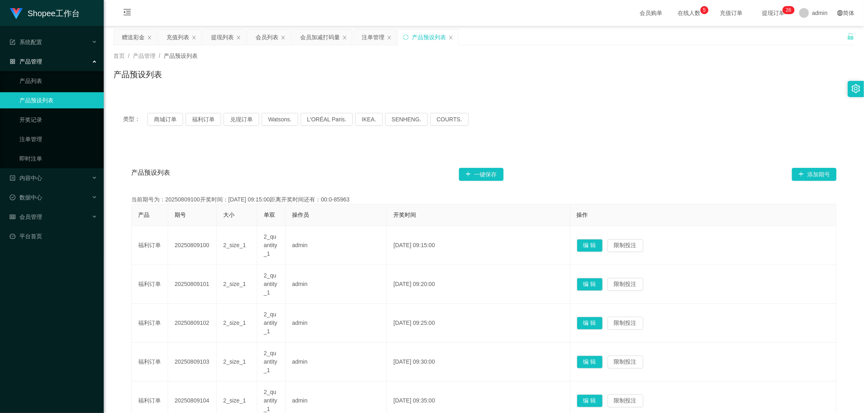
click at [233, 150] on div "产品预设列表 一键保存 添加期号 当前期号为：20250809100开奖时间：[DATE] 09:15:00距离开奖时间还有：00:0-85963 产品 期号…" at bounding box center [483, 397] width 741 height 507
click at [201, 122] on button "福利订单" at bounding box center [203, 119] width 36 height 13
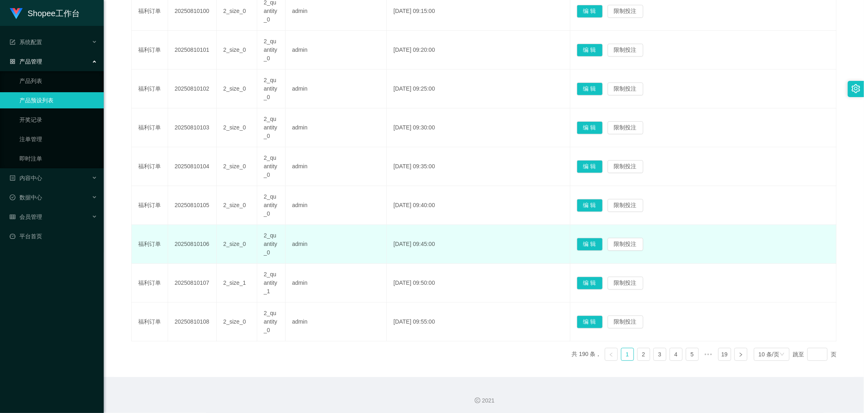
scroll to position [275, 0]
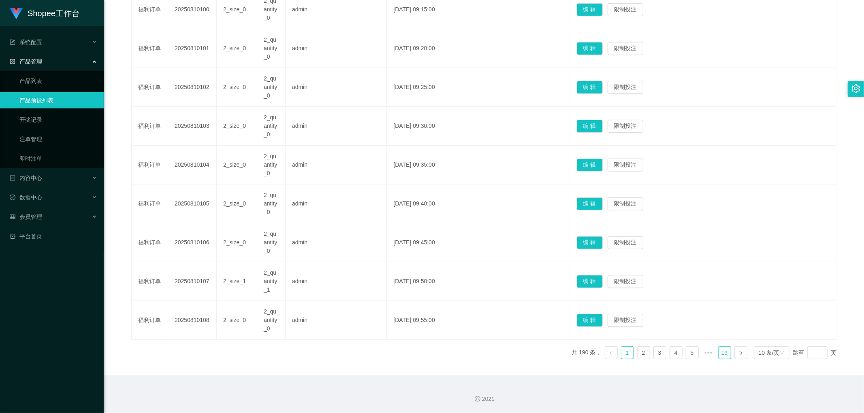
click at [718, 353] on link "19" at bounding box center [724, 353] width 12 height 12
click at [655, 353] on link "15" at bounding box center [660, 353] width 12 height 12
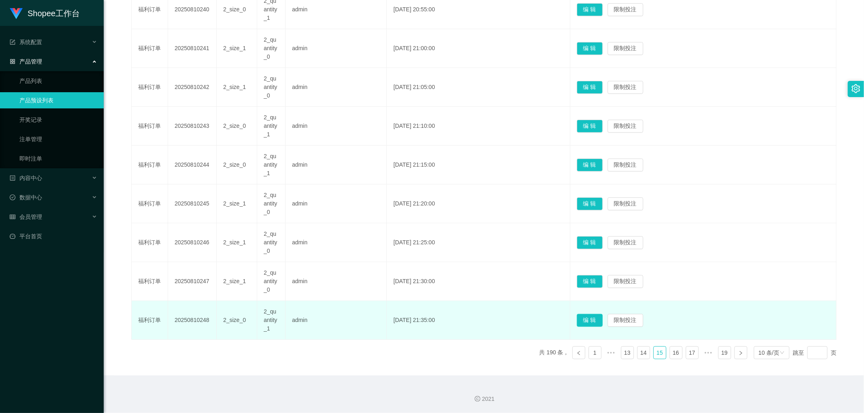
click at [598, 320] on button "编 辑" at bounding box center [590, 320] width 26 height 13
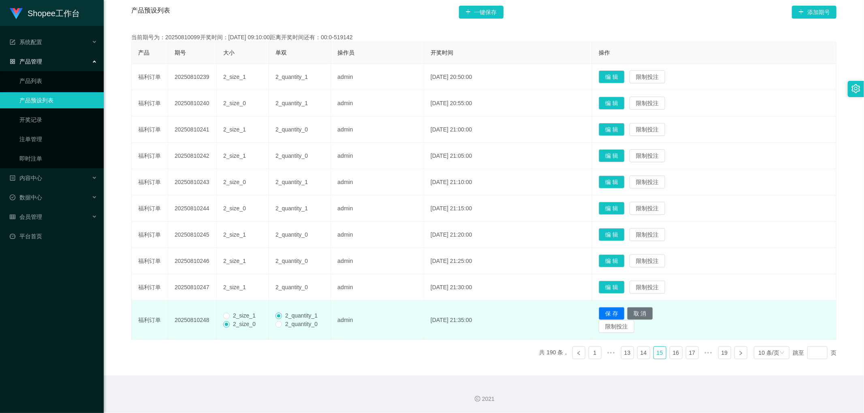
scroll to position [163, 0]
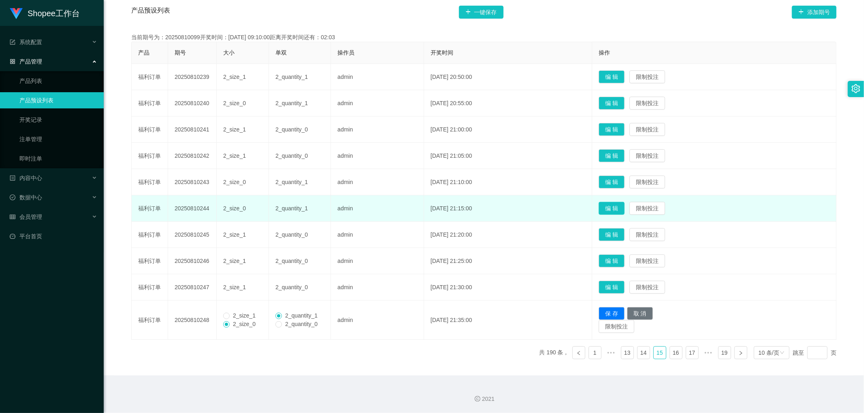
click at [617, 209] on button "编 辑" at bounding box center [611, 208] width 26 height 13
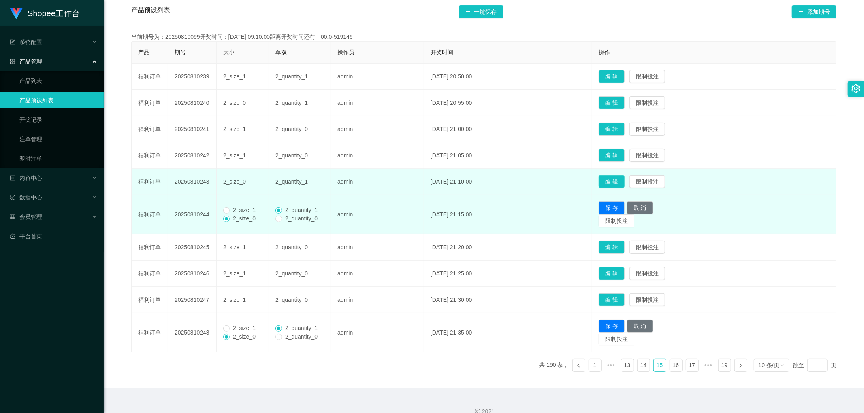
click at [620, 179] on button "编 辑" at bounding box center [611, 181] width 26 height 13
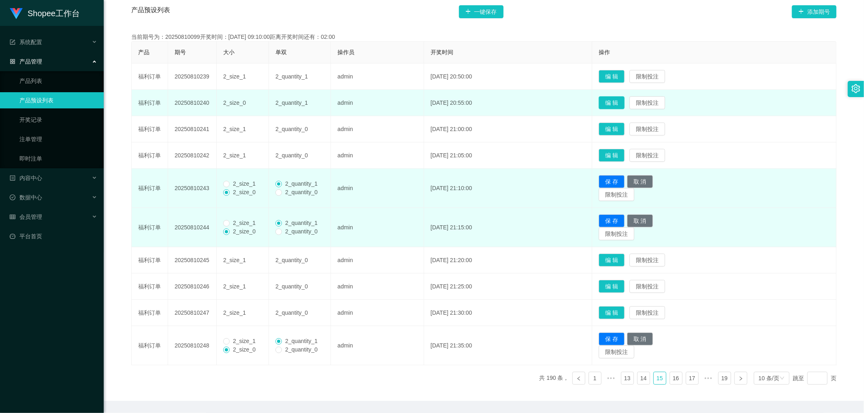
click at [624, 100] on button "编 辑" at bounding box center [611, 102] width 26 height 13
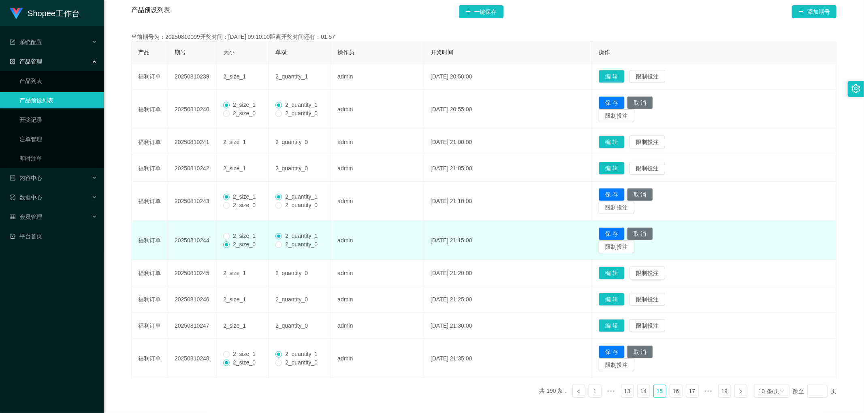
click at [232, 236] on span "2_size_1" at bounding box center [244, 236] width 29 height 6
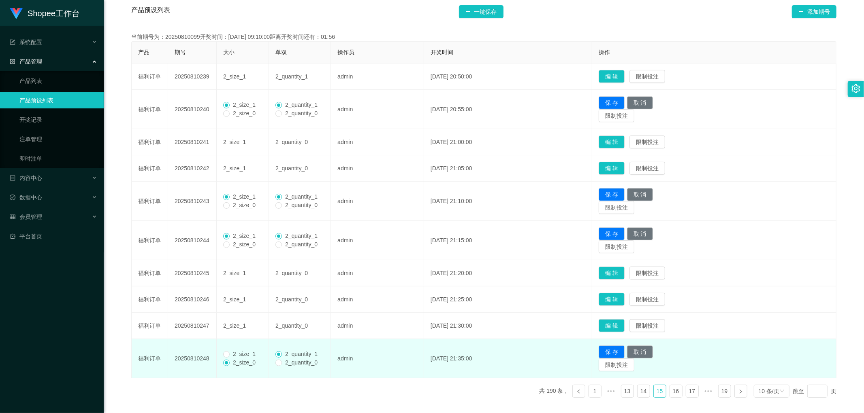
click at [231, 354] on span "2_size_1" at bounding box center [244, 354] width 29 height 6
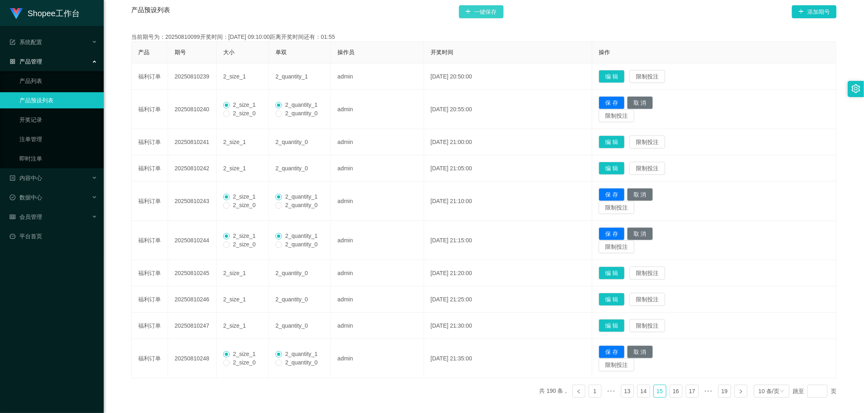
click at [483, 8] on button "一键保存" at bounding box center [481, 11] width 45 height 13
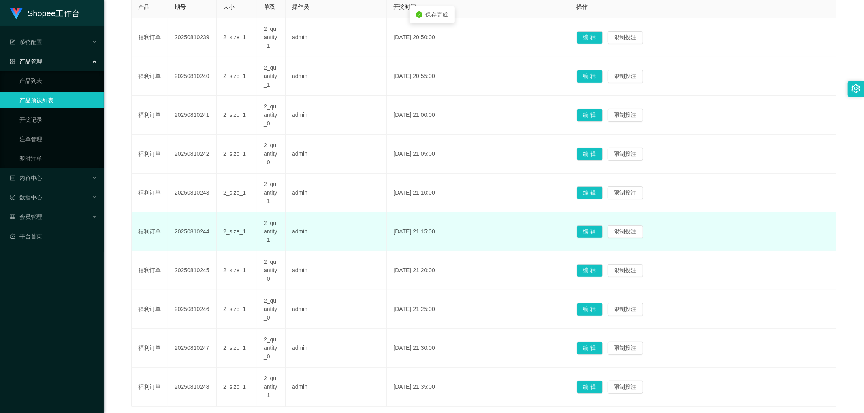
scroll to position [275, 0]
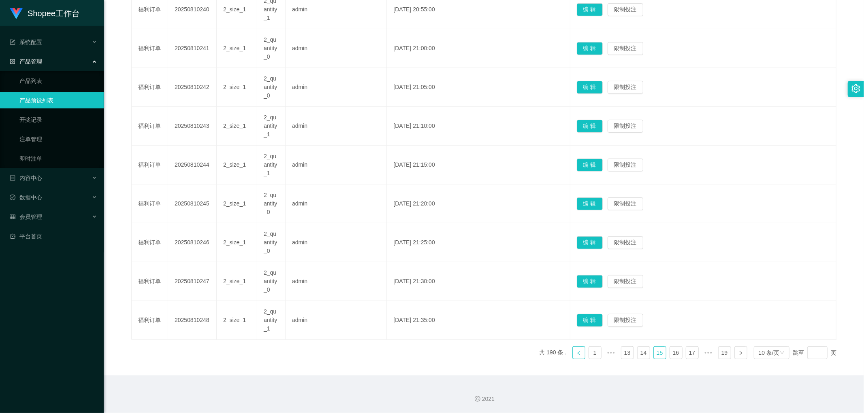
click at [576, 354] on icon "图标: left" at bounding box center [578, 353] width 5 height 5
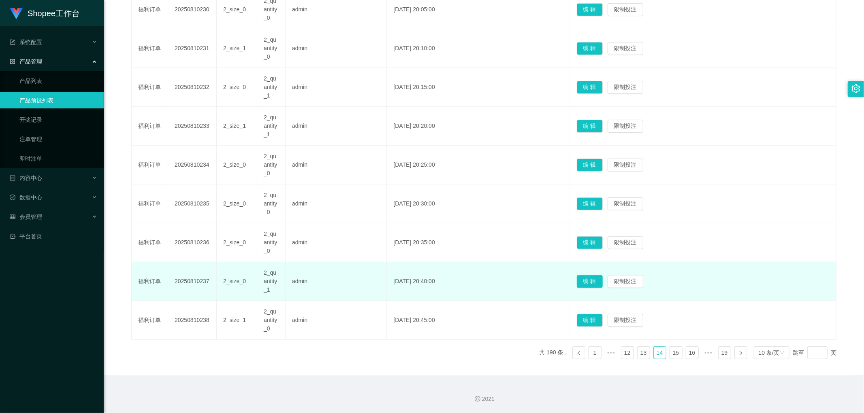
click at [601, 281] on button "编 辑" at bounding box center [590, 281] width 26 height 13
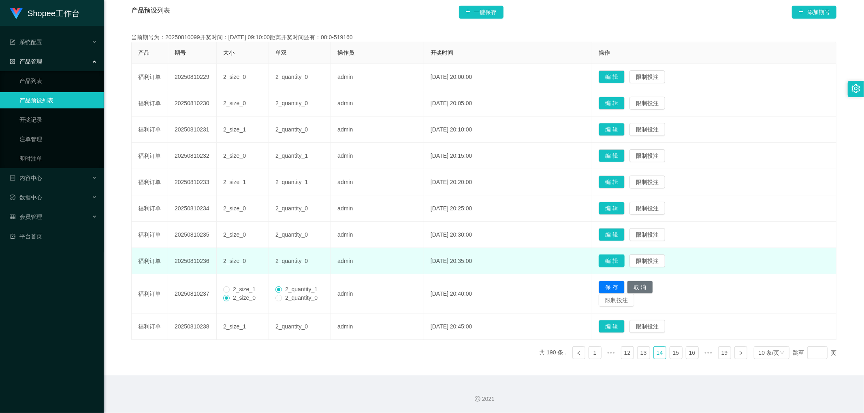
click at [620, 259] on button "编 辑" at bounding box center [611, 261] width 26 height 13
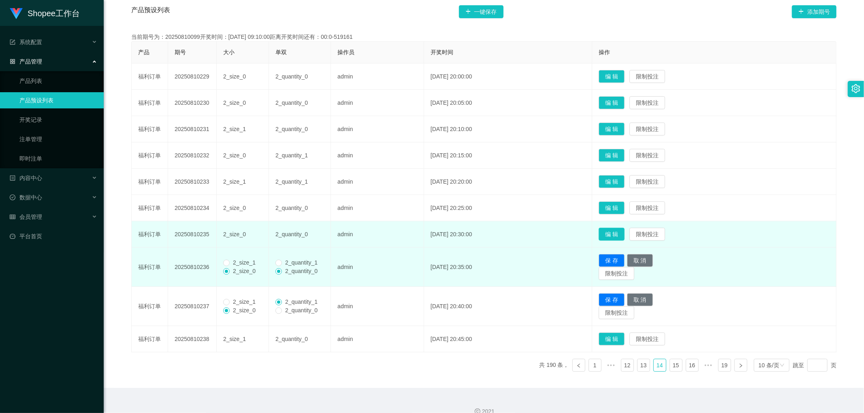
click at [622, 233] on button "编 辑" at bounding box center [611, 234] width 26 height 13
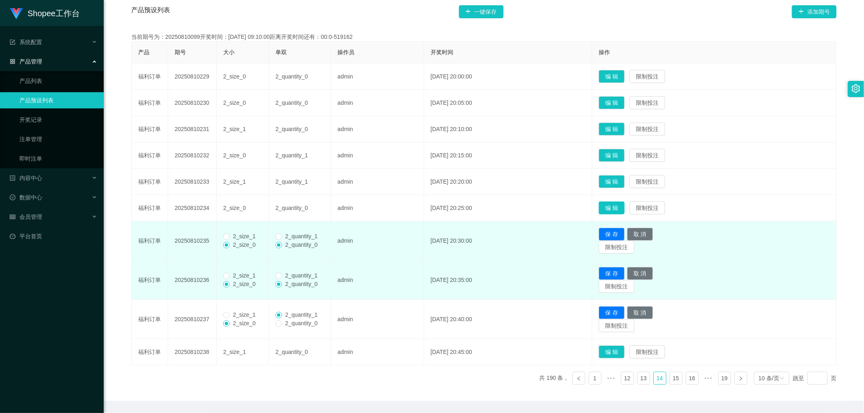
click at [621, 205] on button "编 辑" at bounding box center [611, 208] width 26 height 13
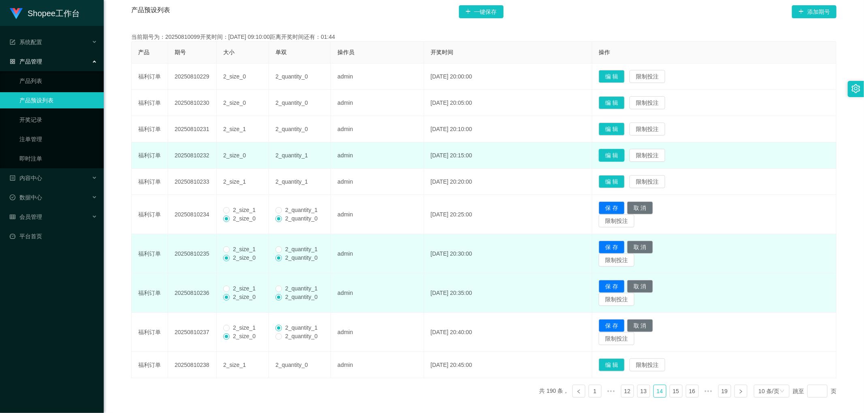
click at [620, 153] on button "编 辑" at bounding box center [611, 155] width 26 height 13
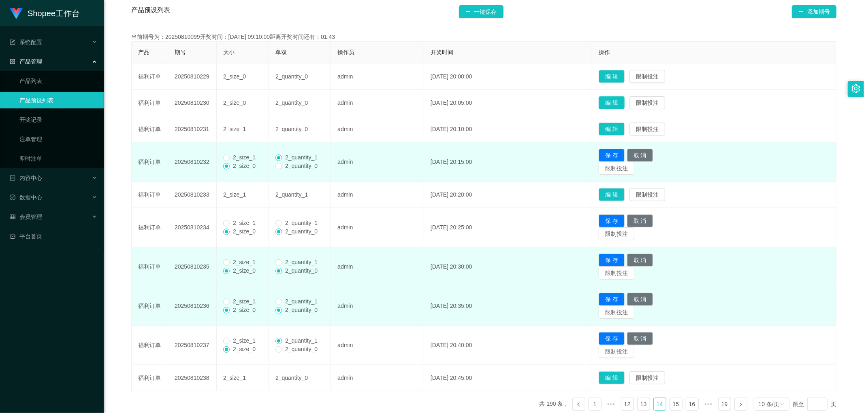
click at [624, 101] on button "编 辑" at bounding box center [611, 102] width 26 height 13
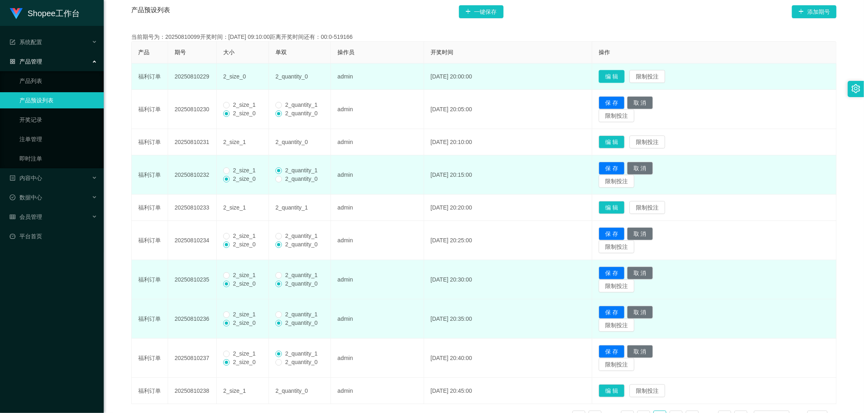
click at [623, 76] on button "编 辑" at bounding box center [611, 76] width 26 height 13
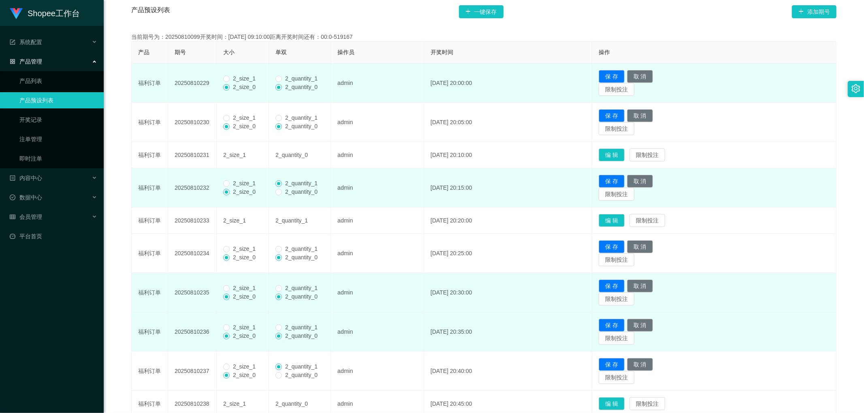
click at [231, 79] on span "2_size_1" at bounding box center [244, 78] width 29 height 6
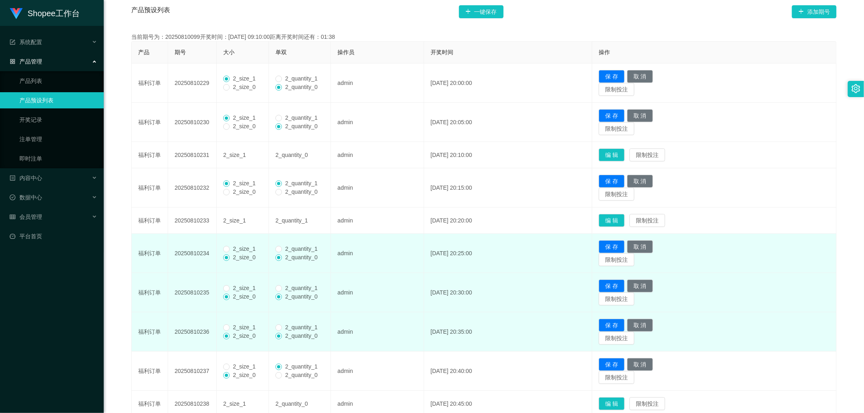
click at [229, 246] on label "2_size_1" at bounding box center [241, 249] width 36 height 9
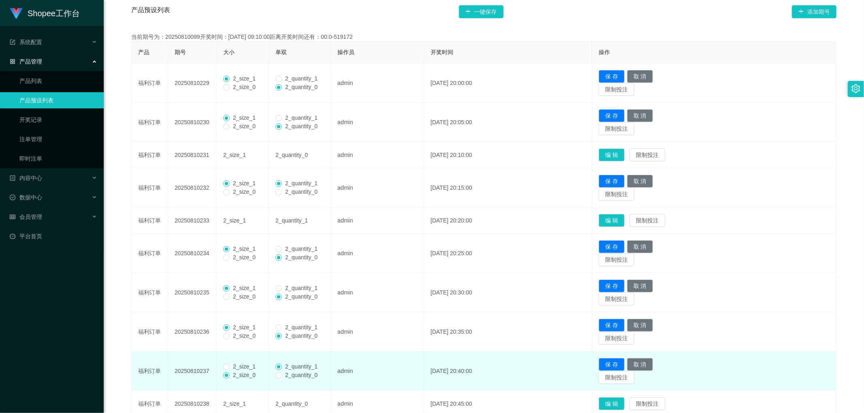
click at [231, 366] on span "2_size_1" at bounding box center [244, 367] width 29 height 6
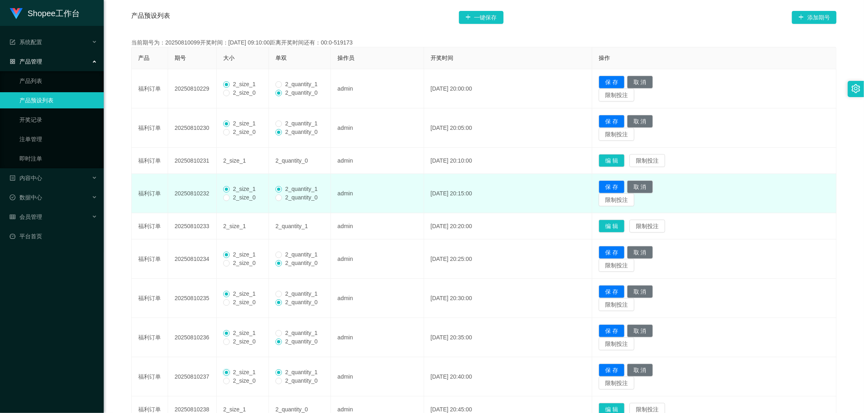
scroll to position [118, 0]
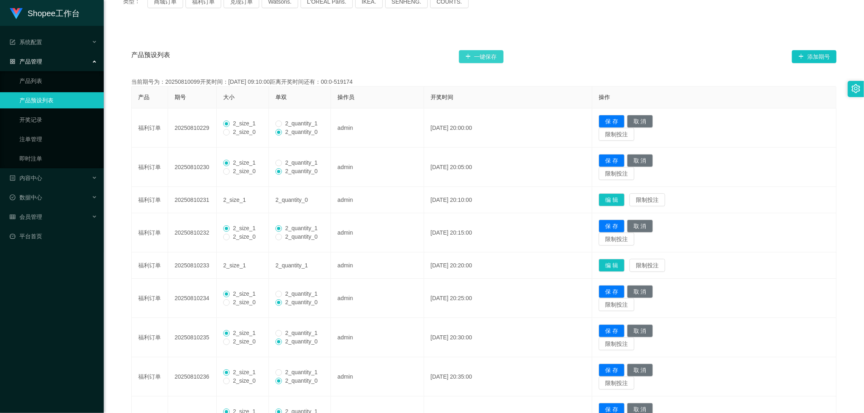
click at [490, 51] on button "一键保存" at bounding box center [481, 56] width 45 height 13
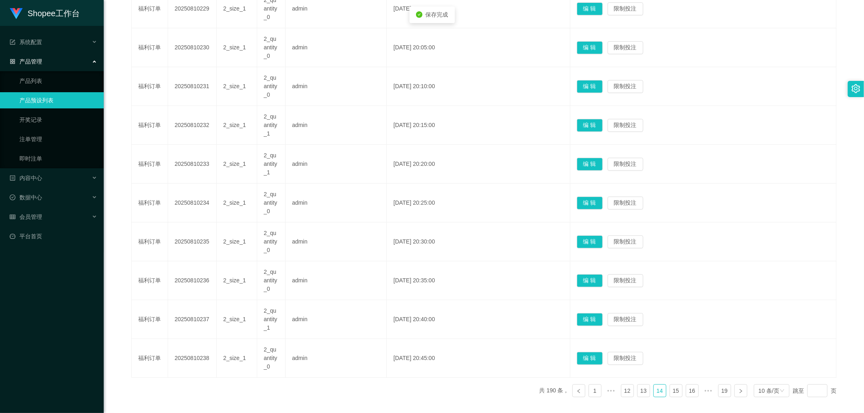
scroll to position [275, 0]
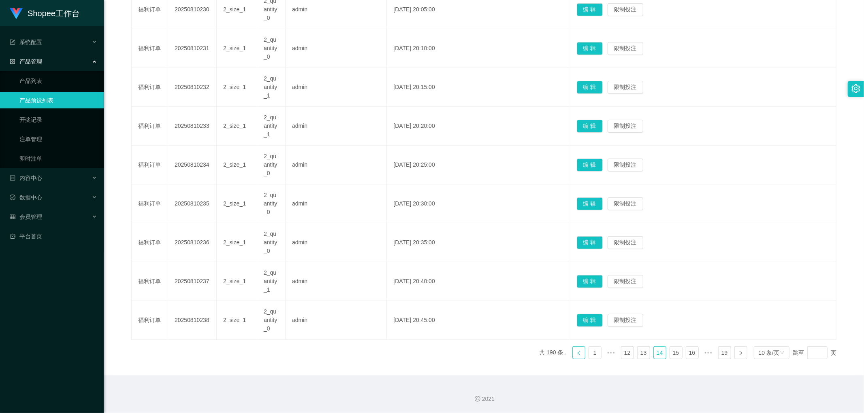
click at [576, 354] on icon "图标: left" at bounding box center [578, 353] width 5 height 5
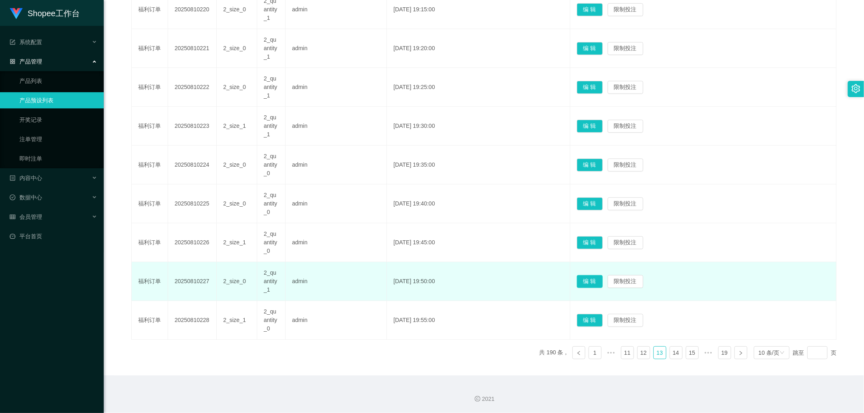
click at [603, 277] on button "编 辑" at bounding box center [590, 281] width 26 height 13
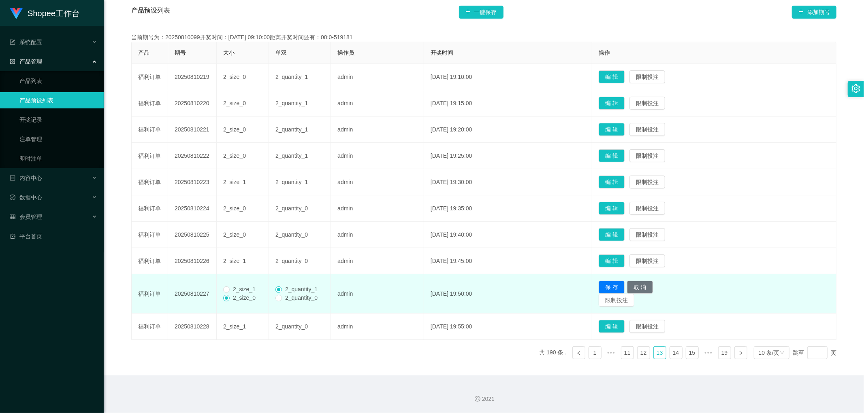
scroll to position [163, 0]
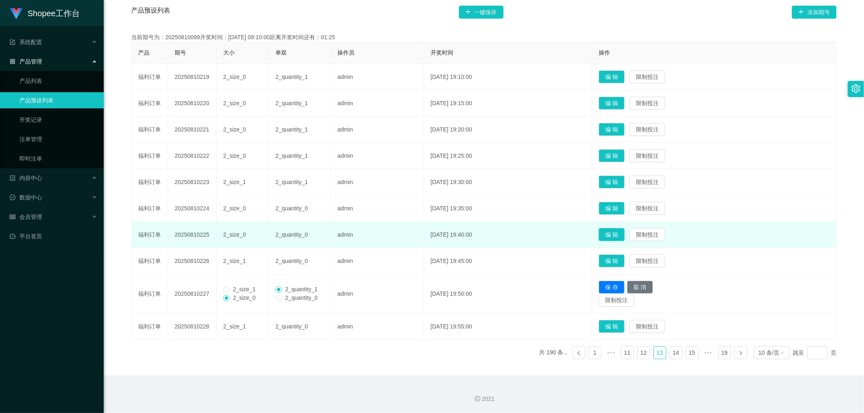
click at [620, 232] on button "编 辑" at bounding box center [611, 234] width 26 height 13
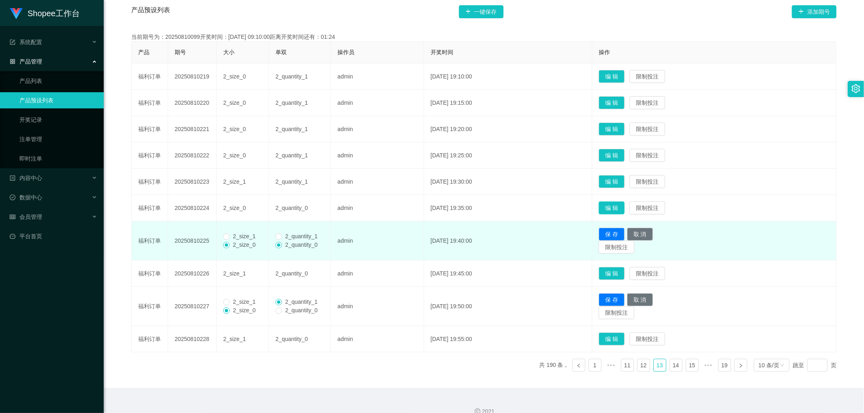
click at [621, 206] on button "编 辑" at bounding box center [611, 208] width 26 height 13
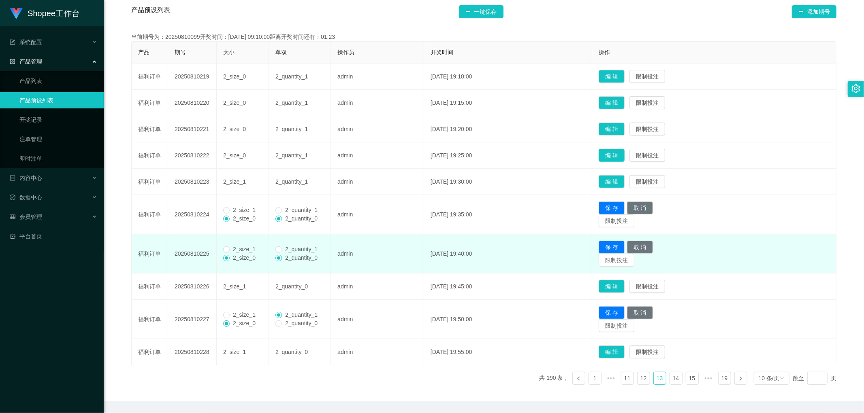
click at [622, 155] on button "编 辑" at bounding box center [611, 155] width 26 height 13
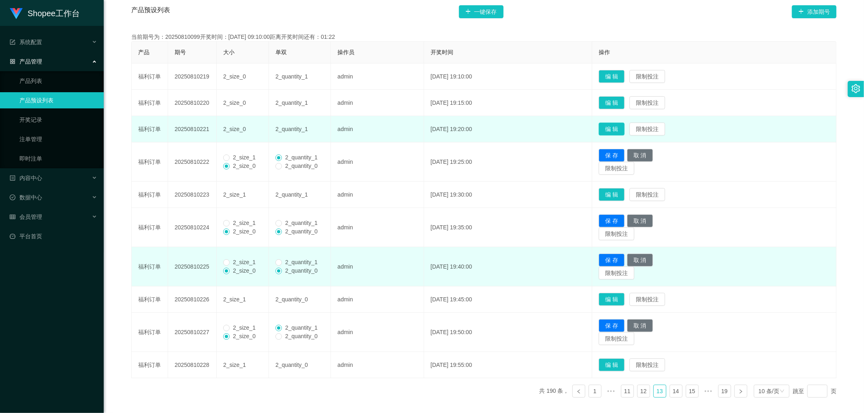
click at [624, 126] on button "编 辑" at bounding box center [611, 129] width 26 height 13
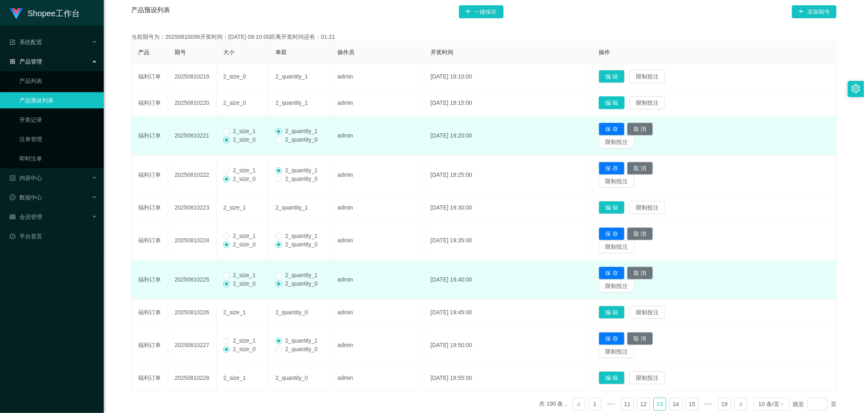
click at [621, 103] on button "编 辑" at bounding box center [611, 102] width 26 height 13
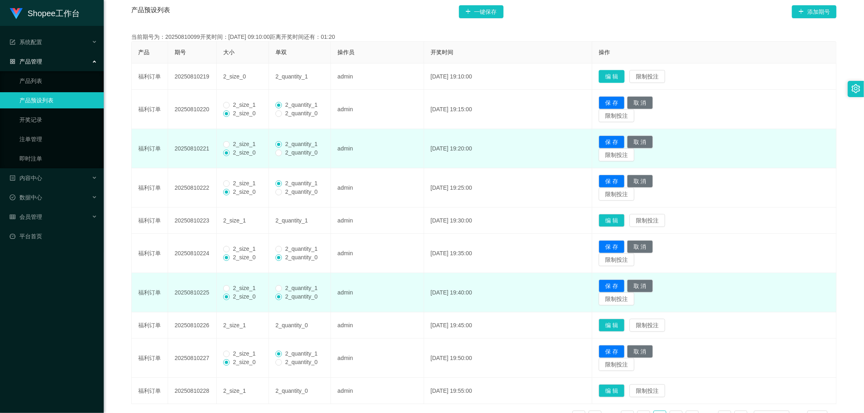
click at [622, 77] on button "编 辑" at bounding box center [611, 76] width 26 height 13
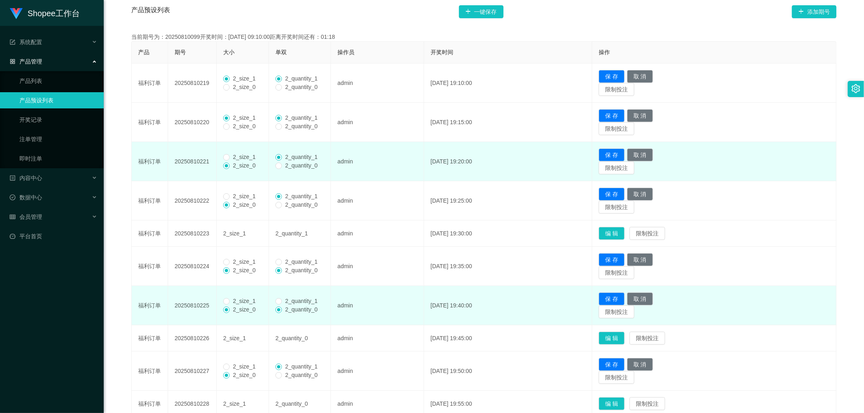
click at [231, 154] on span "2_size_1" at bounding box center [244, 157] width 29 height 6
click at [230, 160] on span "2_size_1" at bounding box center [244, 157] width 29 height 6
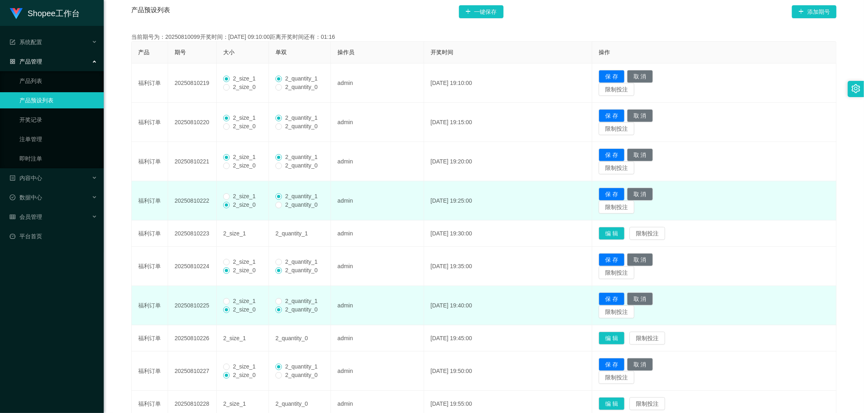
click at [232, 197] on span "2_size_1" at bounding box center [244, 196] width 29 height 6
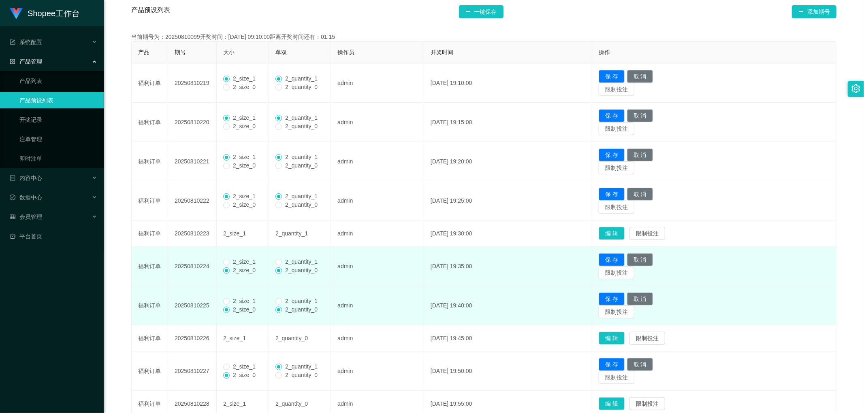
click at [232, 266] on label "2_size_1" at bounding box center [241, 262] width 36 height 9
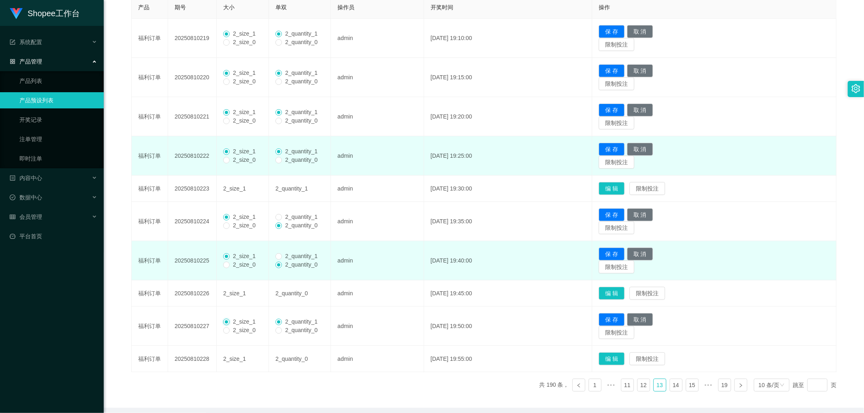
scroll to position [118, 0]
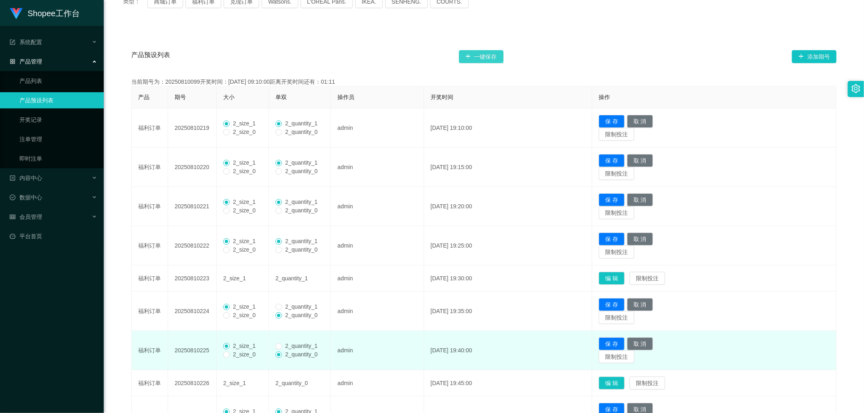
click at [486, 57] on button "一键保存" at bounding box center [481, 56] width 45 height 13
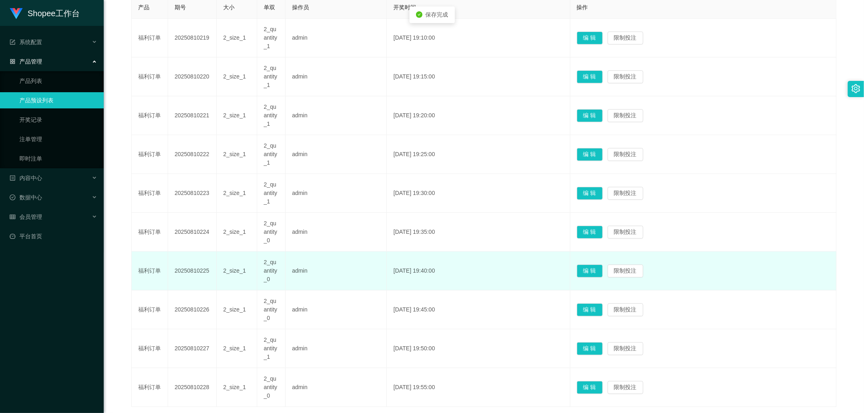
scroll to position [253, 0]
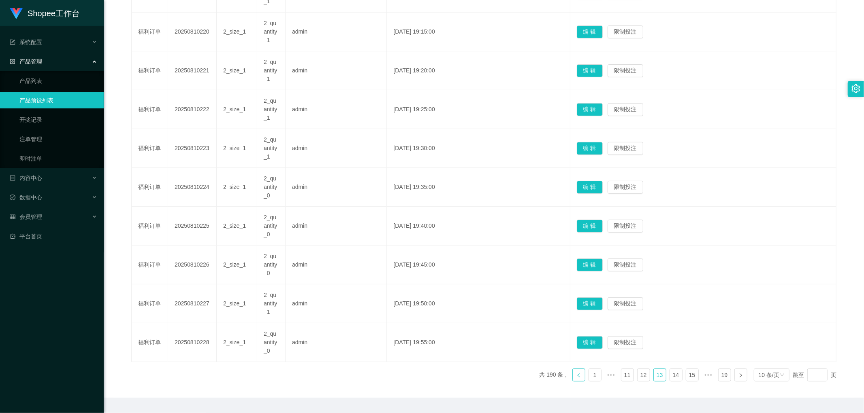
click at [576, 378] on icon "图标: left" at bounding box center [578, 375] width 5 height 5
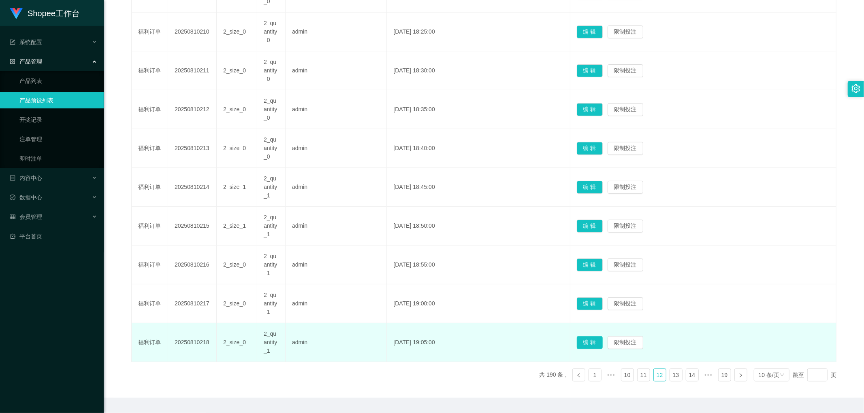
click at [603, 343] on button "编 辑" at bounding box center [590, 342] width 26 height 13
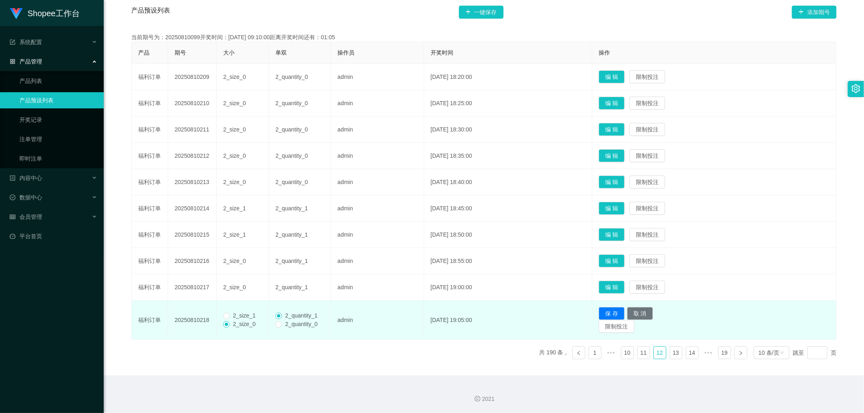
scroll to position [163, 0]
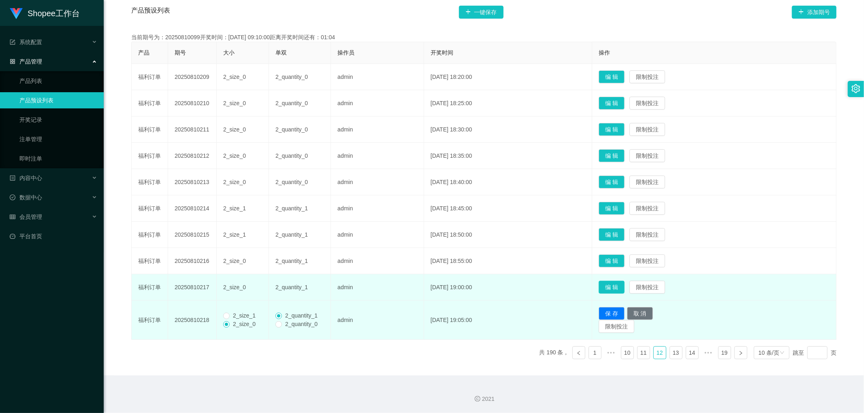
click at [620, 286] on button "编 辑" at bounding box center [611, 287] width 26 height 13
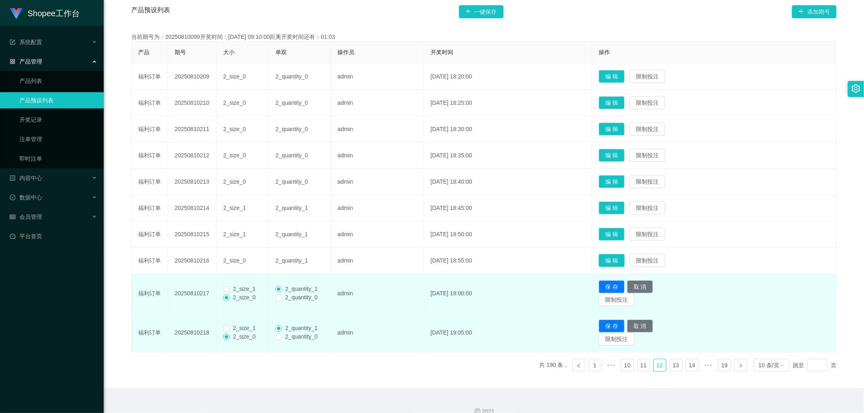
click at [622, 260] on button "编 辑" at bounding box center [611, 260] width 26 height 13
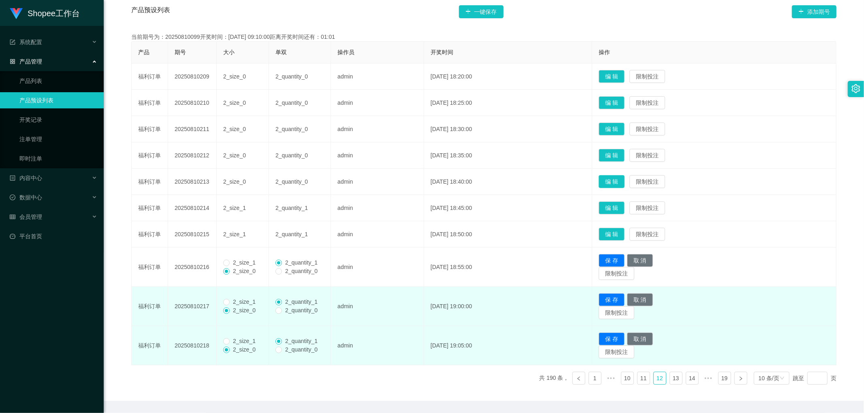
click at [624, 183] on button "编 辑" at bounding box center [611, 181] width 26 height 13
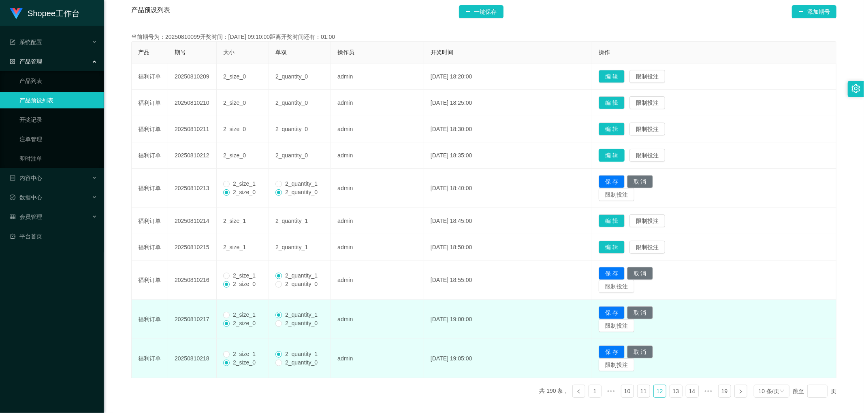
click at [624, 151] on button "编 辑" at bounding box center [611, 155] width 26 height 13
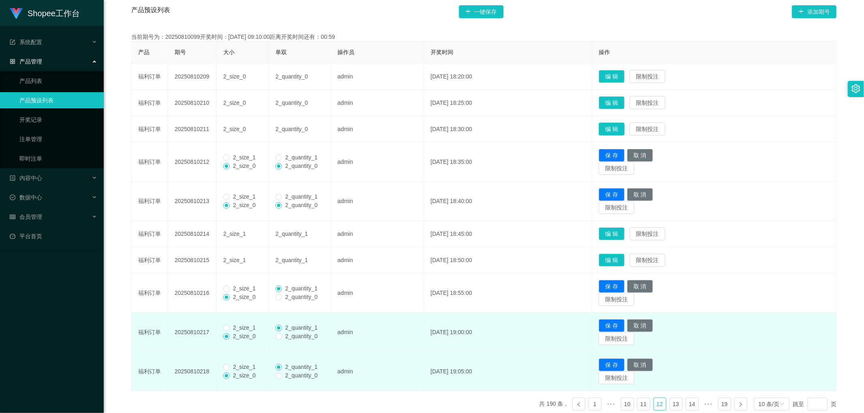
click at [624, 127] on button "编 辑" at bounding box center [611, 129] width 26 height 13
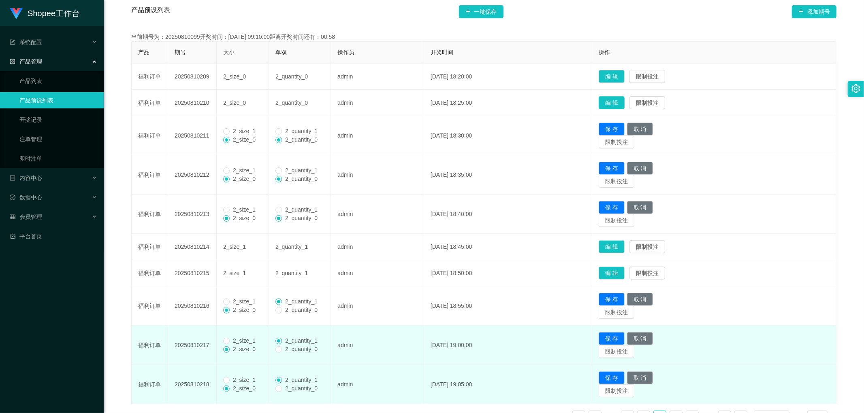
click at [622, 104] on button "编 辑" at bounding box center [611, 102] width 26 height 13
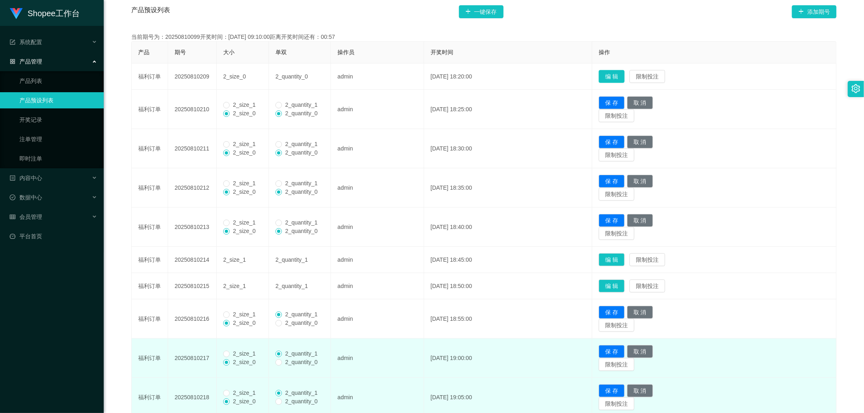
click at [618, 80] on button "编 辑" at bounding box center [611, 76] width 26 height 13
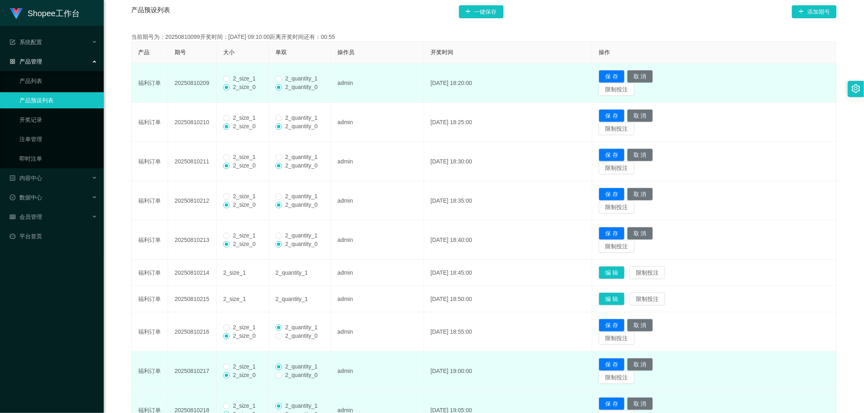
click at [230, 78] on span "2_size_1" at bounding box center [244, 78] width 29 height 6
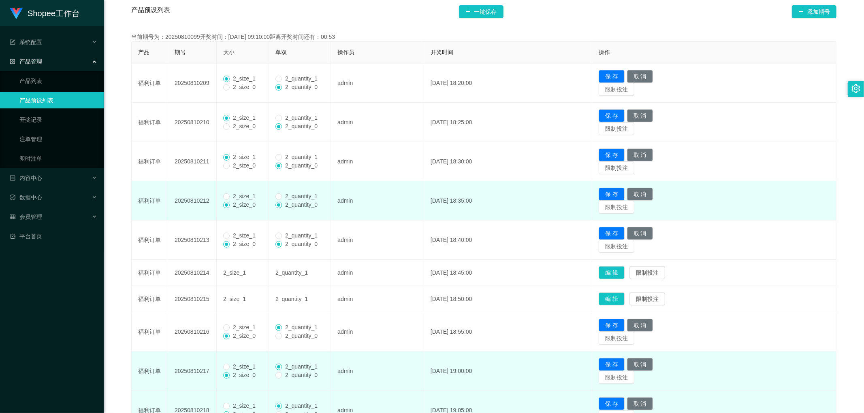
click at [230, 197] on span "2_size_1" at bounding box center [244, 196] width 29 height 6
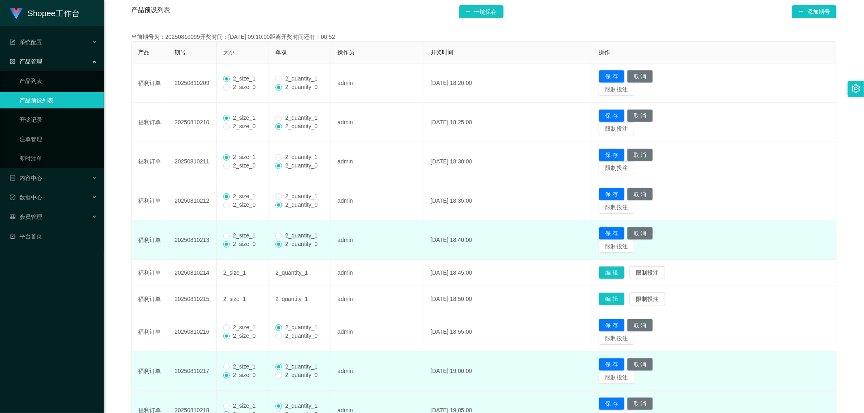
click at [231, 237] on span "2_size_1" at bounding box center [244, 235] width 29 height 6
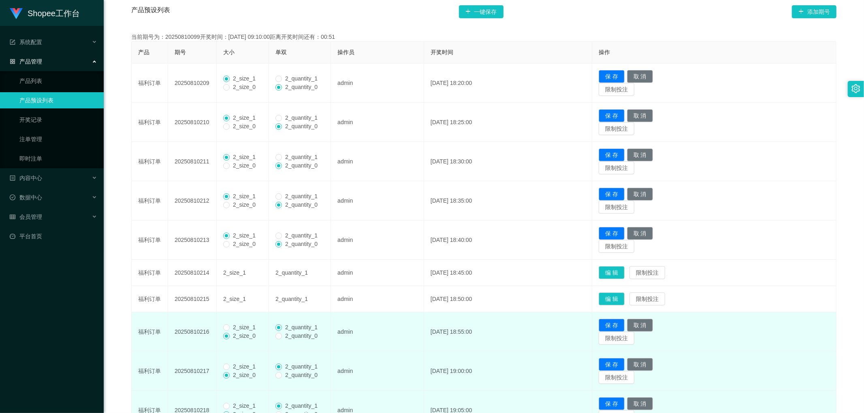
click at [231, 326] on span "2_size_1" at bounding box center [244, 327] width 29 height 6
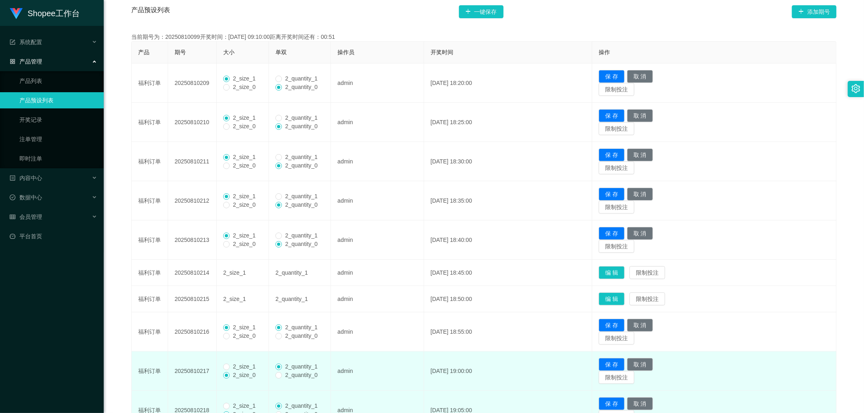
click at [232, 370] on span "2_size_1" at bounding box center [244, 367] width 29 height 6
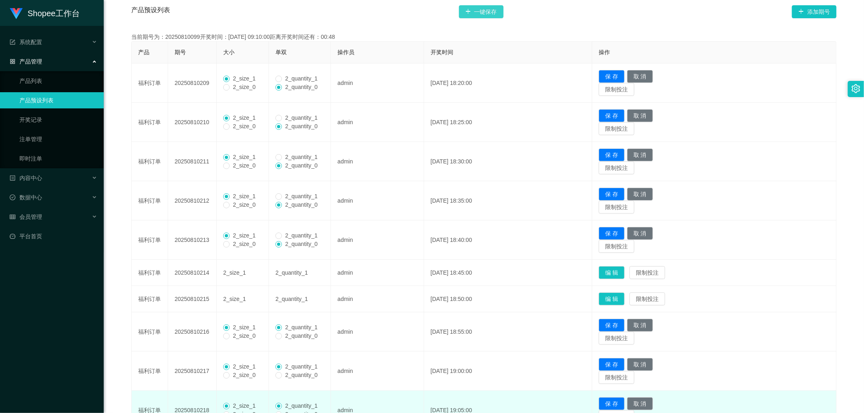
click at [484, 11] on button "一键保存" at bounding box center [481, 11] width 45 height 13
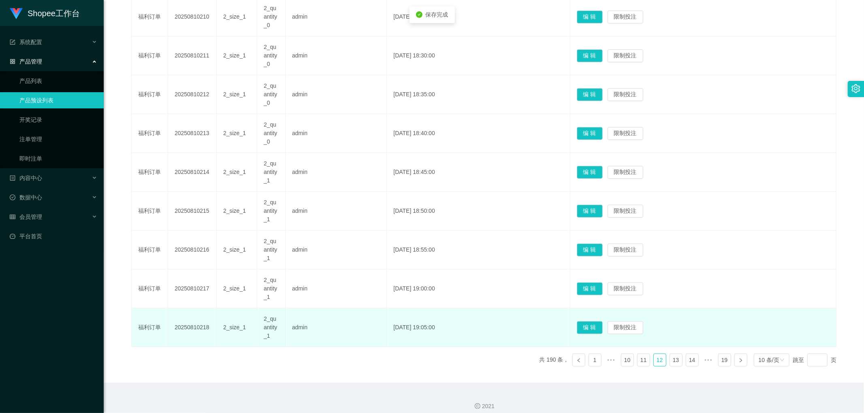
scroll to position [275, 0]
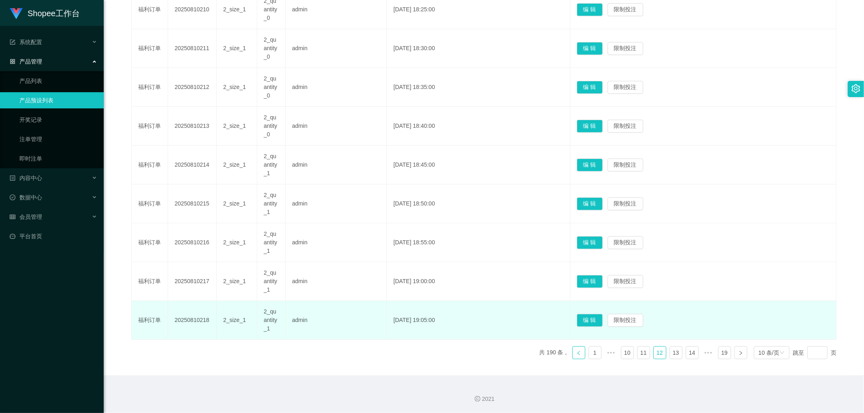
click at [576, 355] on icon "图标: left" at bounding box center [578, 353] width 5 height 5
click at [602, 320] on button "编 辑" at bounding box center [590, 320] width 26 height 13
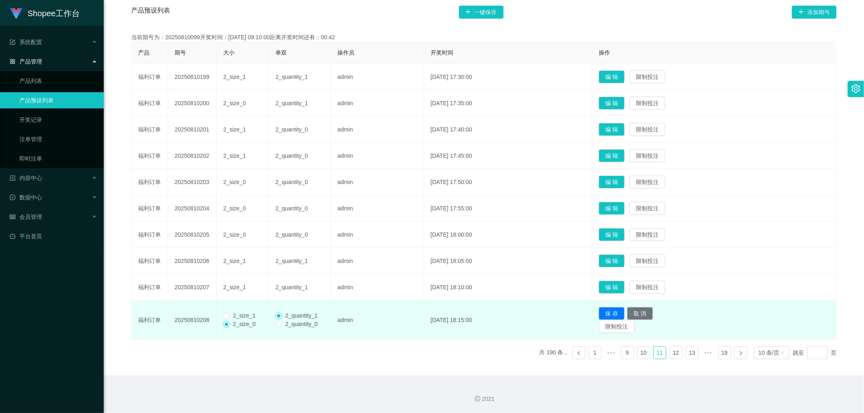
scroll to position [163, 0]
click at [624, 232] on button "编 辑" at bounding box center [611, 234] width 26 height 13
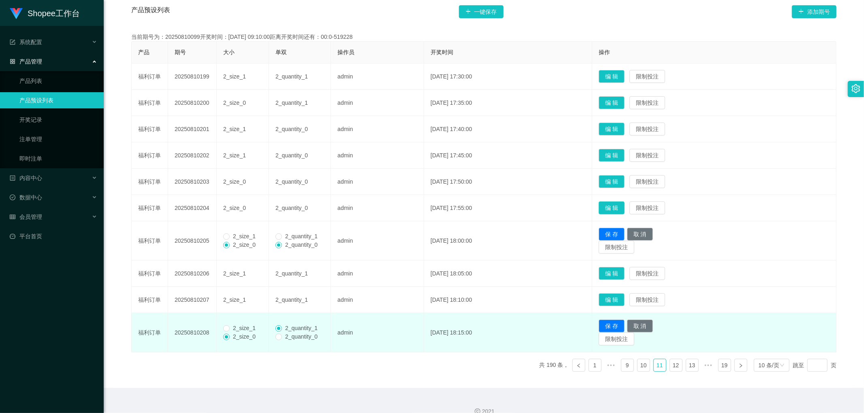
click at [624, 208] on button "编 辑" at bounding box center [611, 208] width 26 height 13
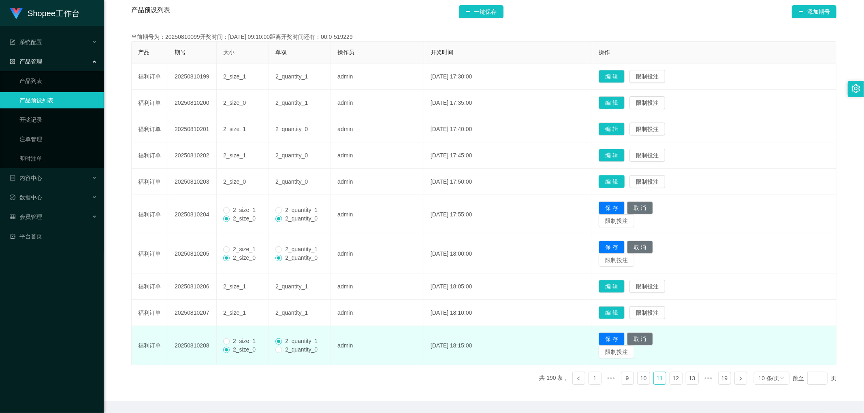
click at [624, 181] on button "编 辑" at bounding box center [611, 181] width 26 height 13
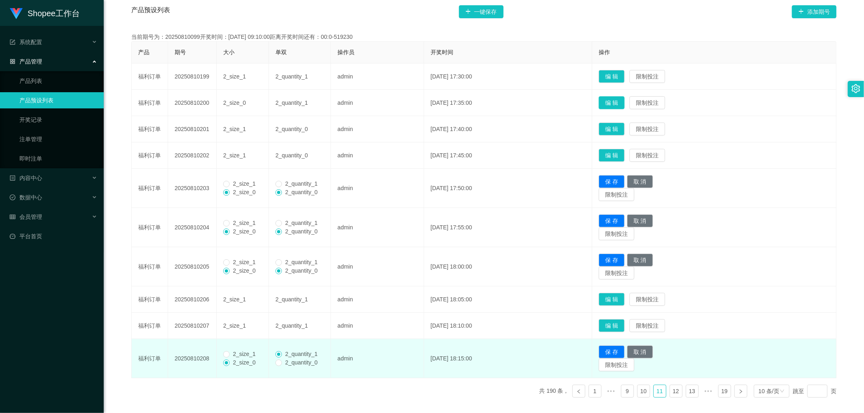
click at [620, 99] on button "编 辑" at bounding box center [611, 102] width 26 height 13
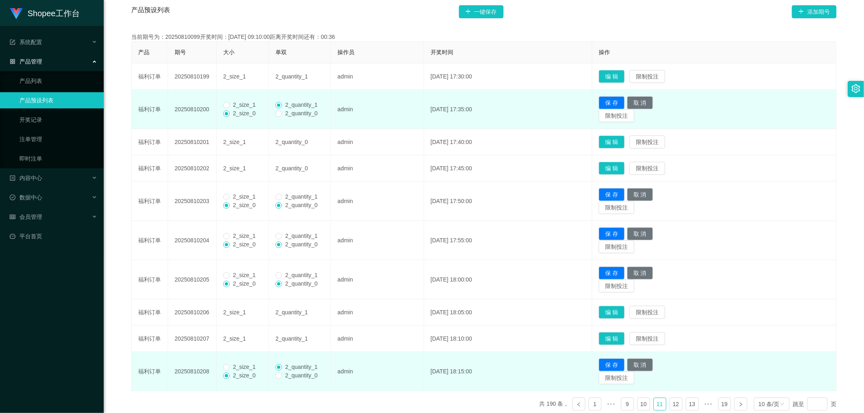
click at [238, 104] on span "2_size_1" at bounding box center [244, 105] width 29 height 6
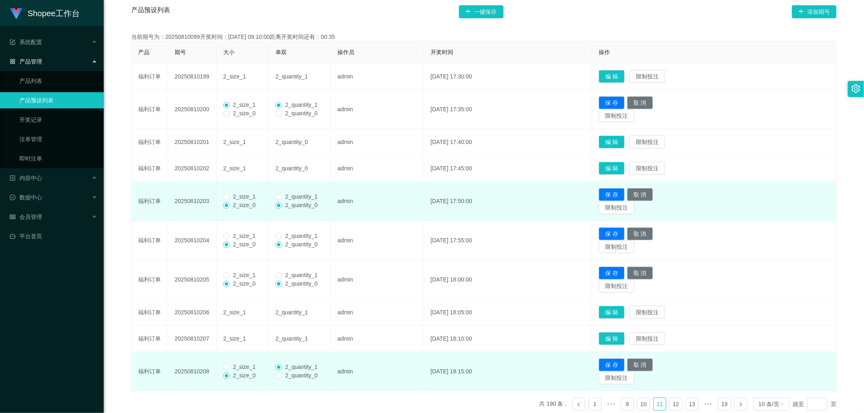
click at [230, 197] on span "2_size_1" at bounding box center [244, 197] width 29 height 6
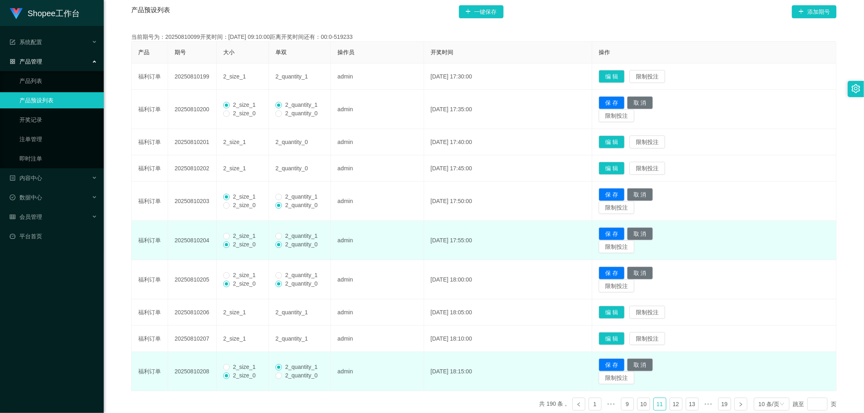
click at [230, 236] on span "2_size_1" at bounding box center [244, 236] width 29 height 6
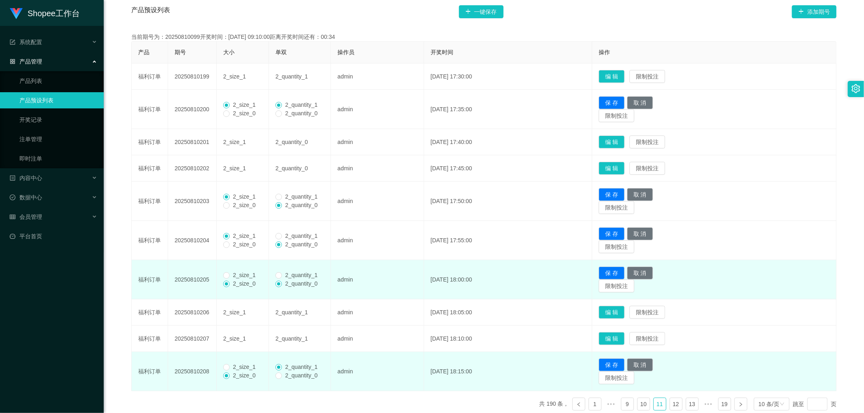
click at [236, 278] on span "2_size_1" at bounding box center [244, 275] width 29 height 6
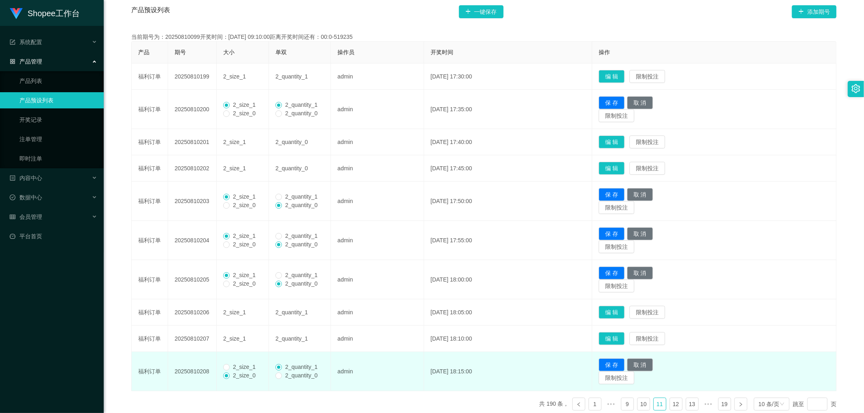
click at [232, 367] on span "2_size_1" at bounding box center [244, 367] width 29 height 6
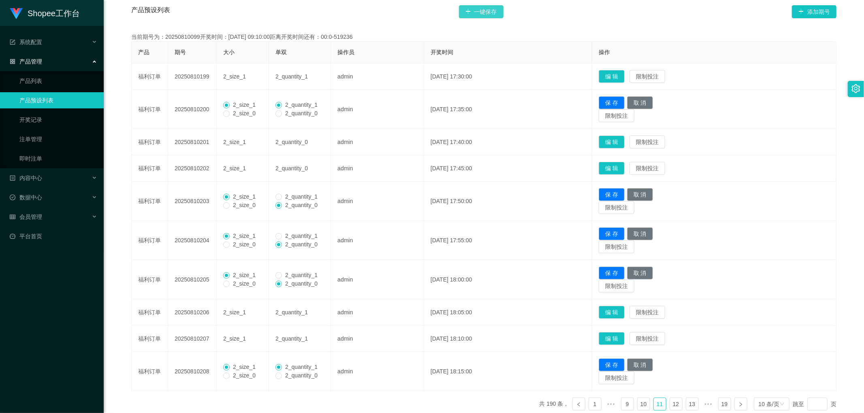
click at [483, 10] on button "一键保存" at bounding box center [481, 11] width 45 height 13
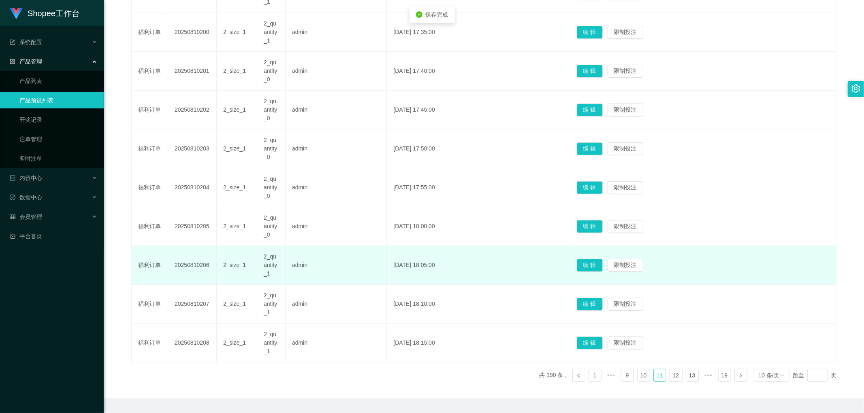
scroll to position [253, 0]
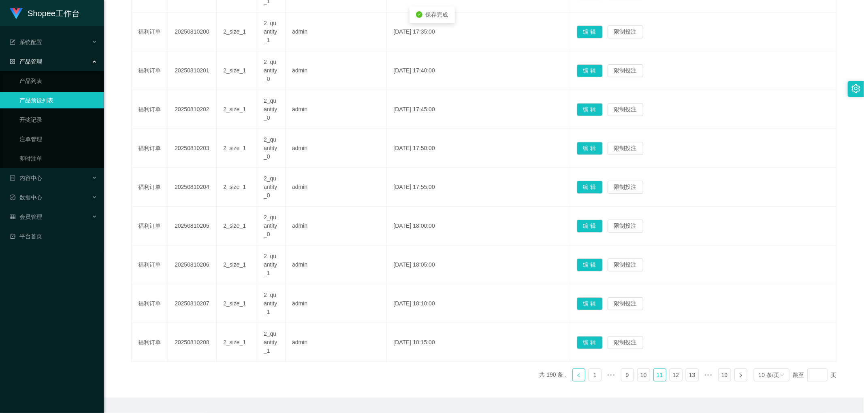
click at [576, 375] on icon "图标: left" at bounding box center [578, 375] width 5 height 5
click at [602, 341] on button "编 辑" at bounding box center [590, 342] width 26 height 13
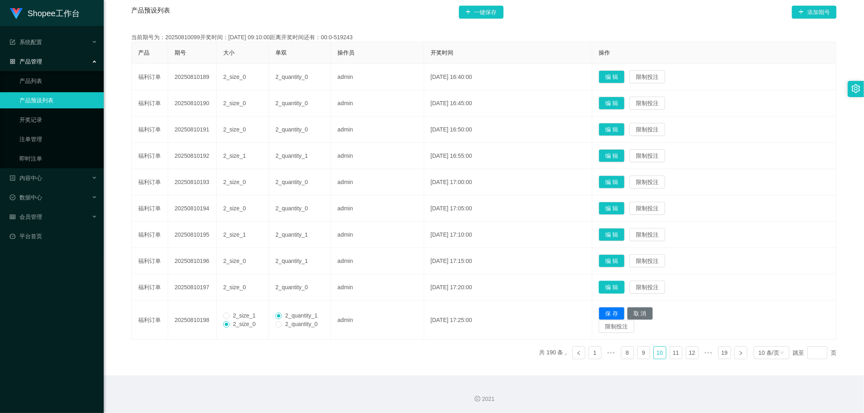
click at [623, 287] on button "编 辑" at bounding box center [611, 287] width 26 height 13
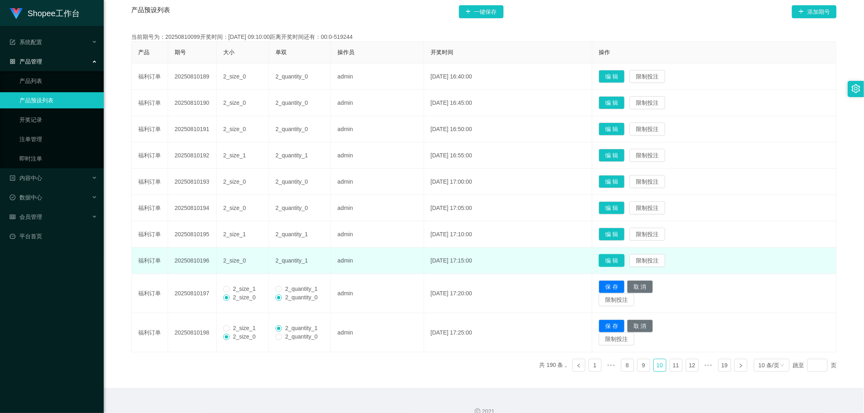
click at [621, 260] on button "编 辑" at bounding box center [611, 260] width 26 height 13
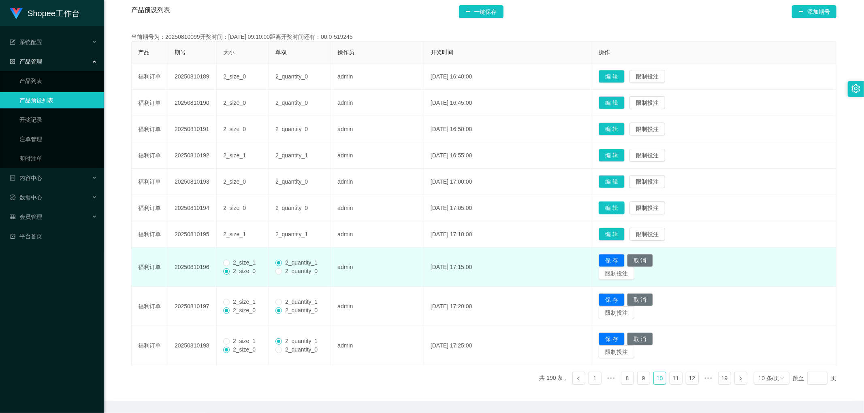
click at [622, 205] on button "编 辑" at bounding box center [611, 208] width 26 height 13
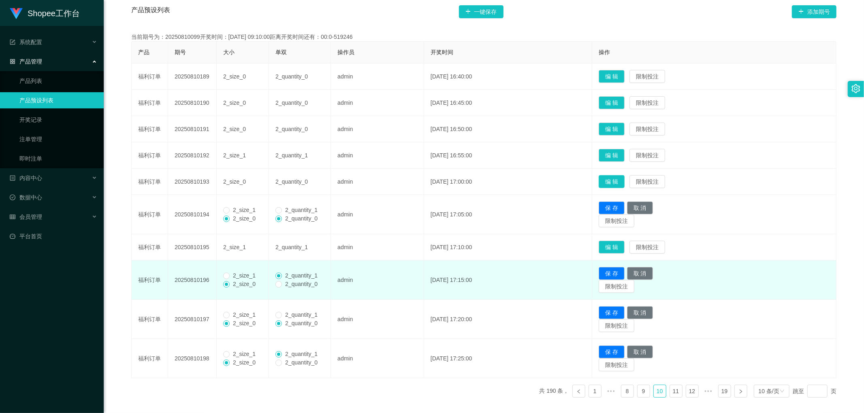
click at [621, 178] on button "编 辑" at bounding box center [611, 181] width 26 height 13
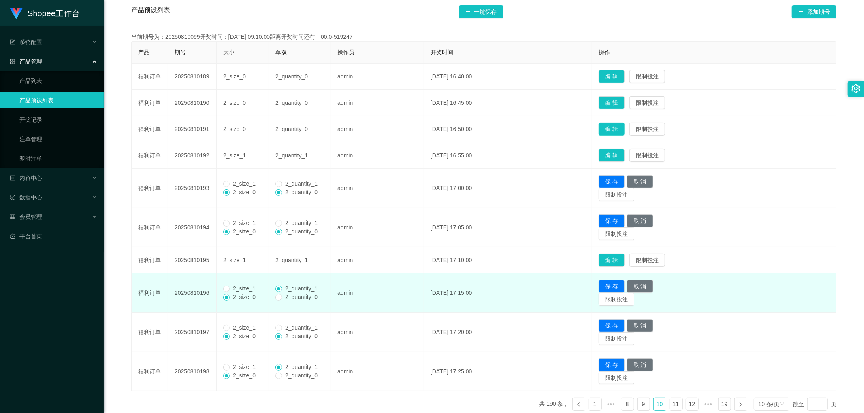
click at [619, 129] on button "编 辑" at bounding box center [611, 129] width 26 height 13
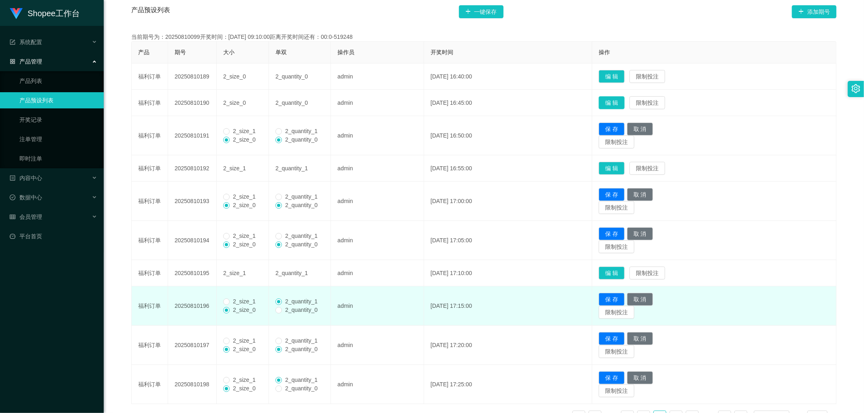
click at [620, 100] on button "编 辑" at bounding box center [611, 102] width 26 height 13
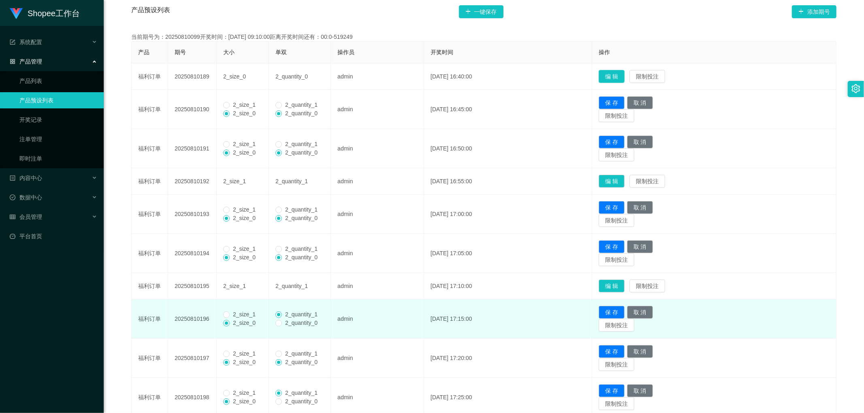
click at [622, 74] on button "编 辑" at bounding box center [611, 76] width 26 height 13
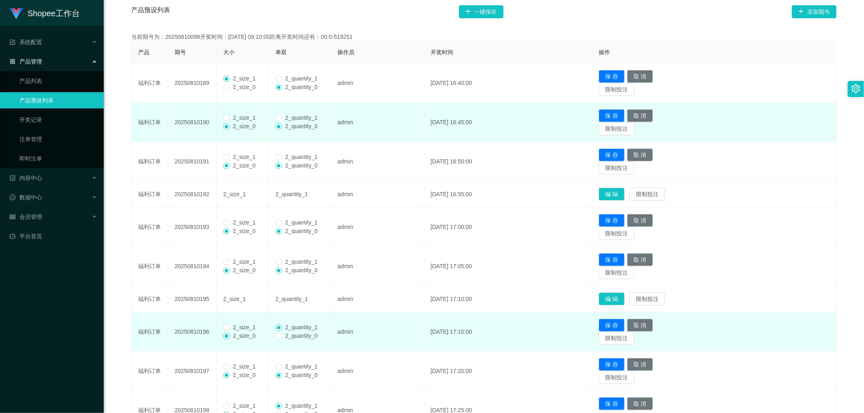
click at [230, 117] on span "2_size_1" at bounding box center [244, 118] width 29 height 6
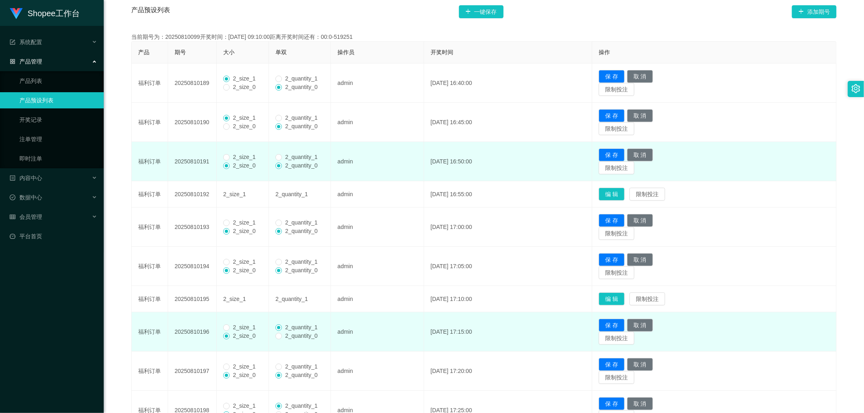
click at [232, 162] on span "2_size_0" at bounding box center [244, 165] width 29 height 6
click at [232, 158] on span "2_size_1" at bounding box center [244, 157] width 29 height 6
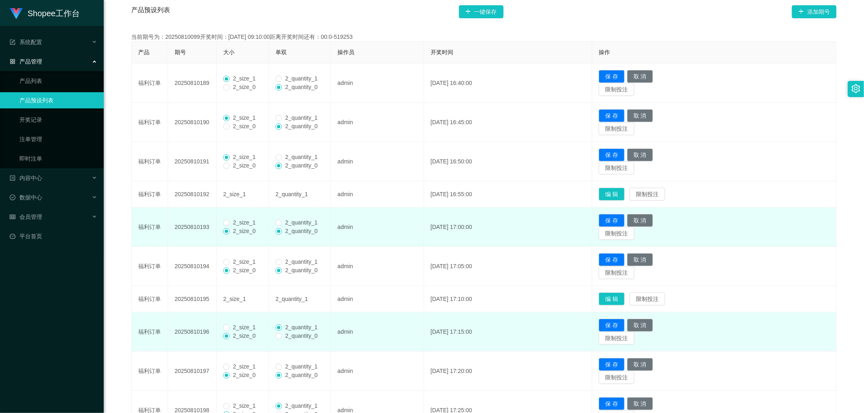
click at [228, 217] on td "2_size_1 2_size_0" at bounding box center [243, 227] width 52 height 39
click at [230, 222] on span "2_size_1" at bounding box center [244, 222] width 29 height 6
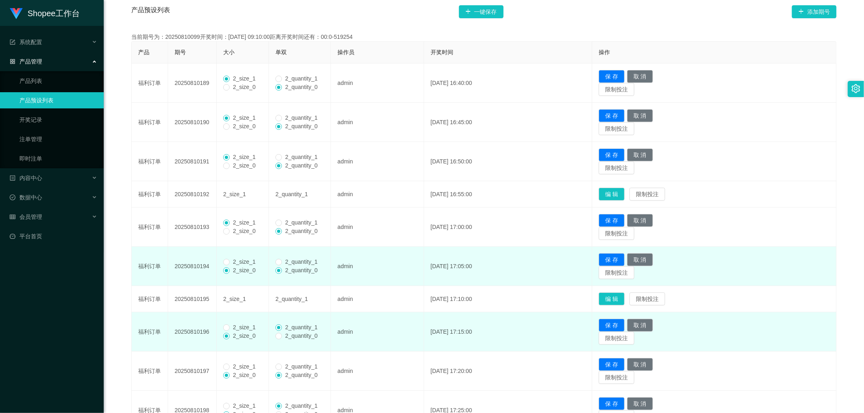
click at [231, 261] on span "2_size_1" at bounding box center [244, 262] width 29 height 6
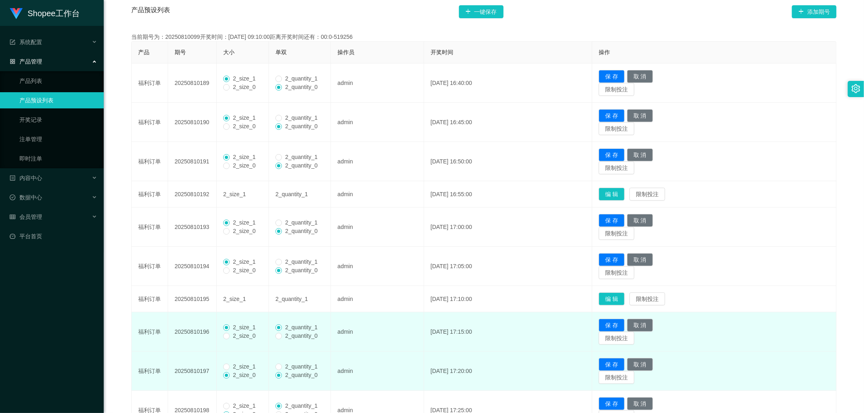
click at [230, 366] on span "2_size_1" at bounding box center [244, 367] width 29 height 6
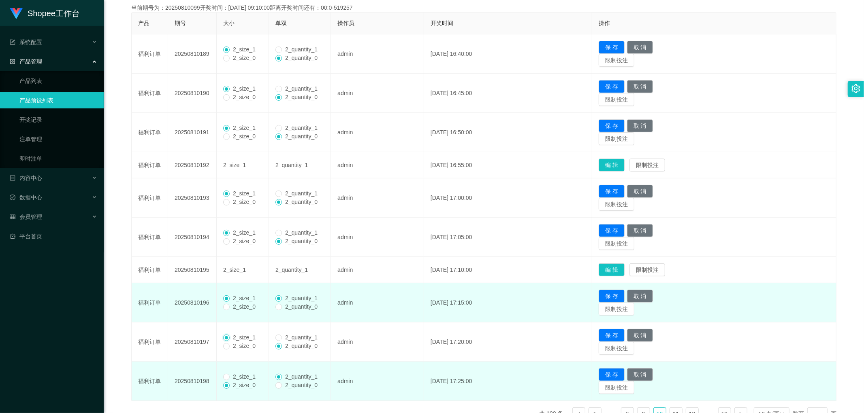
scroll to position [208, 0]
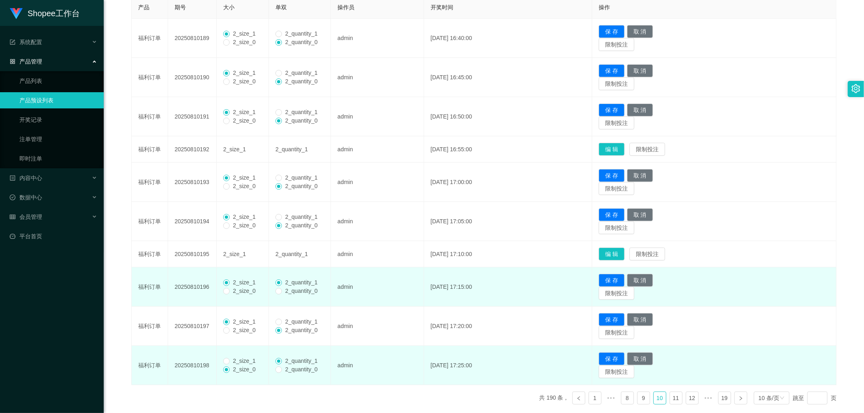
click at [232, 362] on span "2_size_1" at bounding box center [244, 361] width 29 height 6
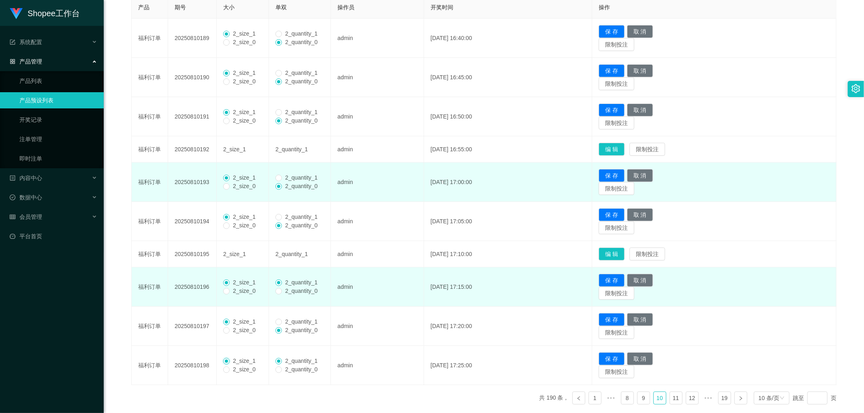
scroll to position [163, 0]
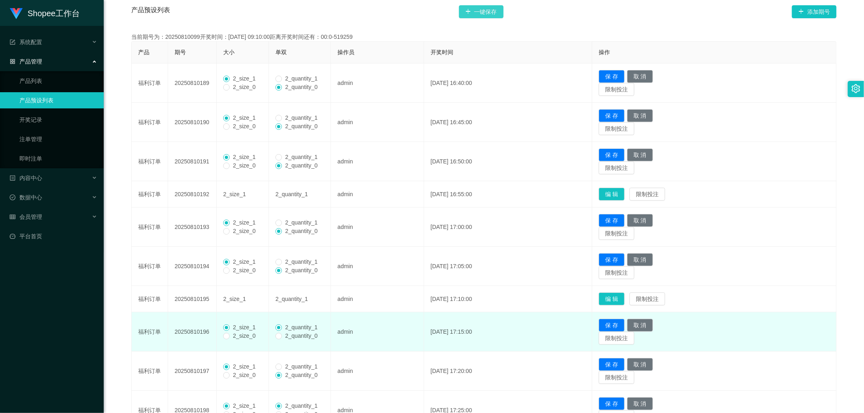
click at [489, 15] on button "一键保存" at bounding box center [481, 11] width 45 height 13
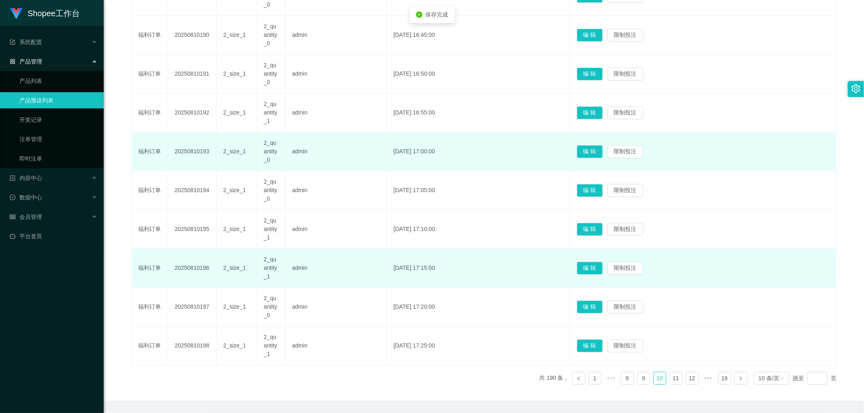
scroll to position [253, 0]
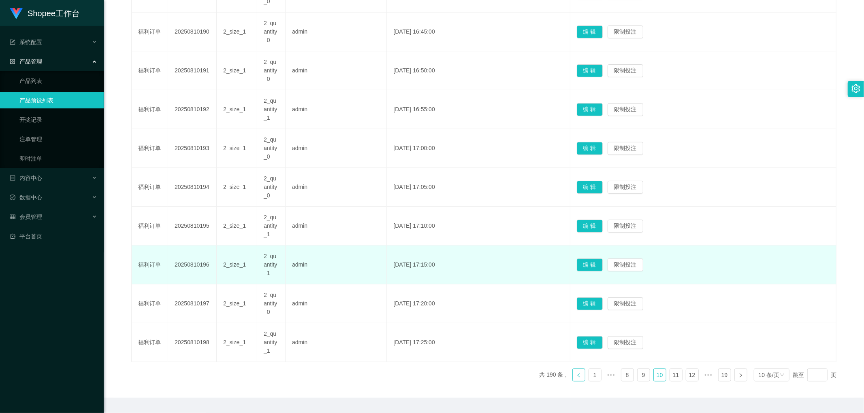
click at [576, 377] on icon "图标: left" at bounding box center [578, 375] width 5 height 5
click at [602, 304] on button "编 辑" at bounding box center [590, 304] width 26 height 13
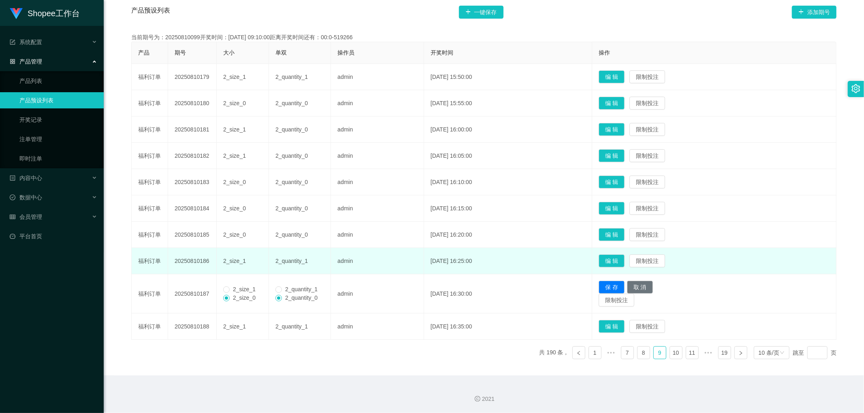
scroll to position [163, 0]
click at [620, 234] on button "编 辑" at bounding box center [611, 234] width 26 height 13
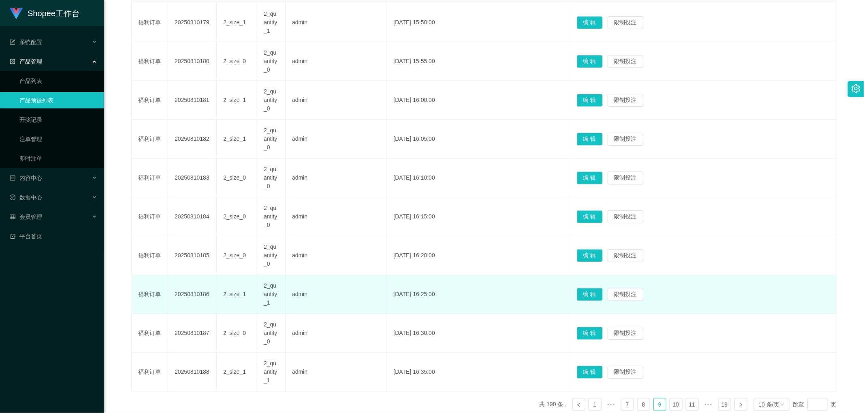
scroll to position [275, 0]
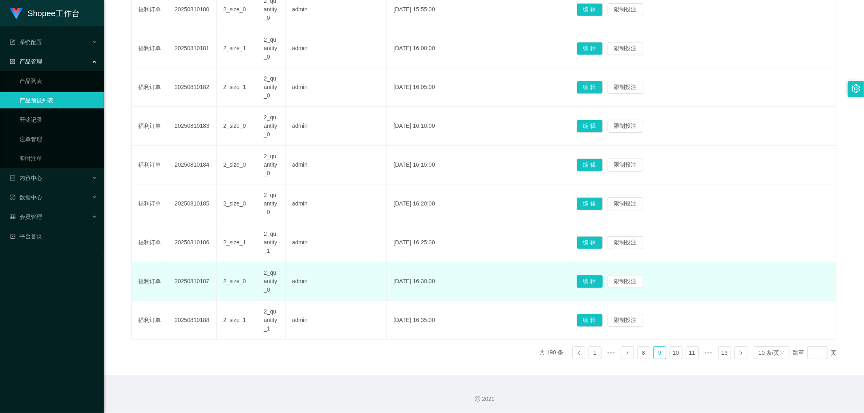
click at [601, 281] on button "编 辑" at bounding box center [590, 281] width 26 height 13
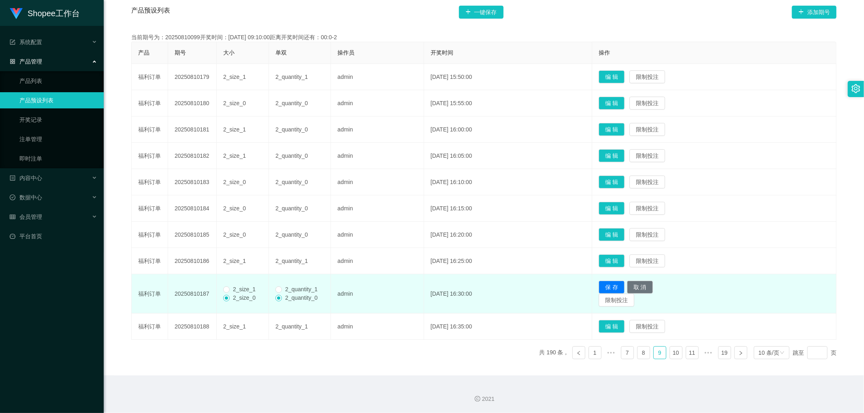
scroll to position [163, 0]
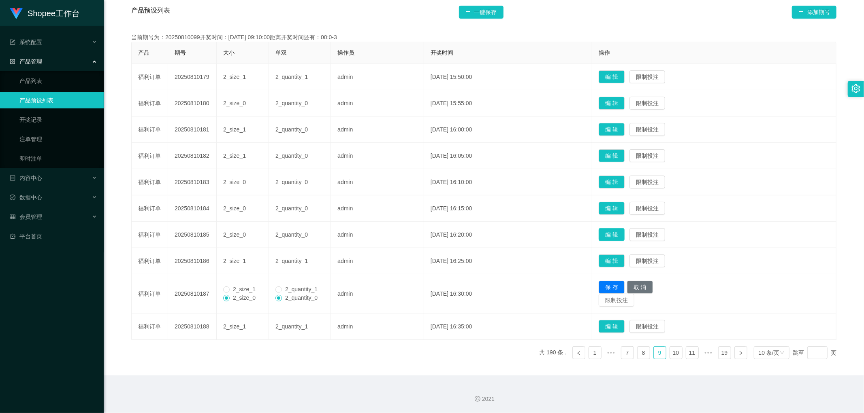
click at [615, 236] on button "编 辑" at bounding box center [611, 234] width 26 height 13
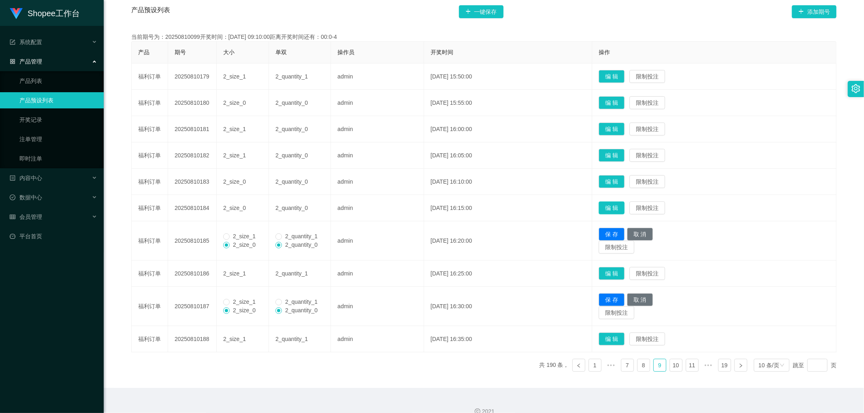
click at [620, 205] on button "编 辑" at bounding box center [611, 208] width 26 height 13
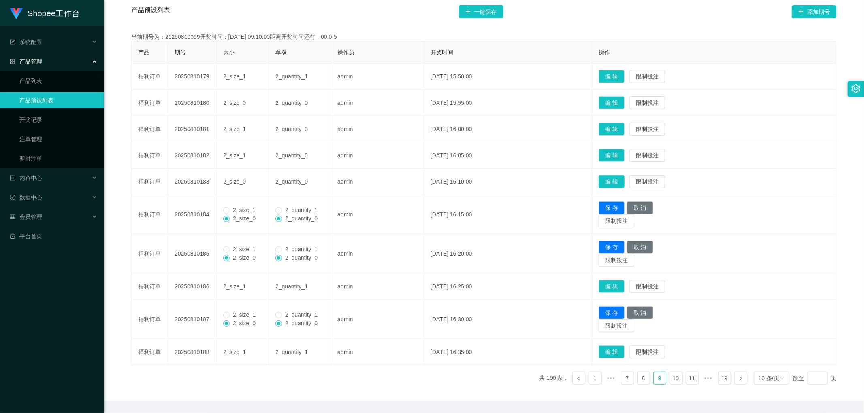
click at [620, 183] on button "编 辑" at bounding box center [611, 181] width 26 height 13
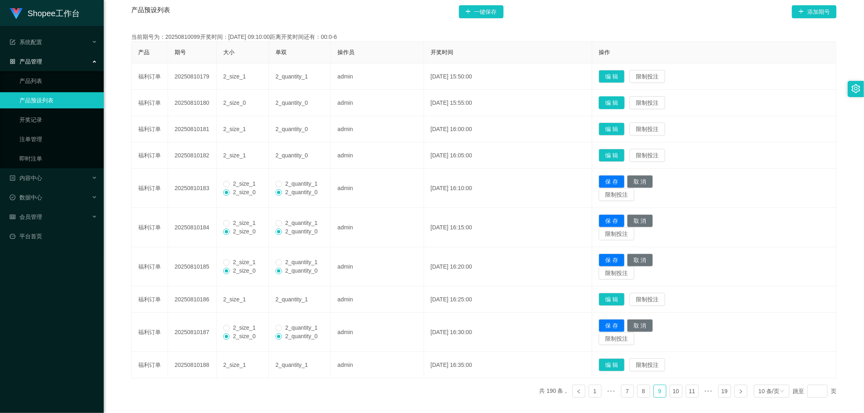
click at [622, 103] on button "编 辑" at bounding box center [611, 102] width 26 height 13
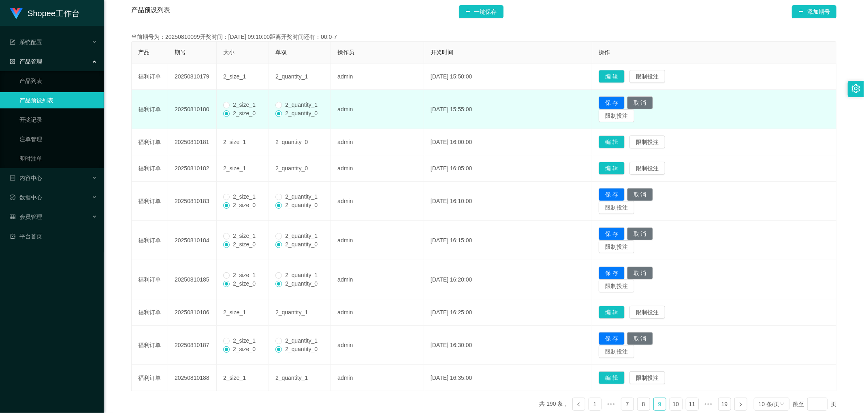
click at [231, 106] on span "2_size_1" at bounding box center [244, 105] width 29 height 6
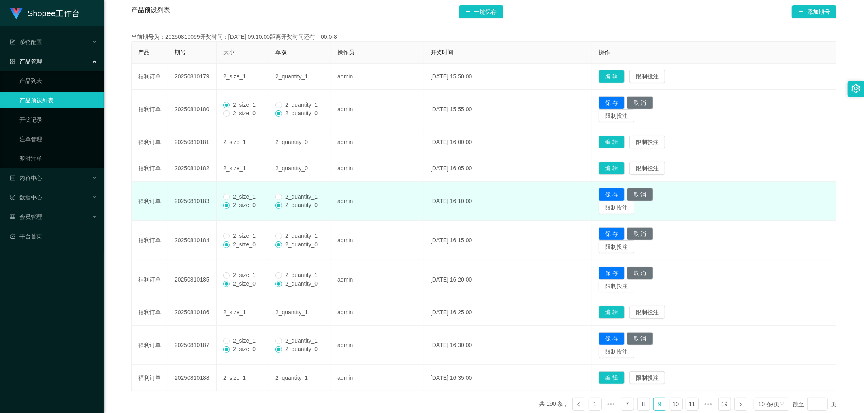
click at [233, 194] on span "2_size_1" at bounding box center [244, 197] width 29 height 6
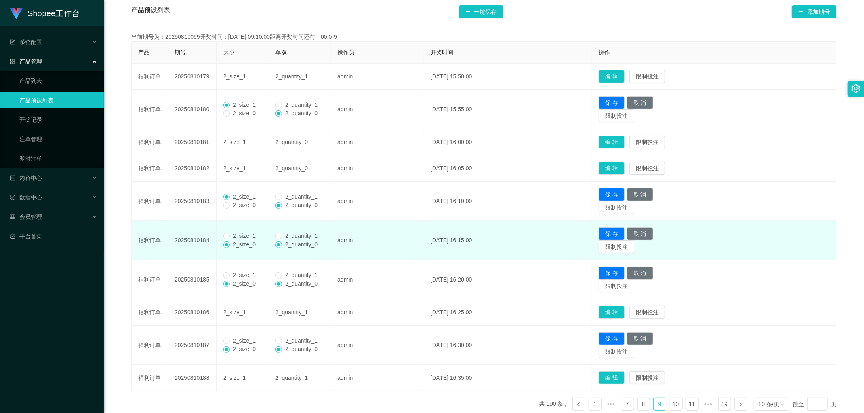
click at [233, 236] on span "2_size_1" at bounding box center [244, 236] width 29 height 6
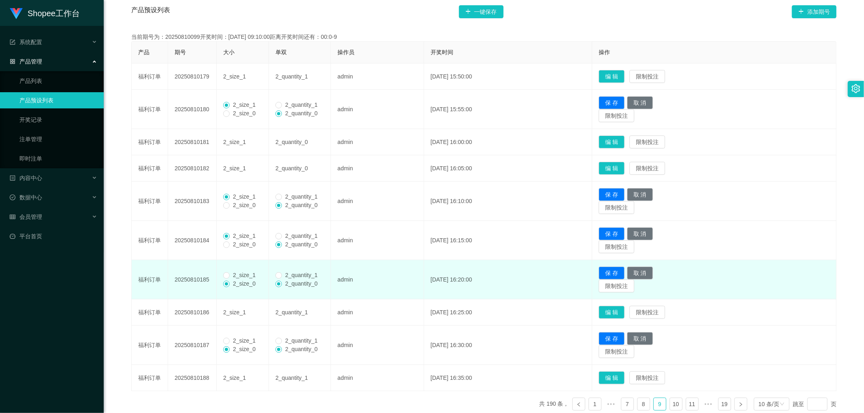
click at [233, 274] on span "2_size_1" at bounding box center [244, 275] width 29 height 6
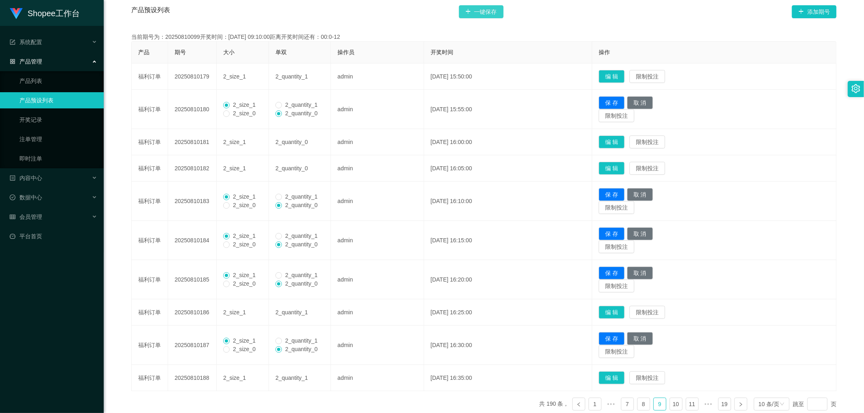
click at [483, 13] on button "一键保存" at bounding box center [481, 11] width 45 height 13
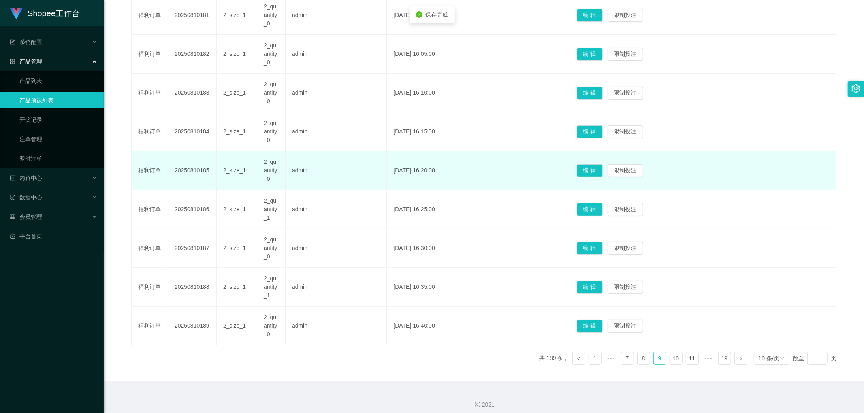
scroll to position [275, 0]
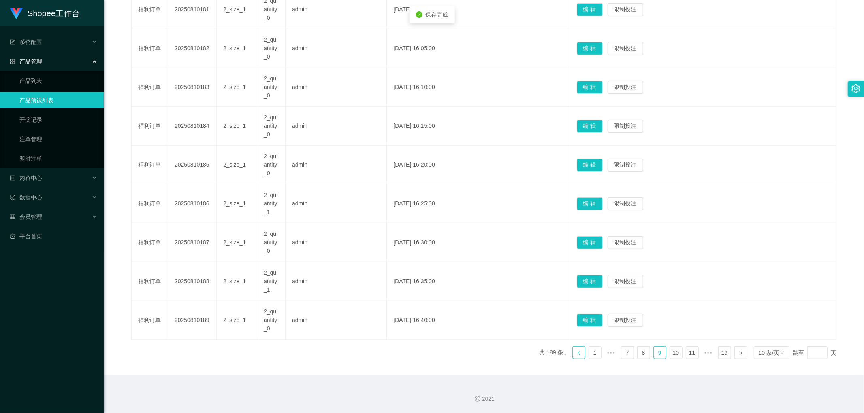
click at [576, 352] on icon "图标: left" at bounding box center [578, 353] width 5 height 5
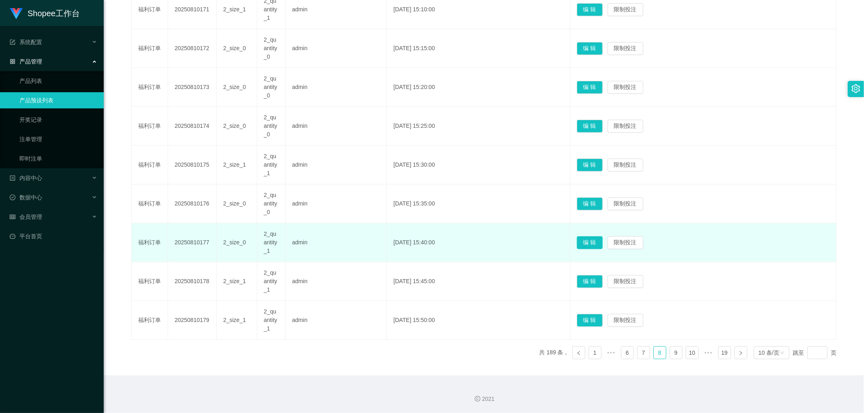
click at [598, 242] on button "编 辑" at bounding box center [590, 242] width 26 height 13
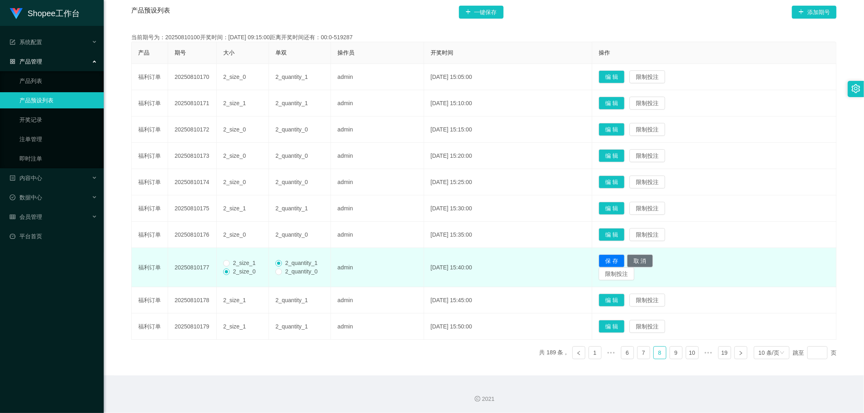
scroll to position [163, 0]
click at [623, 232] on button "编 辑" at bounding box center [611, 234] width 26 height 13
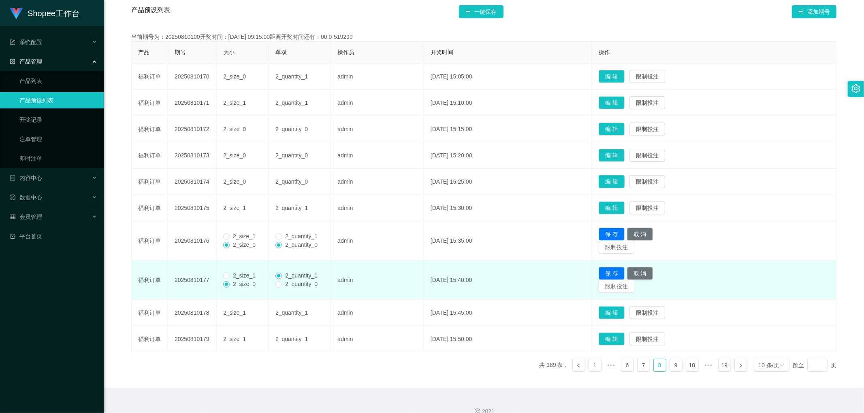
click at [622, 179] on button "编 辑" at bounding box center [611, 181] width 26 height 13
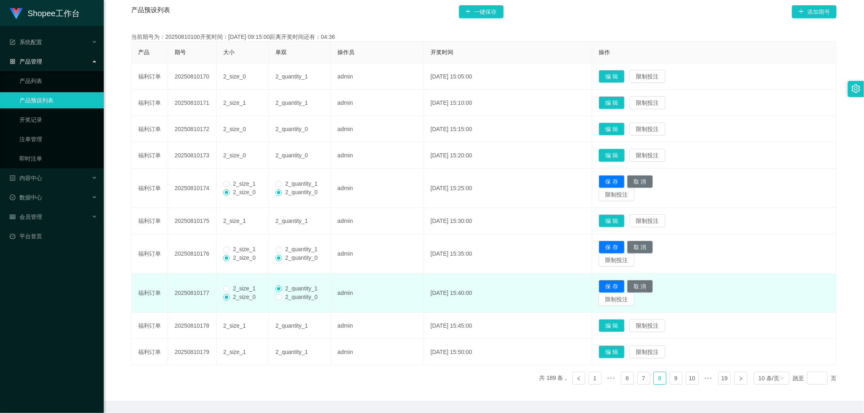
click at [620, 151] on button "编 辑" at bounding box center [611, 155] width 26 height 13
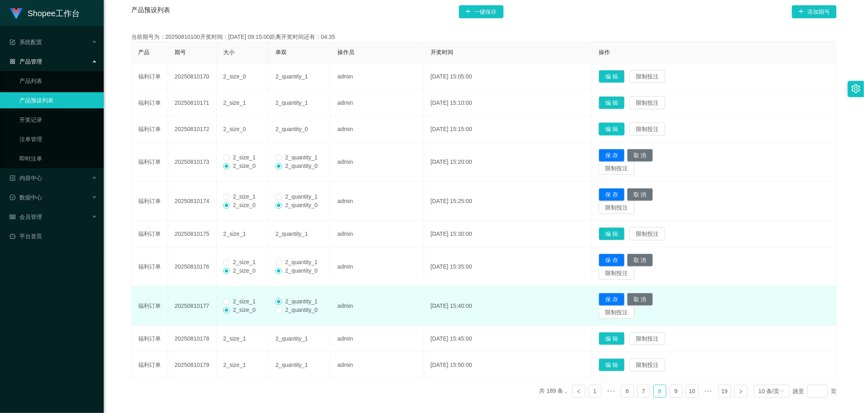
click at [621, 130] on button "编 辑" at bounding box center [611, 129] width 26 height 13
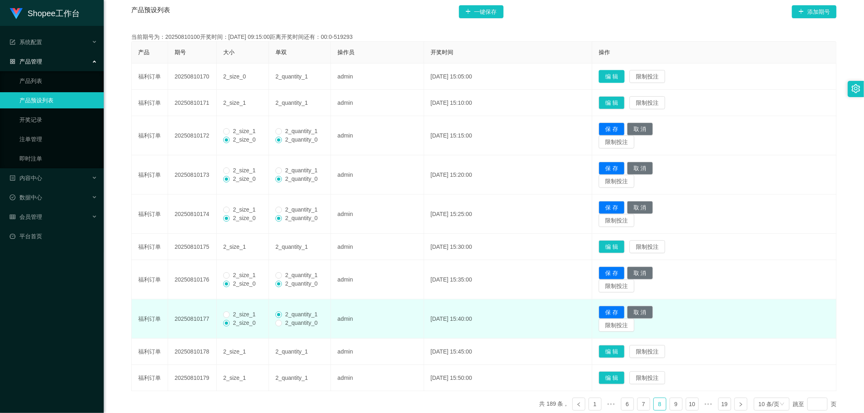
click at [617, 78] on button "编 辑" at bounding box center [611, 76] width 26 height 13
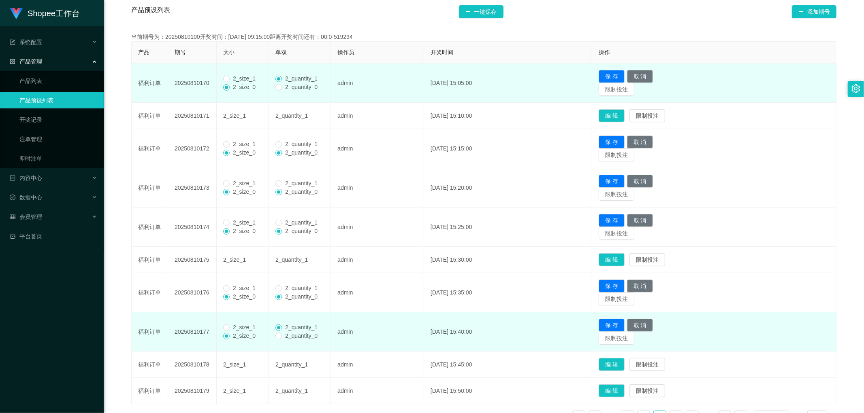
click at [240, 79] on span "2_size_1" at bounding box center [244, 78] width 29 height 6
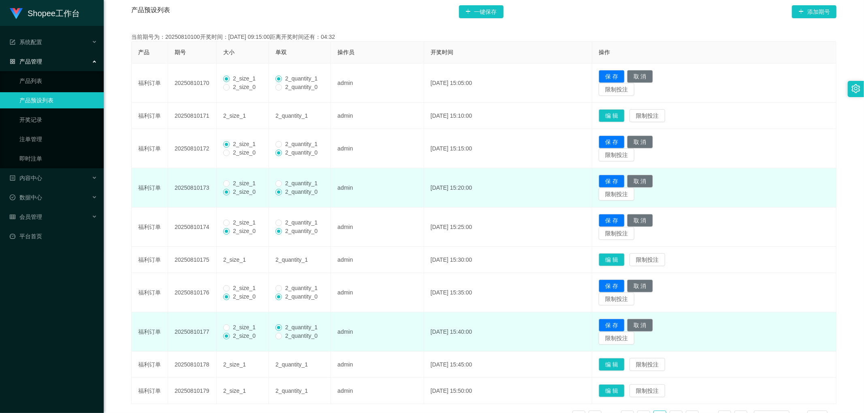
click at [235, 184] on span "2_size_1" at bounding box center [244, 183] width 29 height 6
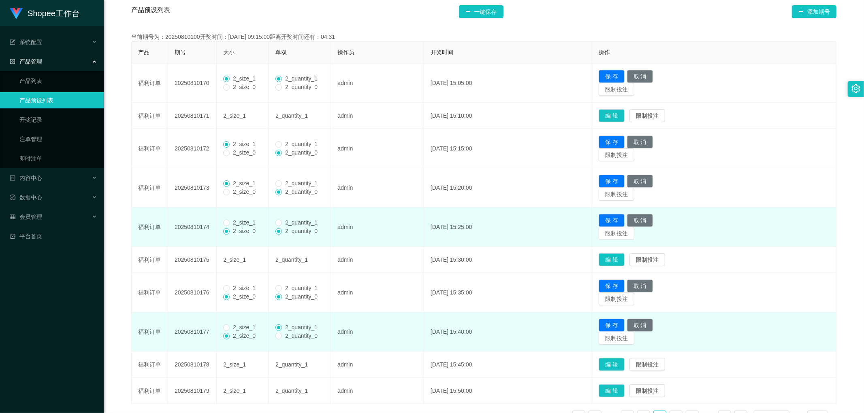
click at [233, 220] on span "2_size_1" at bounding box center [244, 222] width 29 height 6
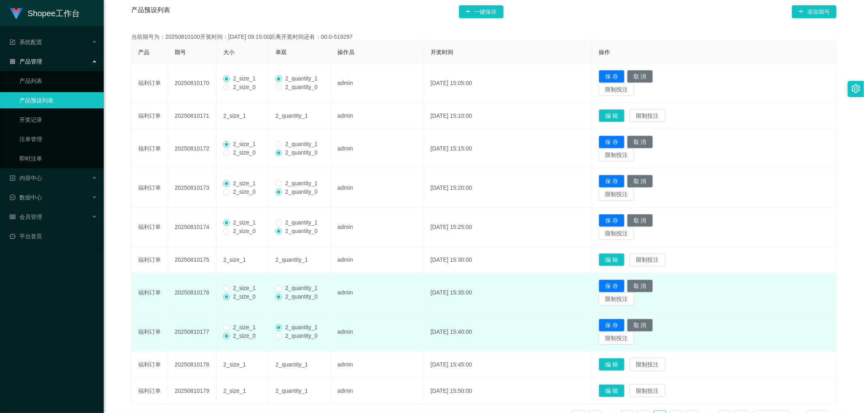
click at [236, 285] on span "2_size_1" at bounding box center [244, 288] width 29 height 6
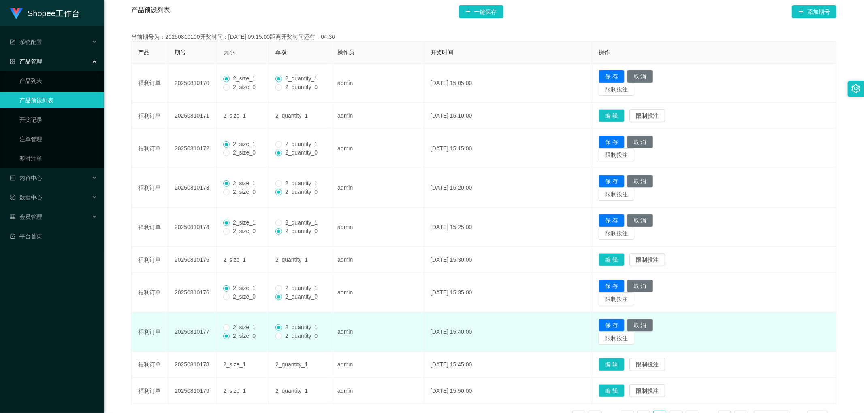
click at [234, 328] on span "2_size_1" at bounding box center [244, 327] width 29 height 6
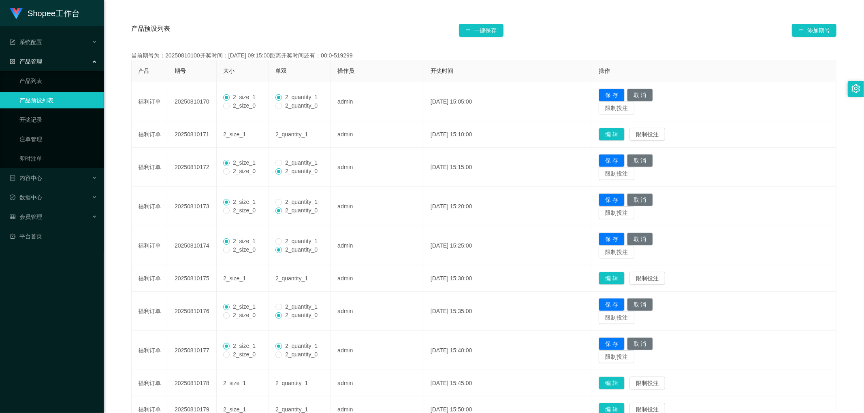
scroll to position [118, 0]
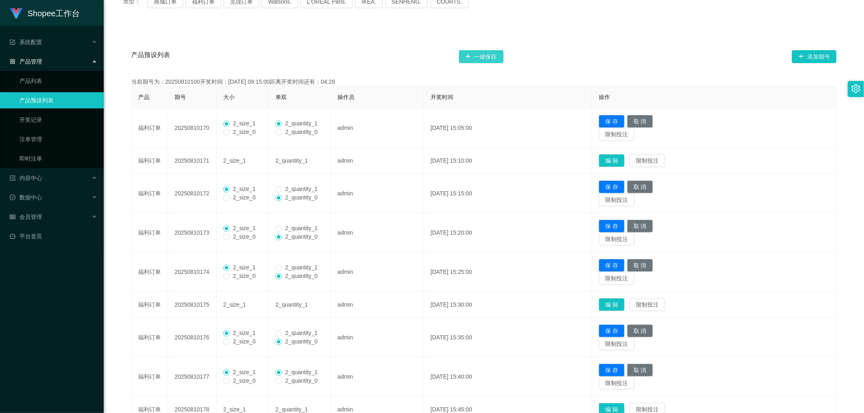
click at [482, 56] on button "一键保存" at bounding box center [481, 56] width 45 height 13
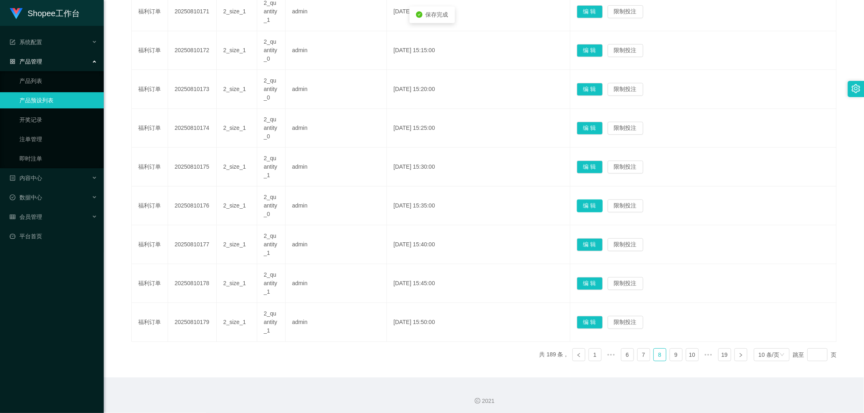
scroll to position [275, 0]
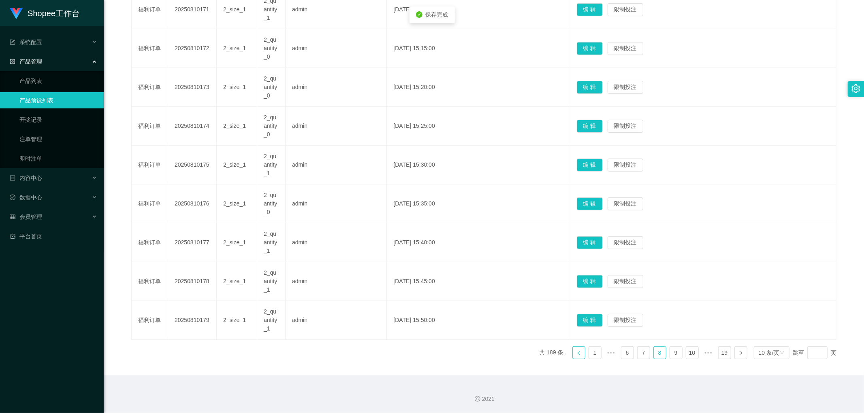
click at [576, 354] on icon "图标: left" at bounding box center [578, 353] width 5 height 5
click at [603, 319] on button "编 辑" at bounding box center [590, 320] width 26 height 13
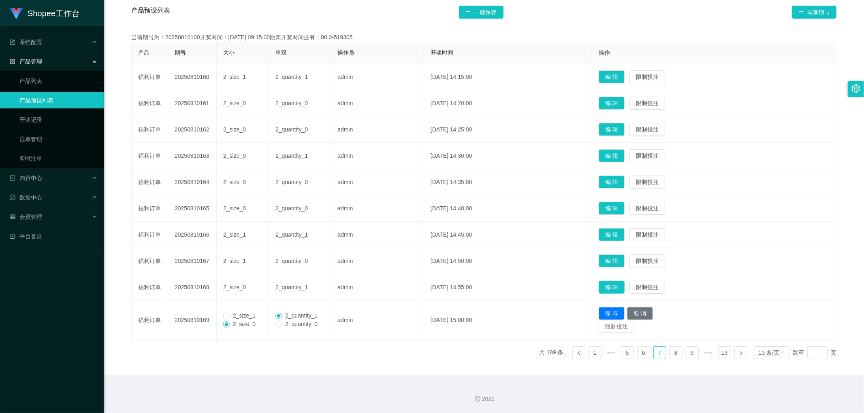
click at [616, 286] on button "编 辑" at bounding box center [611, 287] width 26 height 13
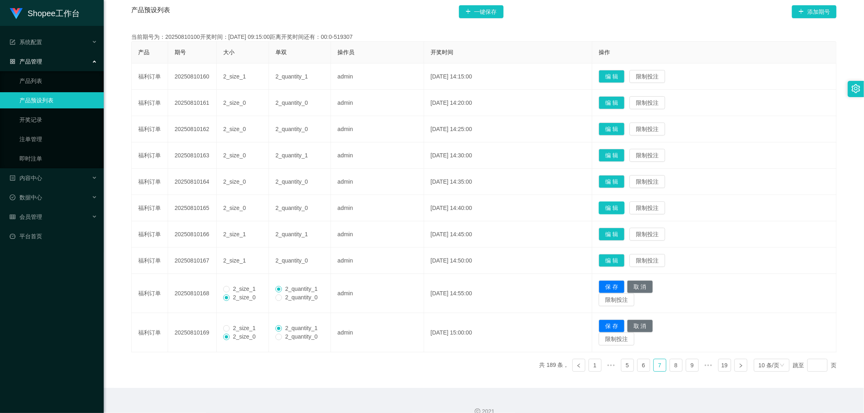
click at [624, 206] on button "编 辑" at bounding box center [611, 208] width 26 height 13
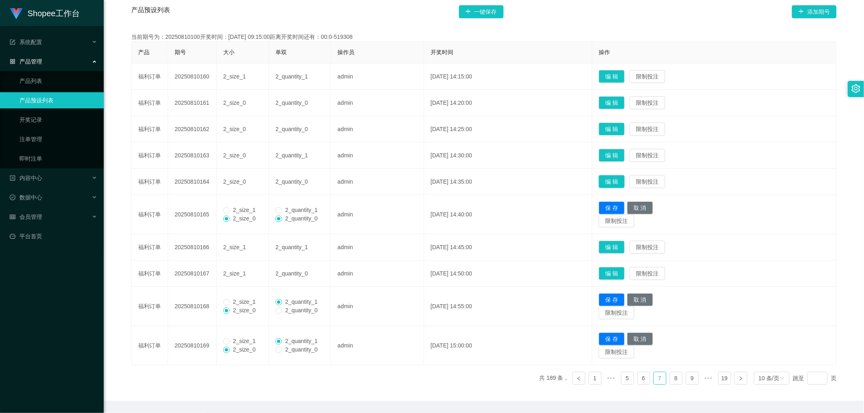
click at [624, 179] on button "编 辑" at bounding box center [611, 181] width 26 height 13
click at [624, 156] on button "编 辑" at bounding box center [611, 155] width 26 height 13
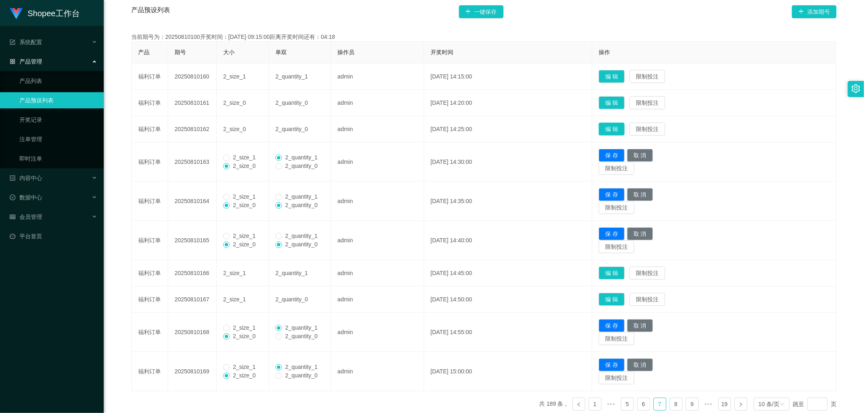
click at [624, 125] on button "编 辑" at bounding box center [611, 129] width 26 height 13
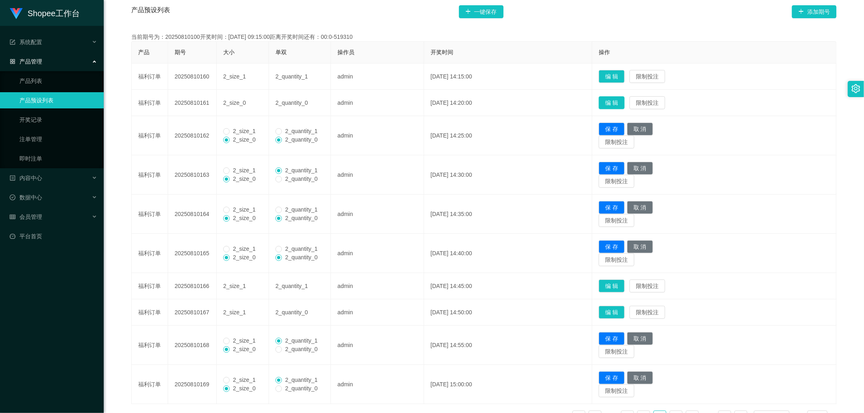
click at [624, 106] on button "编 辑" at bounding box center [611, 102] width 26 height 13
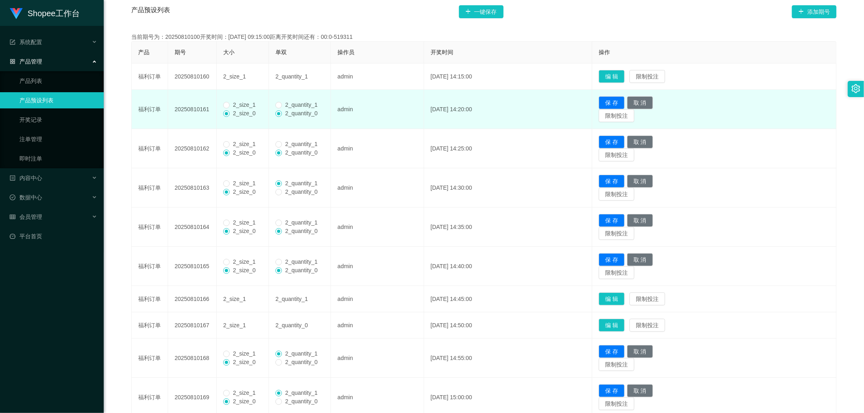
click at [230, 102] on span "2_size_1" at bounding box center [244, 105] width 29 height 6
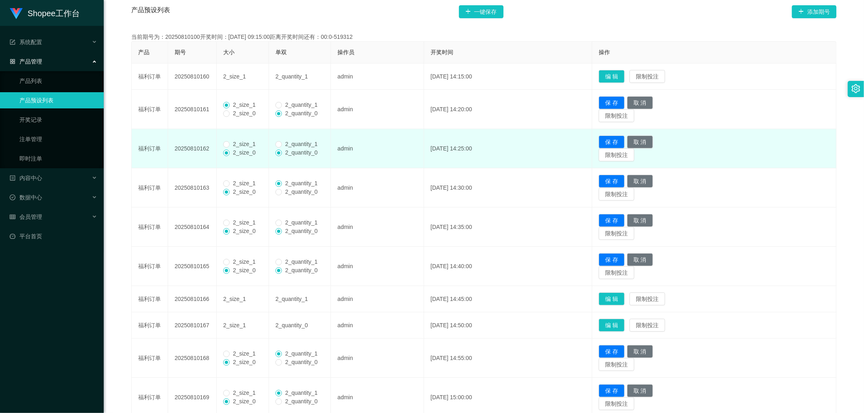
drag, startPoint x: 236, startPoint y: 148, endPoint x: 236, endPoint y: 153, distance: 4.9
click at [236, 151] on span "2_size_0" at bounding box center [244, 152] width 29 height 6
click at [231, 143] on span "2_size_1" at bounding box center [244, 144] width 29 height 6
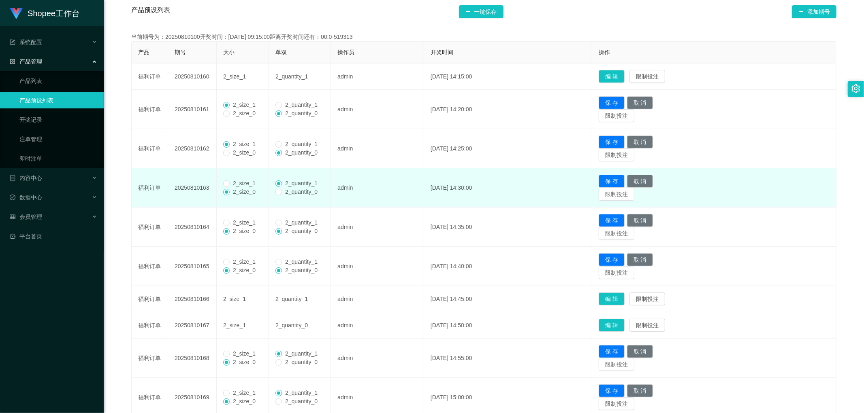
drag, startPoint x: 232, startPoint y: 184, endPoint x: 232, endPoint y: 192, distance: 7.3
click at [232, 184] on span "2_size_1" at bounding box center [244, 183] width 29 height 6
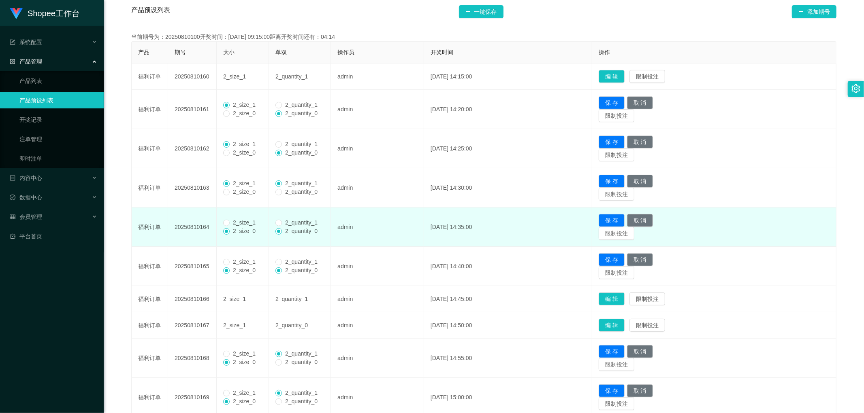
click at [231, 222] on span "2_size_1" at bounding box center [244, 222] width 29 height 6
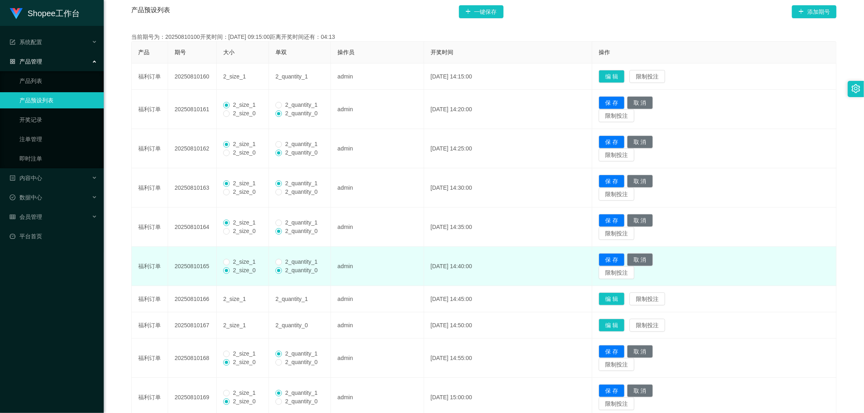
click at [232, 260] on span "2_size_1" at bounding box center [244, 262] width 29 height 6
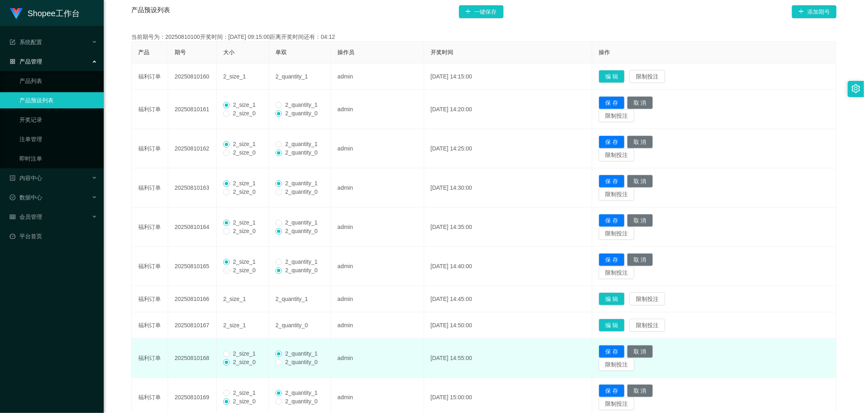
click at [230, 355] on span "2_size_1" at bounding box center [244, 354] width 29 height 6
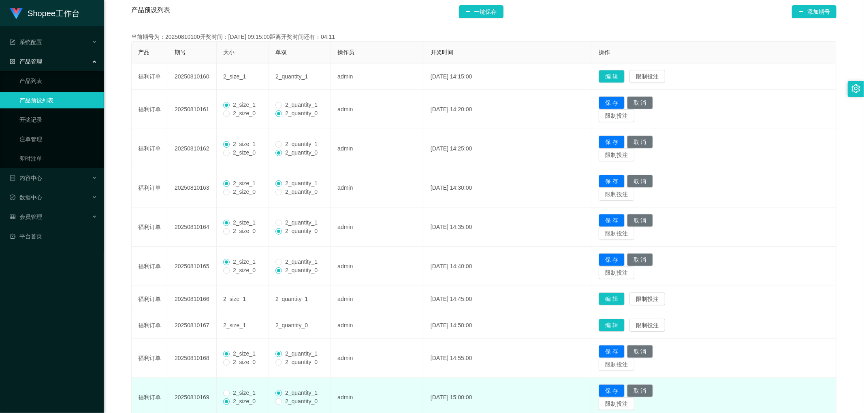
click at [232, 395] on span "2_size_1" at bounding box center [244, 393] width 29 height 6
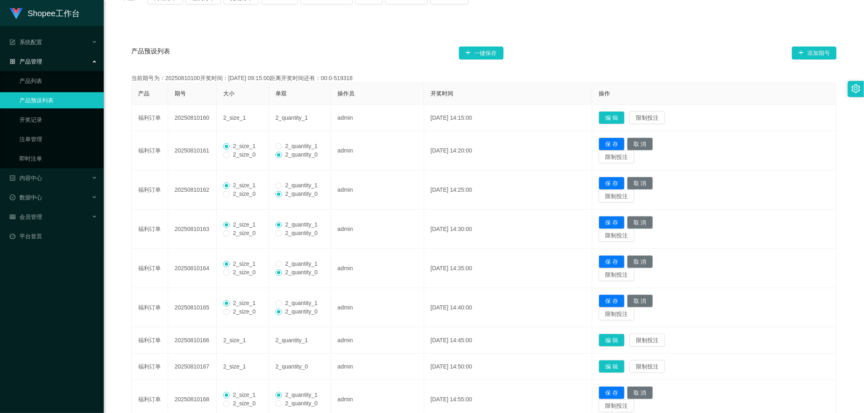
scroll to position [118, 0]
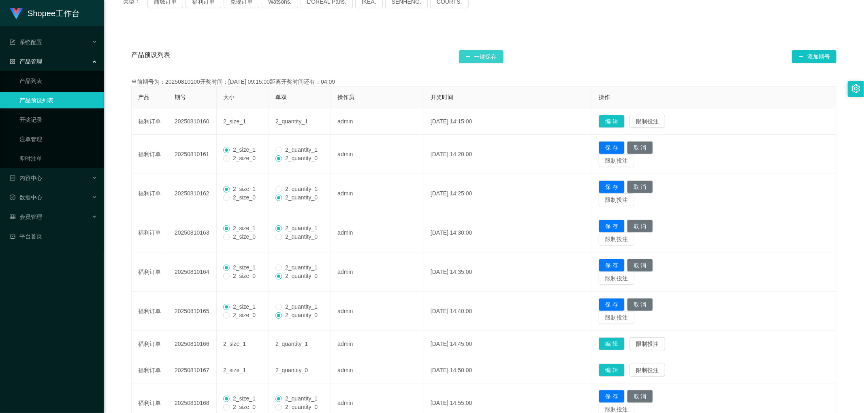
click at [477, 59] on button "一键保存" at bounding box center [481, 56] width 45 height 13
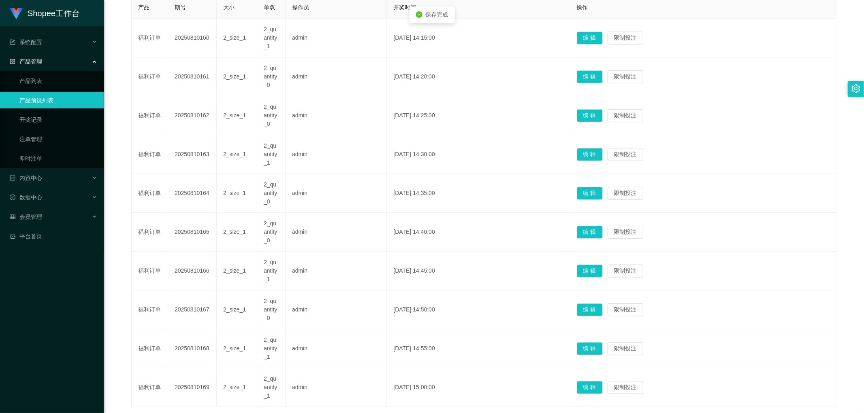
scroll to position [253, 0]
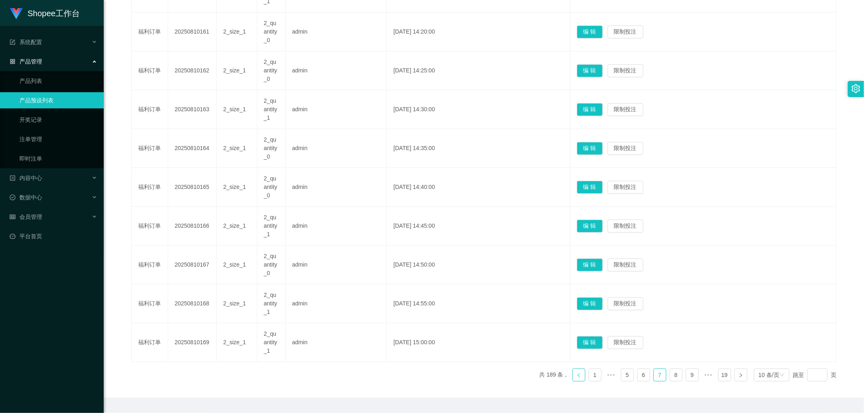
click at [576, 377] on icon "图标: left" at bounding box center [578, 375] width 5 height 5
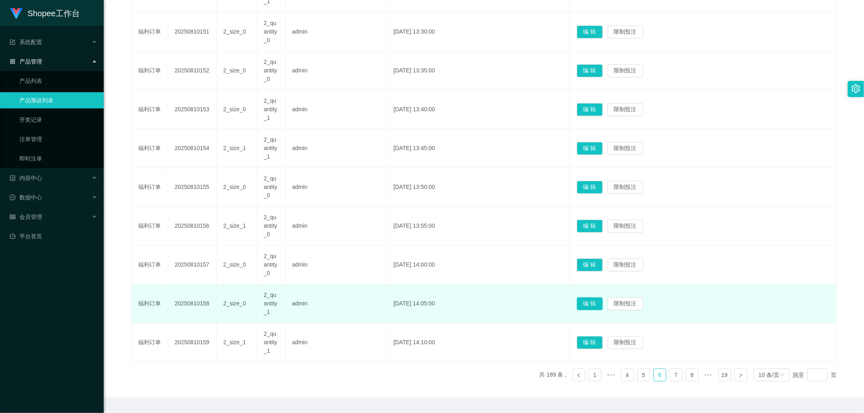
click at [595, 302] on button "编 辑" at bounding box center [590, 304] width 26 height 13
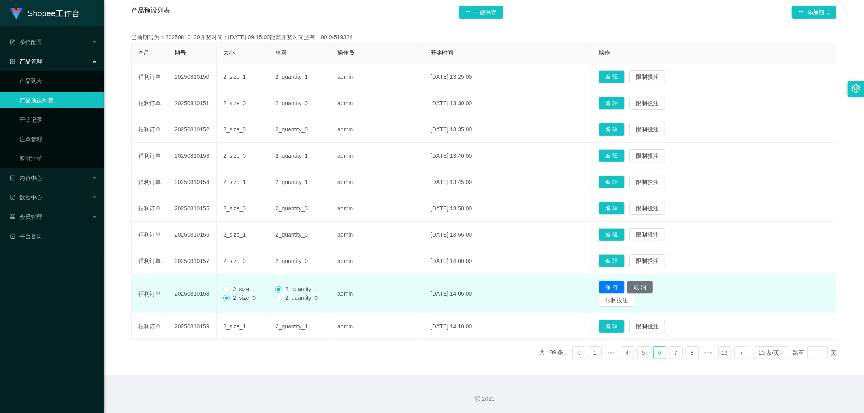
scroll to position [163, 0]
click at [624, 260] on button "编 辑" at bounding box center [611, 261] width 26 height 13
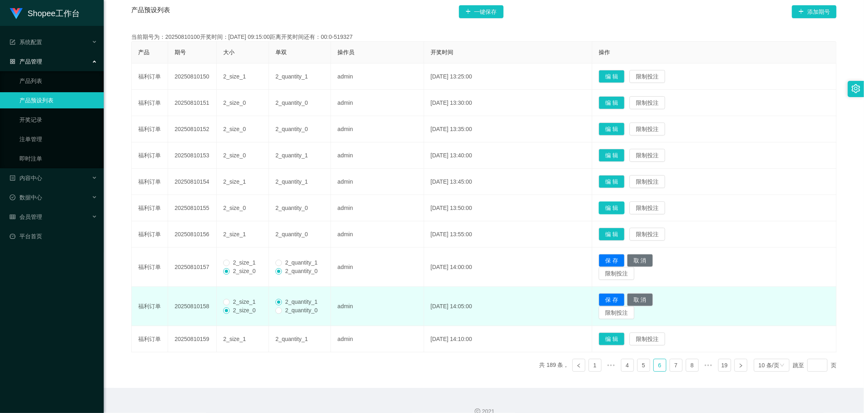
click at [624, 209] on button "编 辑" at bounding box center [611, 208] width 26 height 13
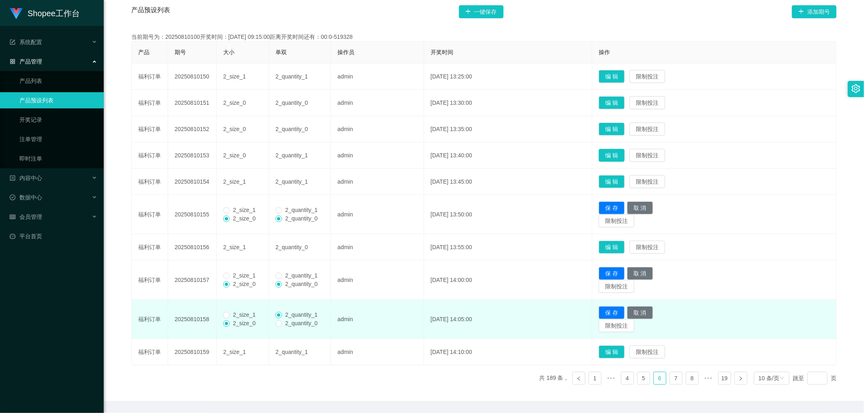
click at [624, 151] on button "编 辑" at bounding box center [611, 155] width 26 height 13
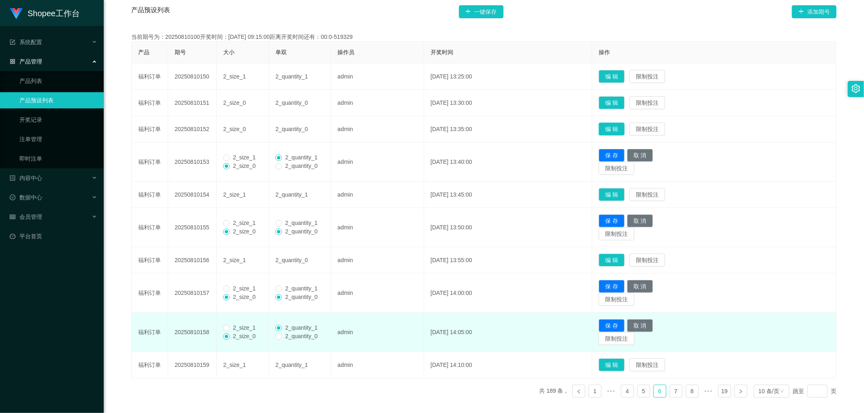
click at [621, 123] on button "编 辑" at bounding box center [611, 129] width 26 height 13
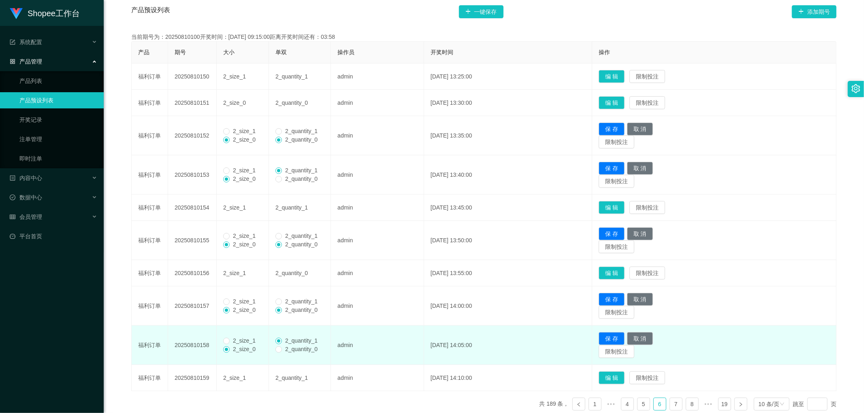
click at [622, 94] on td "编 辑 限制投注" at bounding box center [714, 103] width 244 height 26
click at [622, 98] on button "编 辑" at bounding box center [611, 102] width 26 height 13
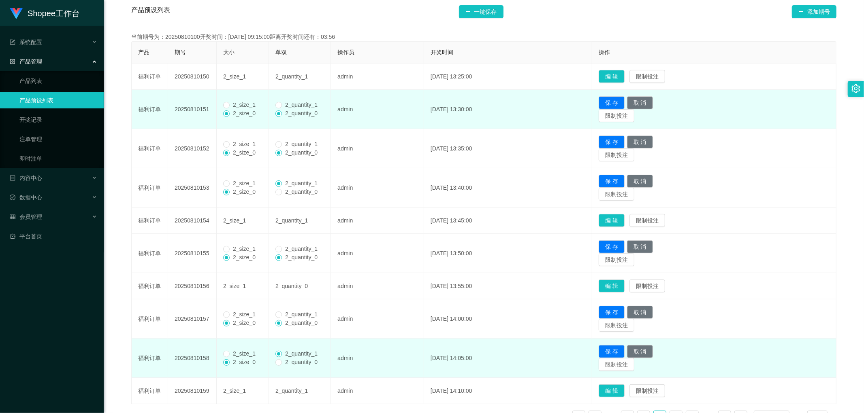
click at [234, 104] on span "2_size_1" at bounding box center [244, 105] width 29 height 6
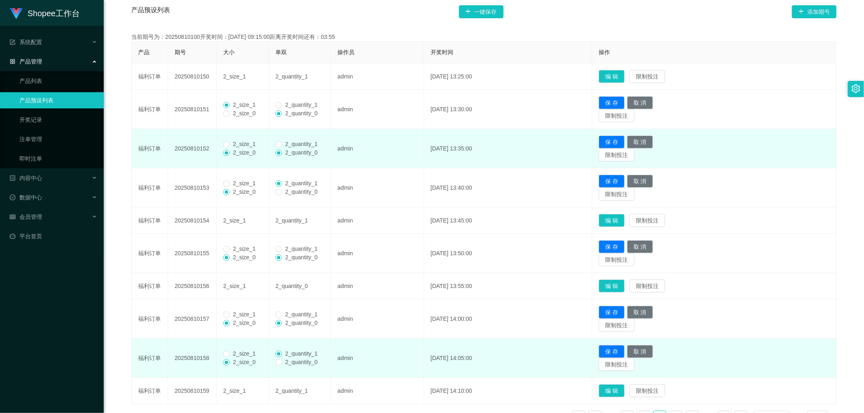
drag, startPoint x: 232, startPoint y: 144, endPoint x: 232, endPoint y: 155, distance: 11.3
click at [232, 145] on span "2_size_1" at bounding box center [244, 144] width 29 height 6
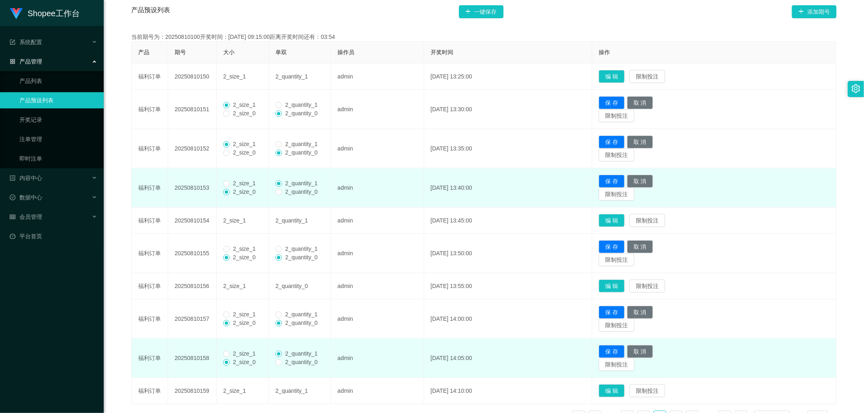
drag, startPoint x: 231, startPoint y: 184, endPoint x: 232, endPoint y: 189, distance: 5.0
click at [231, 185] on span "2_size_1" at bounding box center [244, 183] width 29 height 6
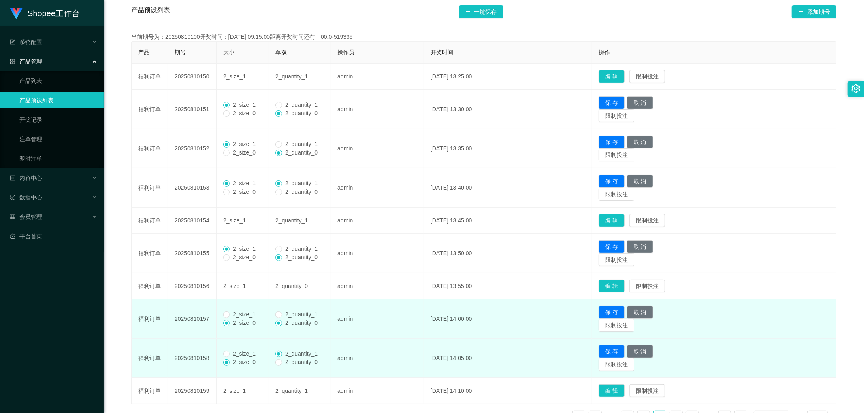
click at [230, 315] on span "2_size_1" at bounding box center [244, 314] width 29 height 6
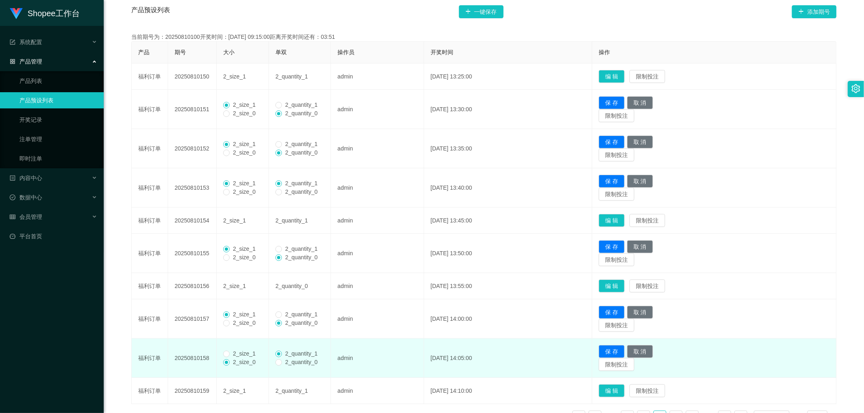
click at [230, 353] on span "2_size_1" at bounding box center [244, 354] width 29 height 6
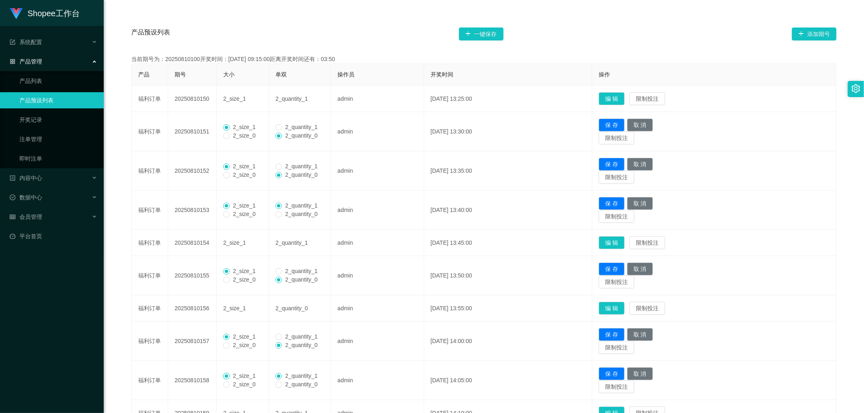
scroll to position [118, 0]
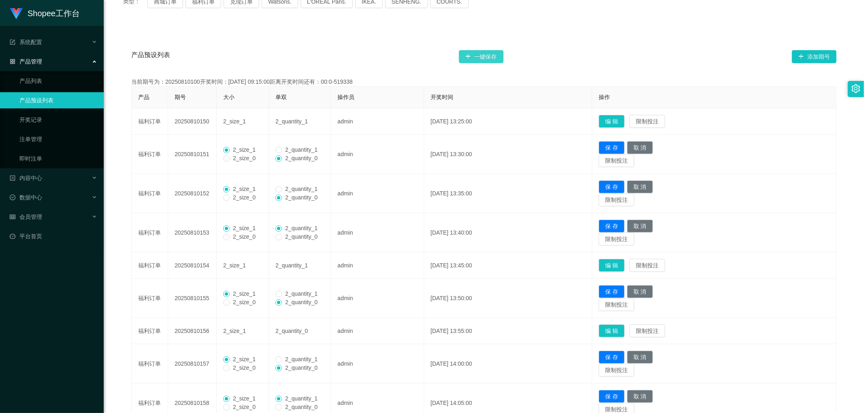
click at [485, 55] on button "一键保存" at bounding box center [481, 56] width 45 height 13
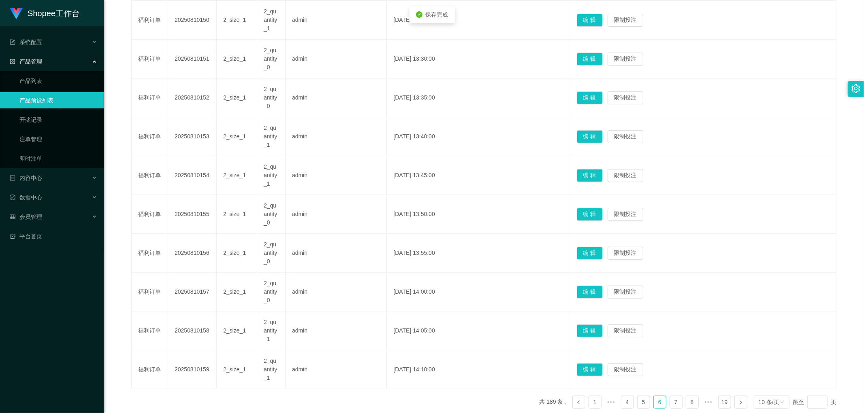
scroll to position [253, 0]
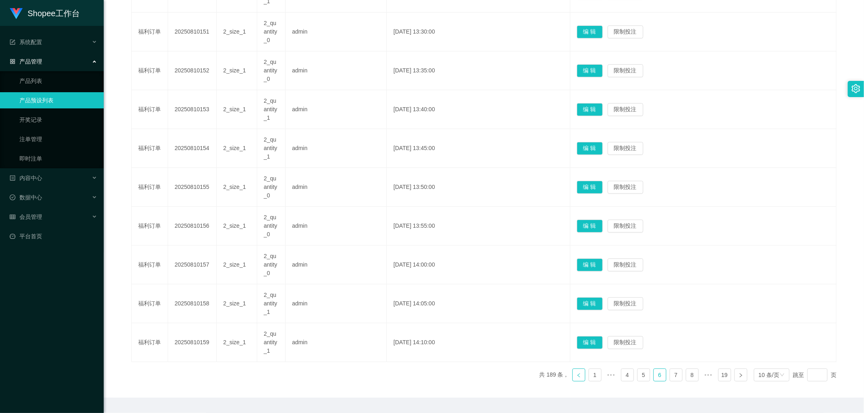
click at [576, 376] on icon "图标: left" at bounding box center [578, 375] width 5 height 5
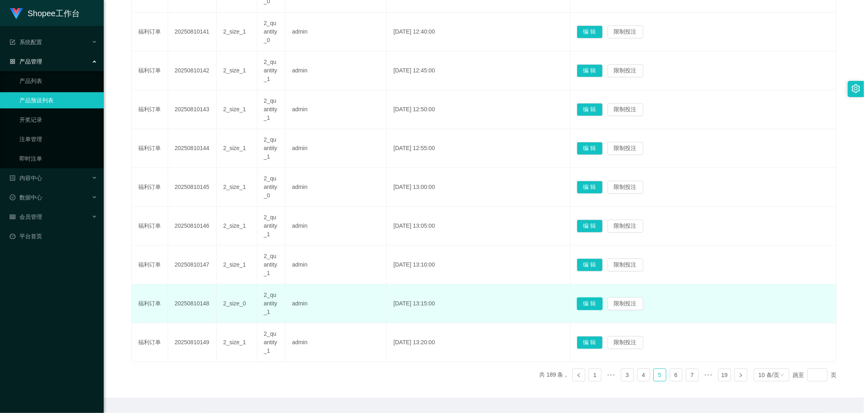
click at [603, 302] on button "编 辑" at bounding box center [590, 304] width 26 height 13
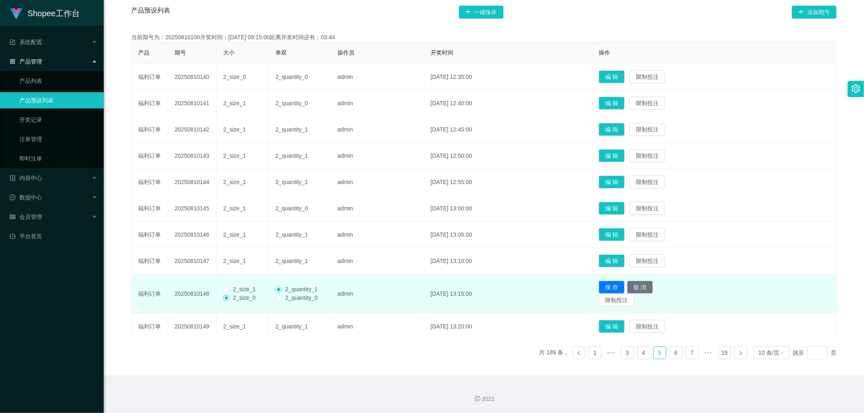
scroll to position [163, 0]
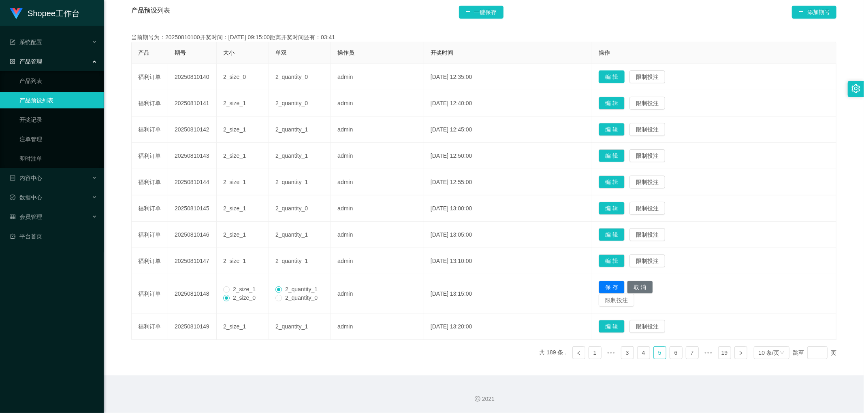
click at [616, 74] on button "编 辑" at bounding box center [611, 76] width 26 height 13
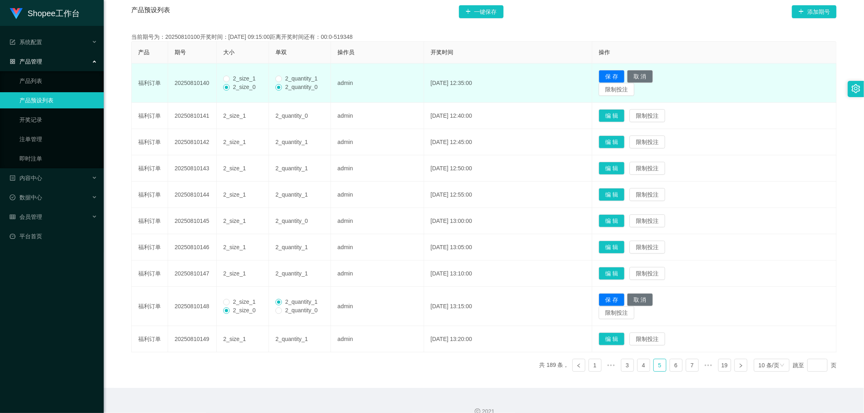
click at [238, 77] on span "2_size_1" at bounding box center [244, 78] width 29 height 6
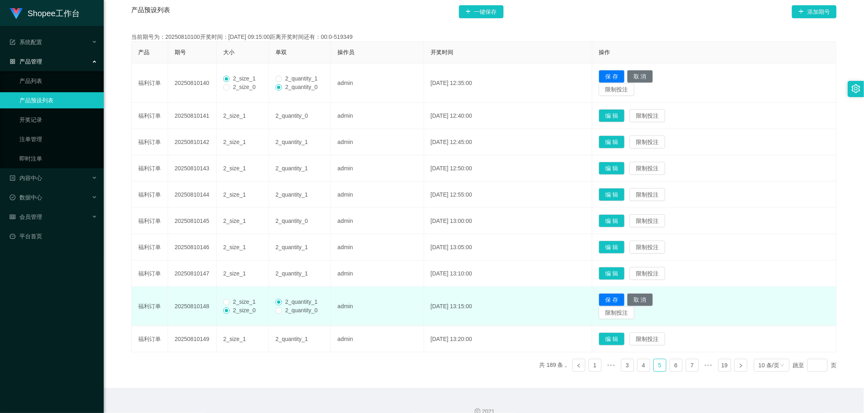
click at [228, 298] on label "2_size_1" at bounding box center [241, 302] width 36 height 9
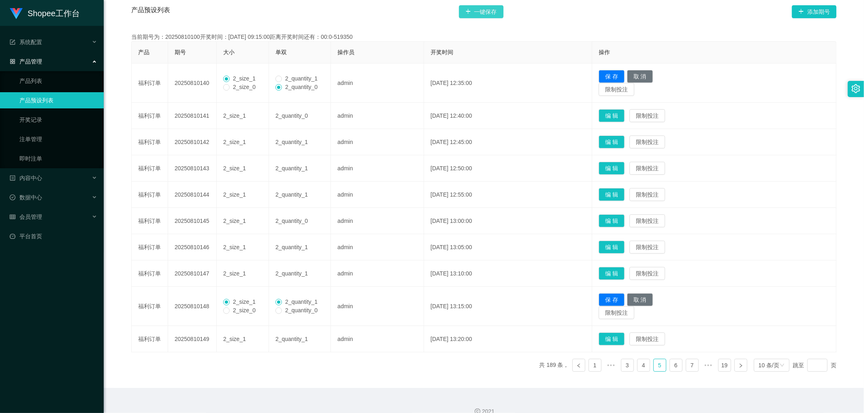
click at [484, 9] on button "一键保存" at bounding box center [481, 11] width 45 height 13
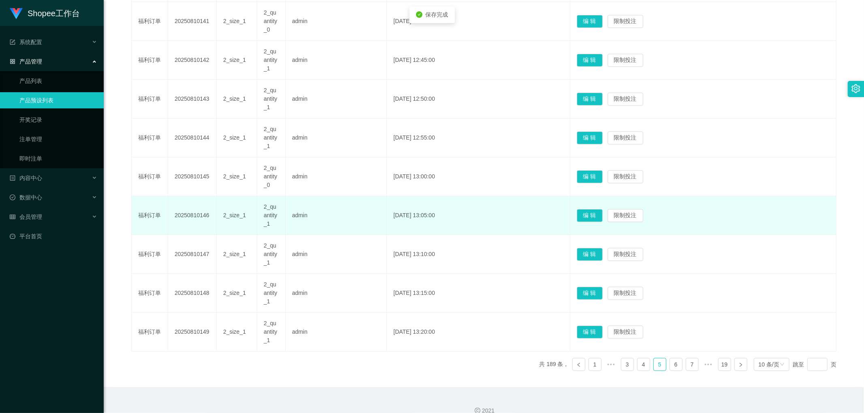
scroll to position [275, 0]
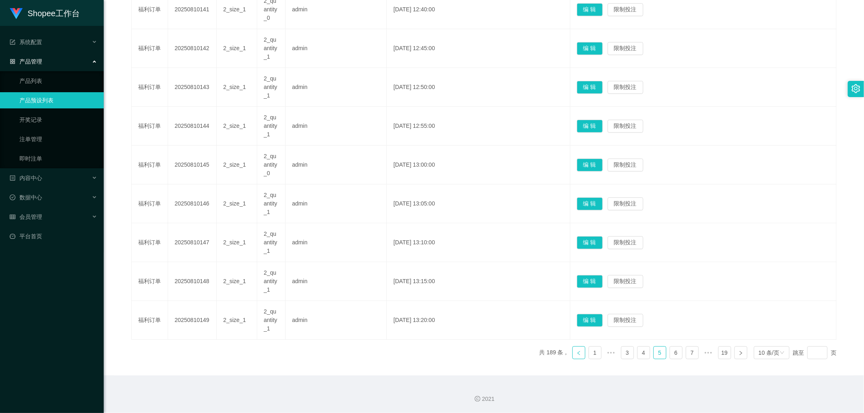
click at [576, 355] on icon "图标: left" at bounding box center [578, 353] width 5 height 5
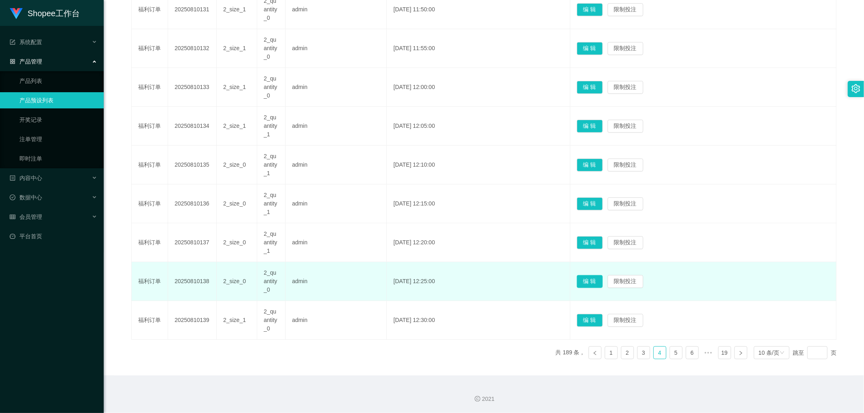
click at [603, 281] on button "编 辑" at bounding box center [590, 281] width 26 height 13
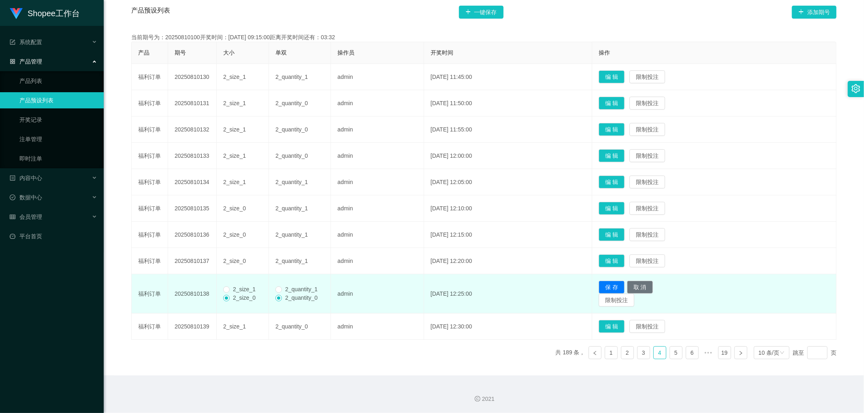
scroll to position [163, 0]
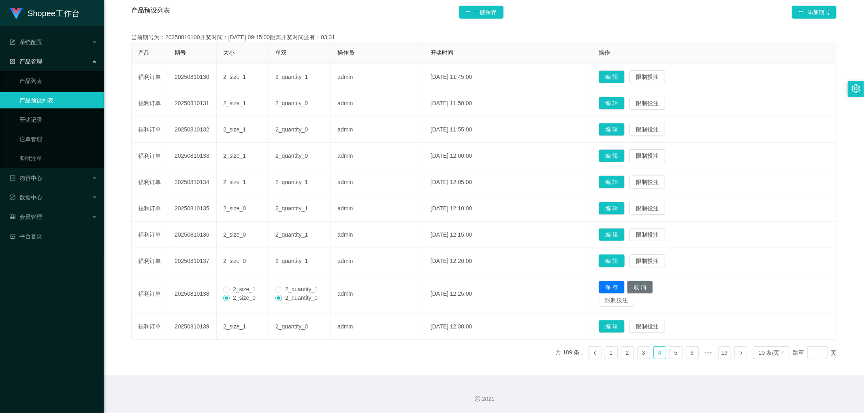
click at [620, 258] on button "编 辑" at bounding box center [611, 261] width 26 height 13
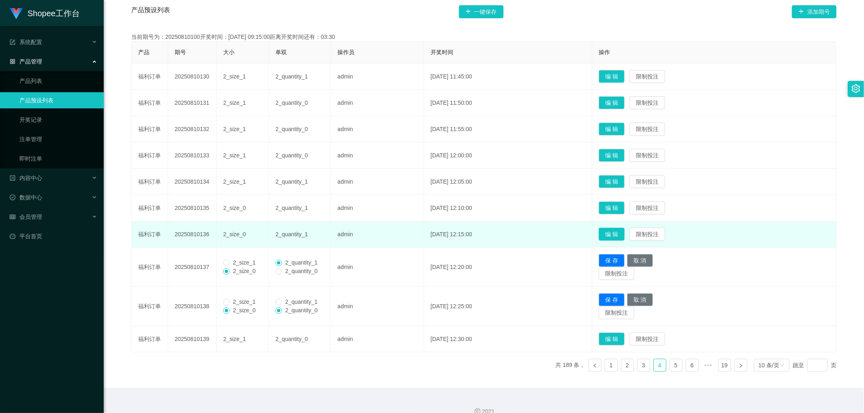
click at [624, 230] on button "编 辑" at bounding box center [611, 234] width 26 height 13
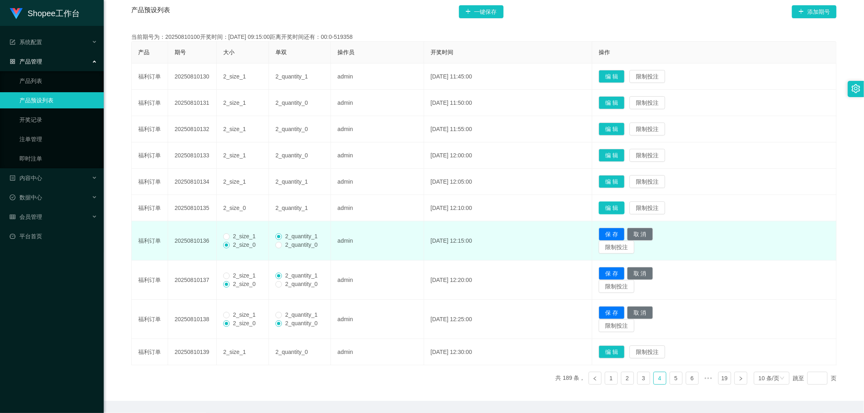
click at [622, 208] on button "编 辑" at bounding box center [611, 208] width 26 height 13
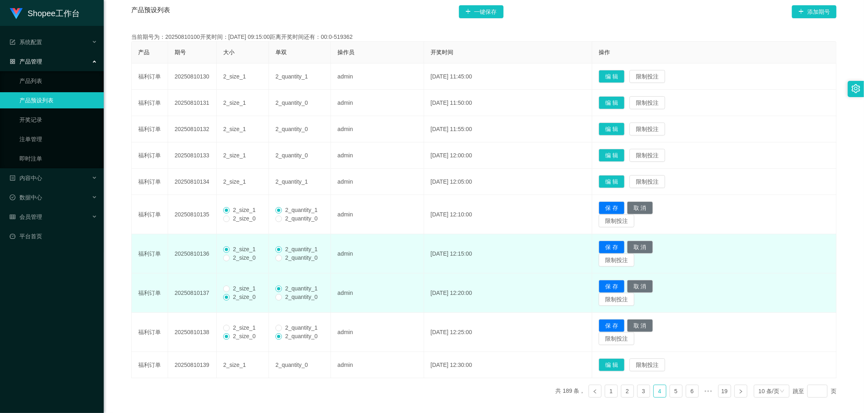
click at [231, 291] on span "2_size_1" at bounding box center [244, 288] width 29 height 6
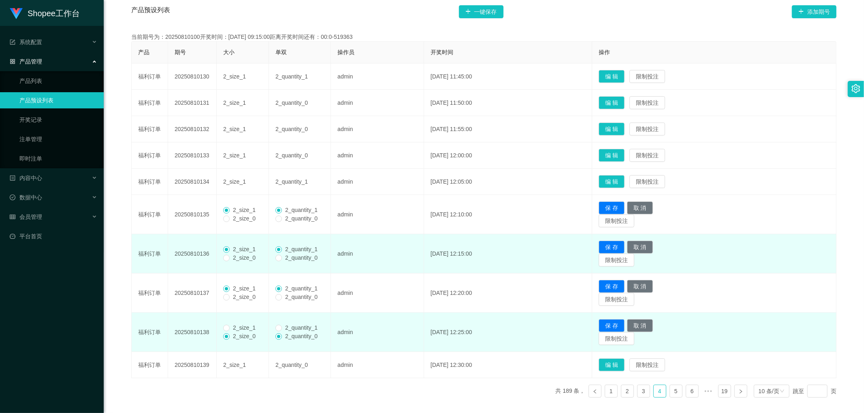
click at [231, 326] on span "2_size_1" at bounding box center [244, 328] width 29 height 6
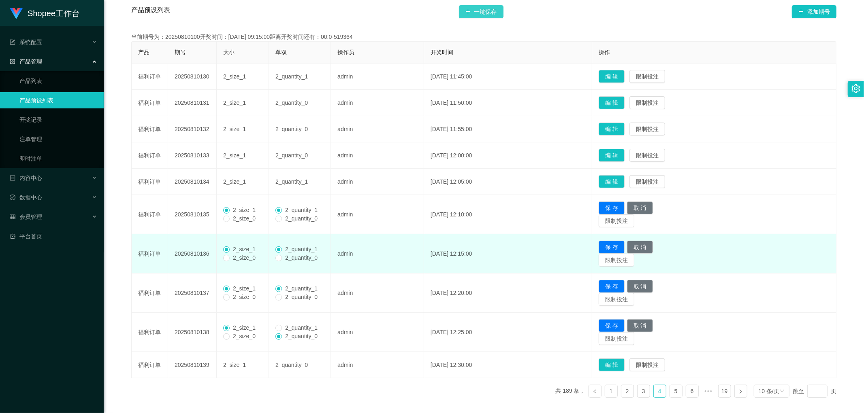
click at [483, 13] on button "一键保存" at bounding box center [481, 11] width 45 height 13
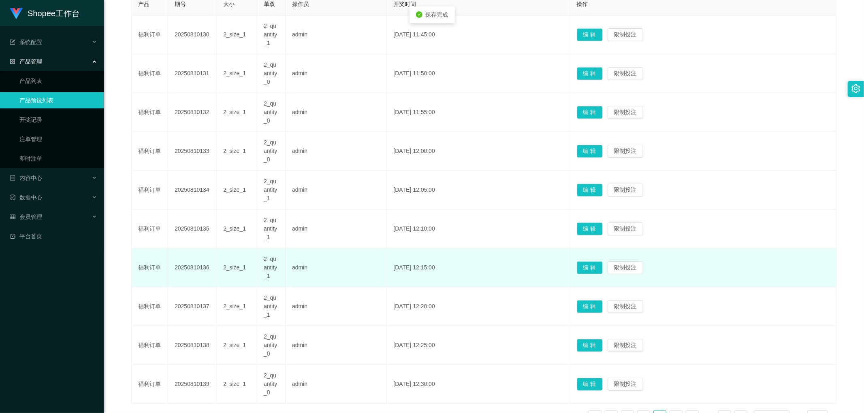
scroll to position [253, 0]
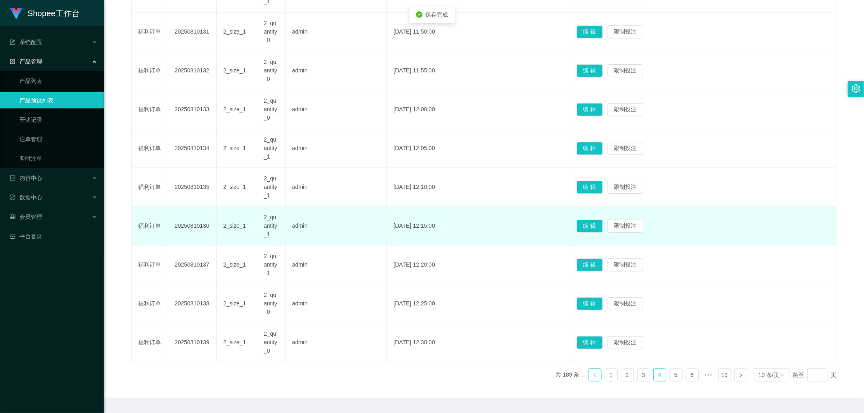
click at [592, 378] on icon "图标: left" at bounding box center [594, 375] width 5 height 5
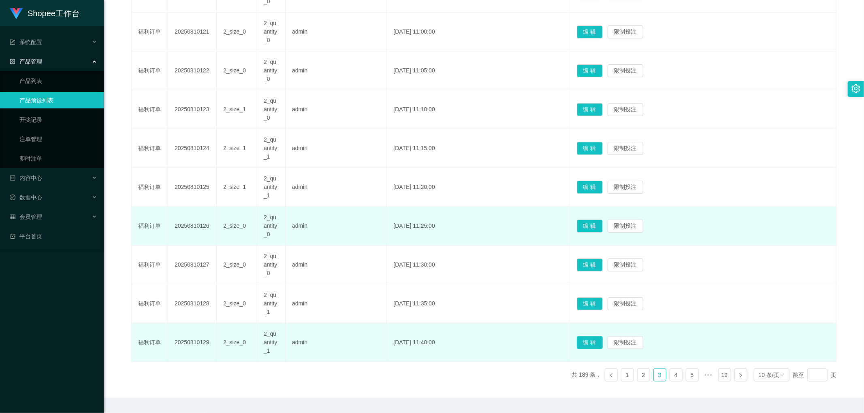
click at [598, 342] on button "编 辑" at bounding box center [590, 342] width 26 height 13
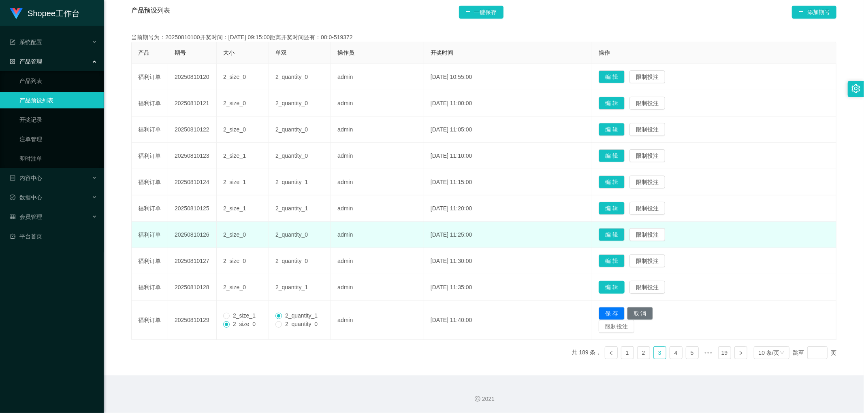
click at [622, 285] on button "编 辑" at bounding box center [611, 287] width 26 height 13
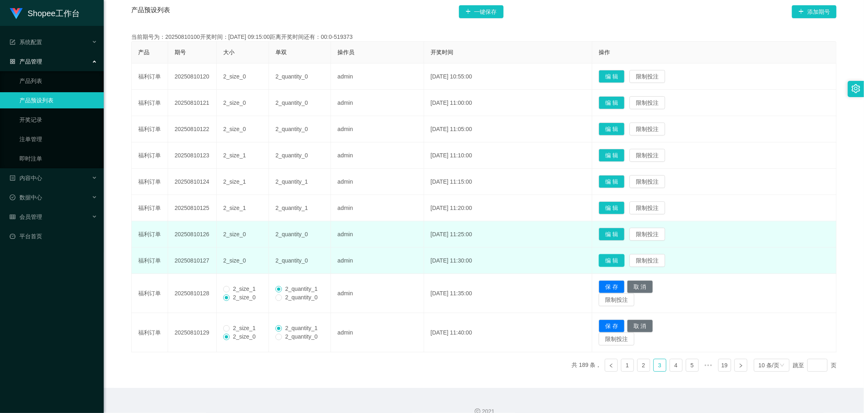
click at [624, 261] on button "编 辑" at bounding box center [611, 260] width 26 height 13
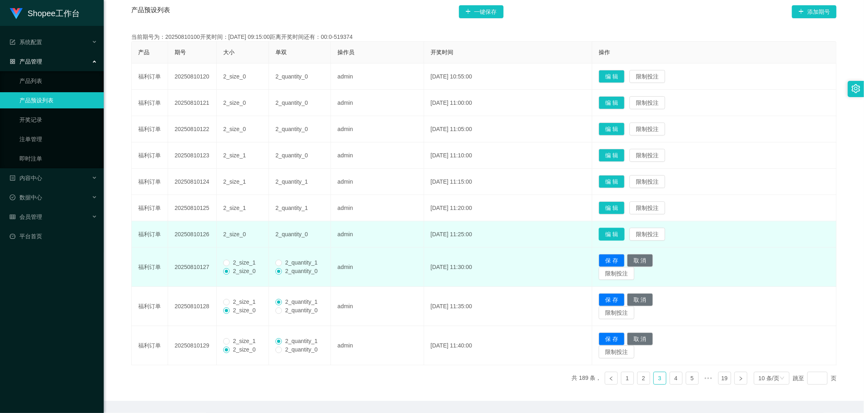
click at [624, 235] on button "编 辑" at bounding box center [611, 234] width 26 height 13
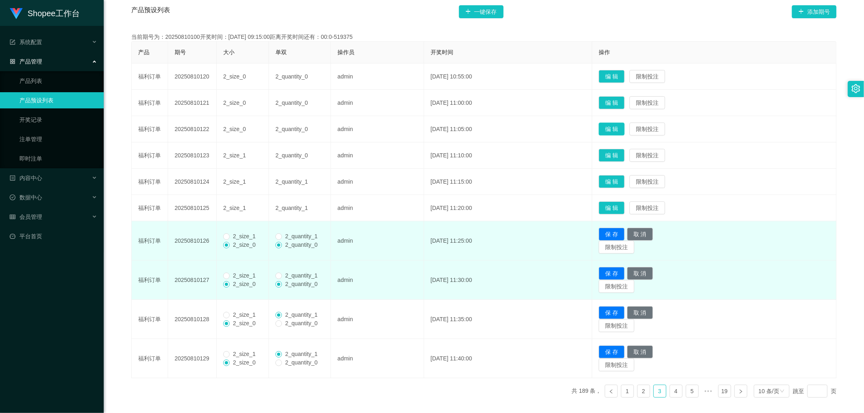
click at [619, 126] on button "编 辑" at bounding box center [611, 129] width 26 height 13
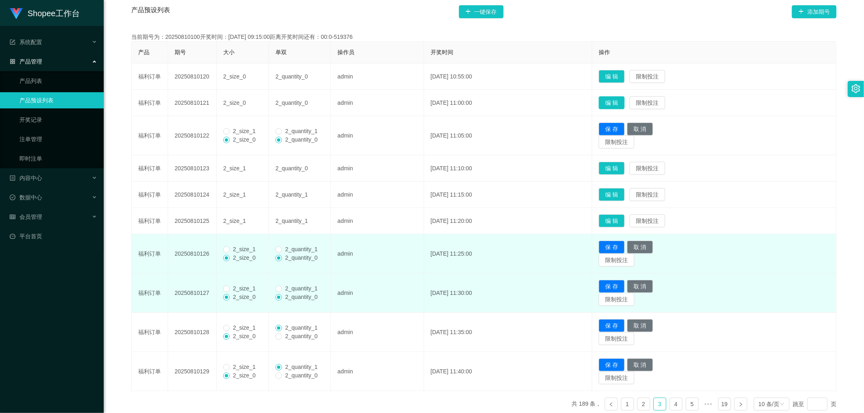
click at [622, 102] on button "编 辑" at bounding box center [611, 102] width 26 height 13
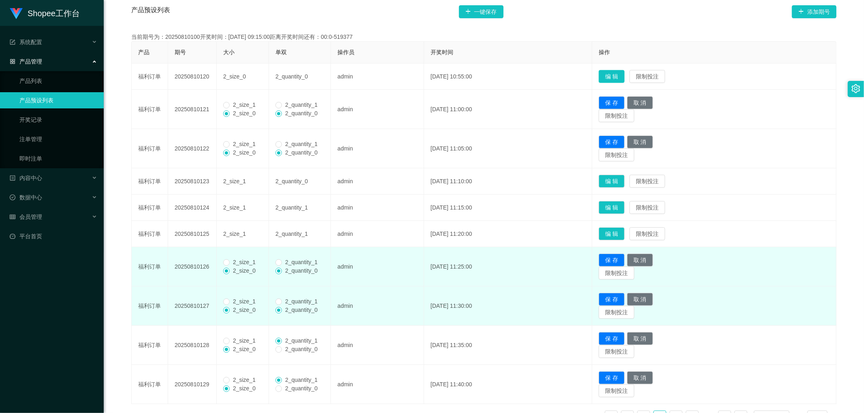
click at [624, 73] on button "编 辑" at bounding box center [611, 76] width 26 height 13
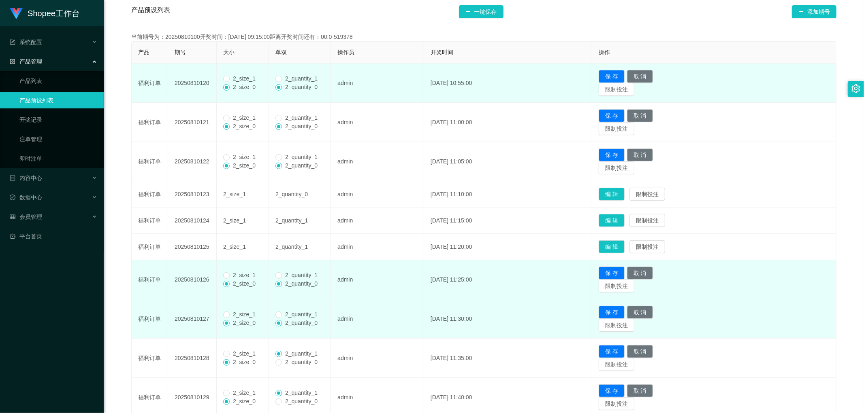
click at [236, 78] on span "2_size_1" at bounding box center [244, 78] width 29 height 6
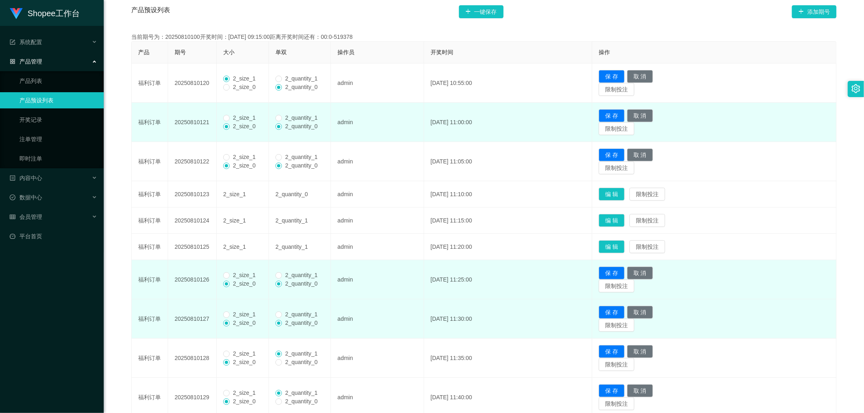
click at [235, 118] on span "2_size_1" at bounding box center [244, 118] width 29 height 6
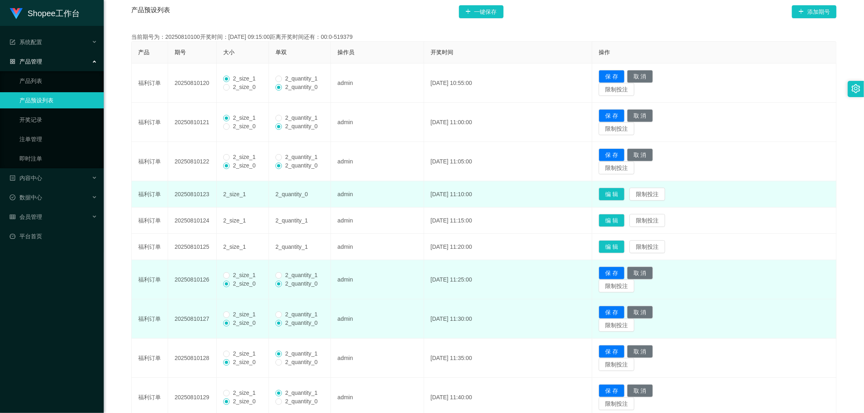
drag, startPoint x: 233, startPoint y: 155, endPoint x: 239, endPoint y: 189, distance: 34.2
click at [233, 156] on span "2_size_1" at bounding box center [244, 157] width 29 height 6
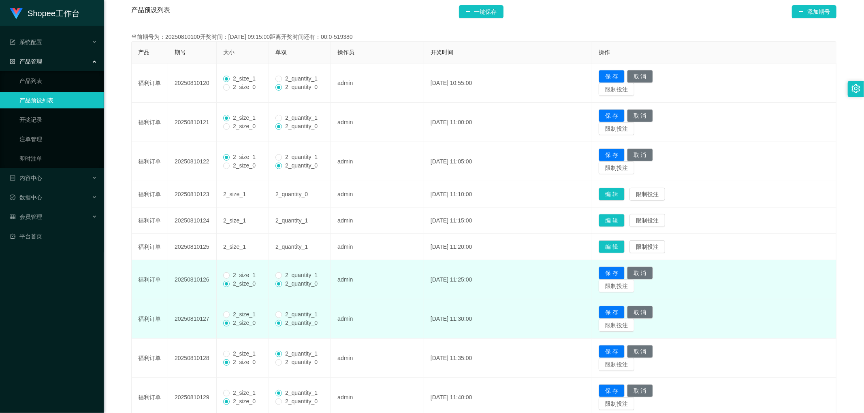
drag, startPoint x: 243, startPoint y: 274, endPoint x: 245, endPoint y: 305, distance: 30.8
click at [243, 275] on span "2_size_1" at bounding box center [244, 275] width 29 height 6
drag, startPoint x: 236, startPoint y: 317, endPoint x: 237, endPoint y: 326, distance: 9.8
click at [236, 318] on span "2_size_1" at bounding box center [244, 314] width 29 height 6
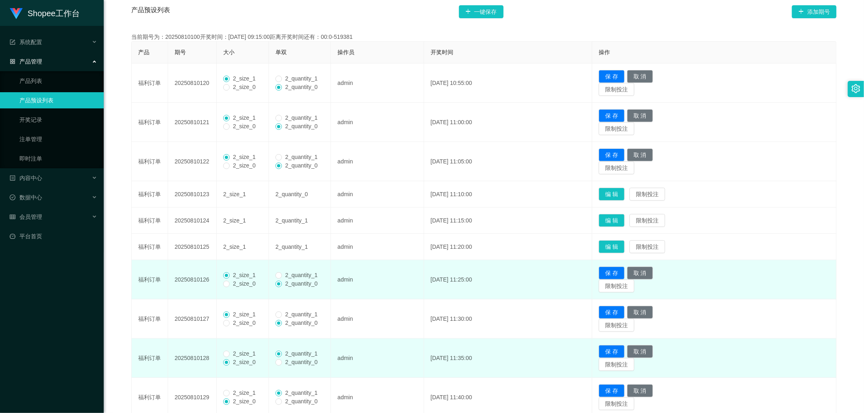
click at [236, 353] on span "2_size_1" at bounding box center [244, 354] width 29 height 6
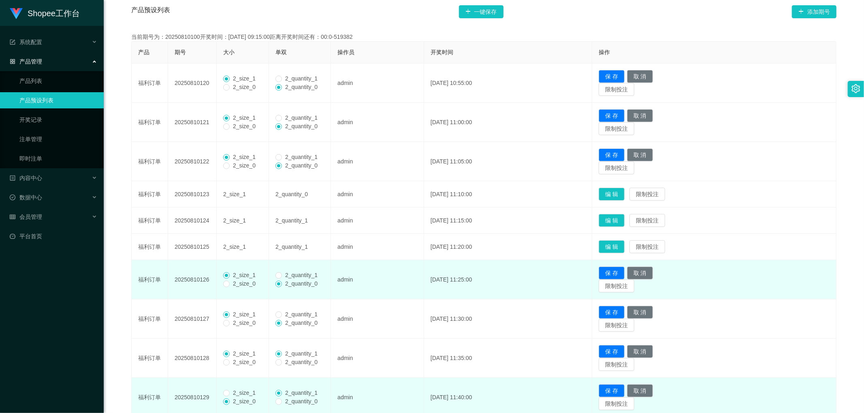
click at [232, 395] on span "2_size_1" at bounding box center [244, 393] width 29 height 6
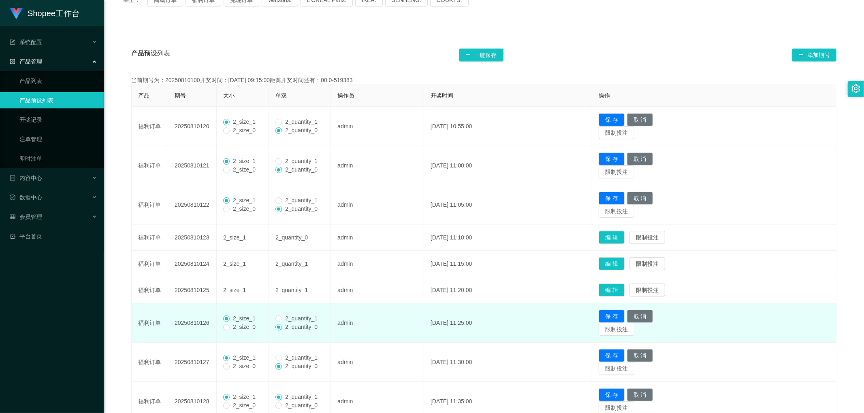
scroll to position [118, 0]
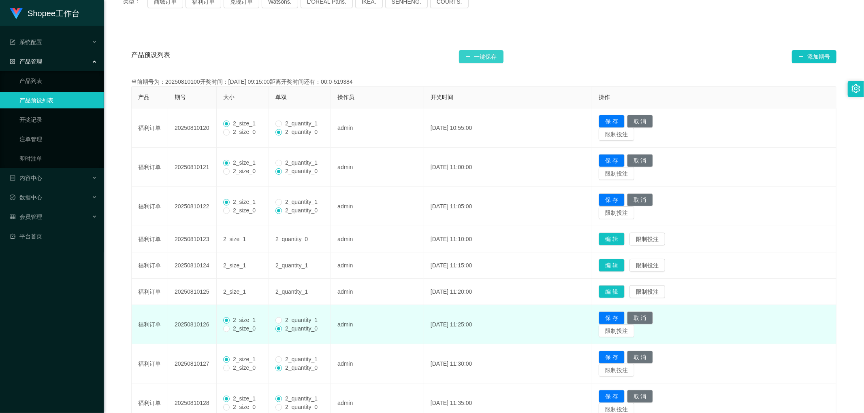
click at [483, 57] on button "一键保存" at bounding box center [481, 56] width 45 height 13
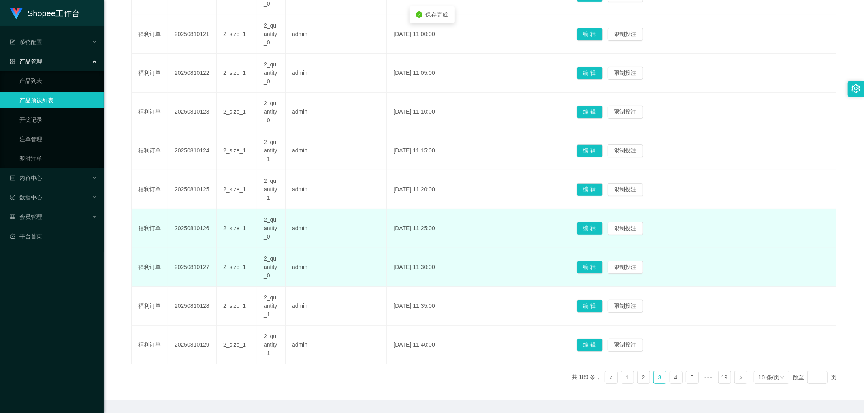
scroll to position [253, 0]
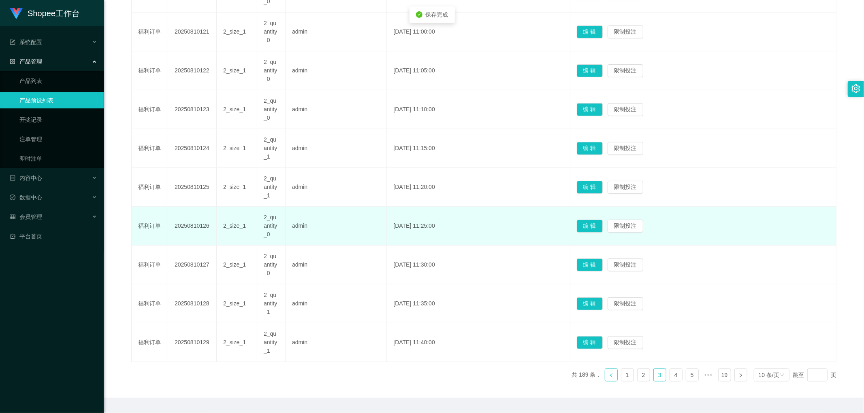
click at [609, 376] on icon "图标: left" at bounding box center [611, 375] width 5 height 5
click at [600, 302] on button "编 辑" at bounding box center [590, 304] width 26 height 13
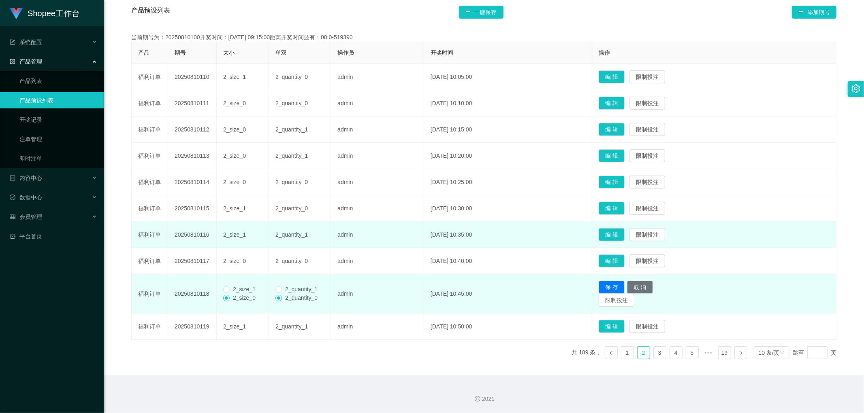
scroll to position [163, 0]
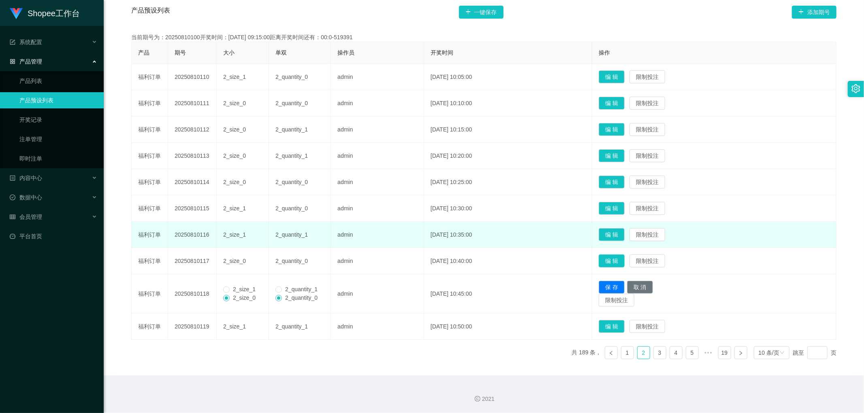
click at [617, 259] on button "编 辑" at bounding box center [611, 261] width 26 height 13
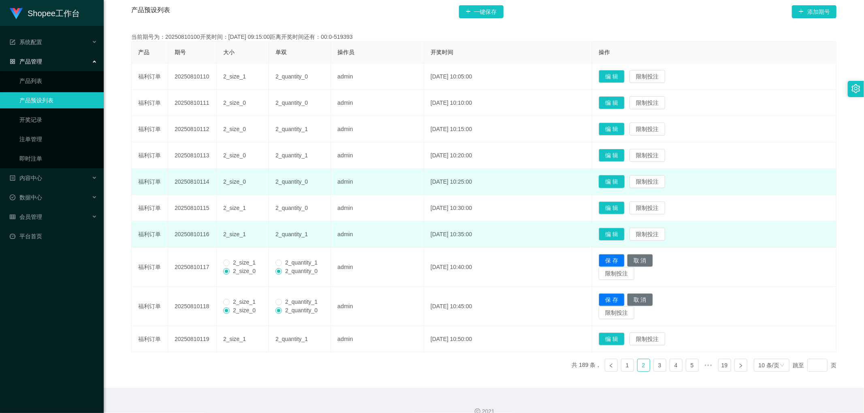
click at [622, 180] on button "编 辑" at bounding box center [611, 181] width 26 height 13
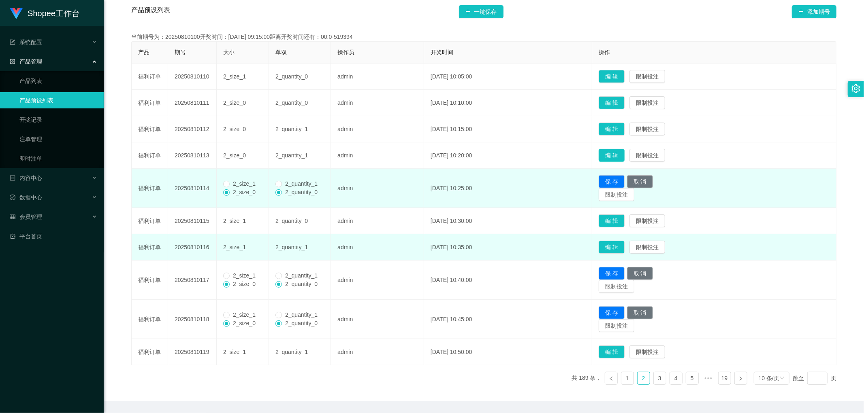
click at [620, 154] on button "编 辑" at bounding box center [611, 155] width 26 height 13
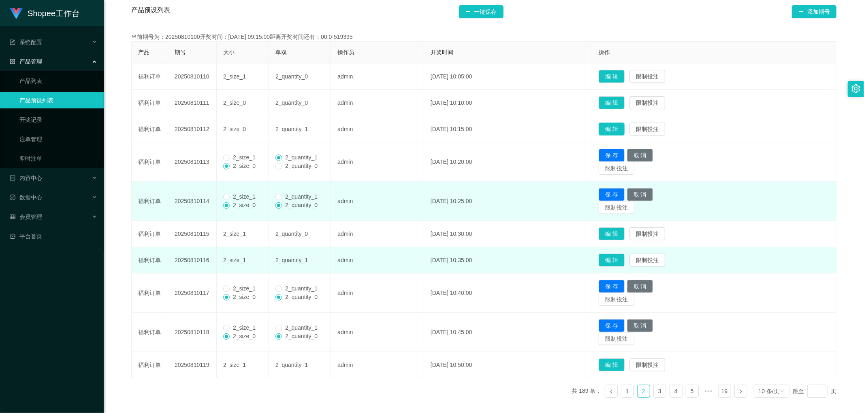
click at [620, 127] on button "编 辑" at bounding box center [611, 129] width 26 height 13
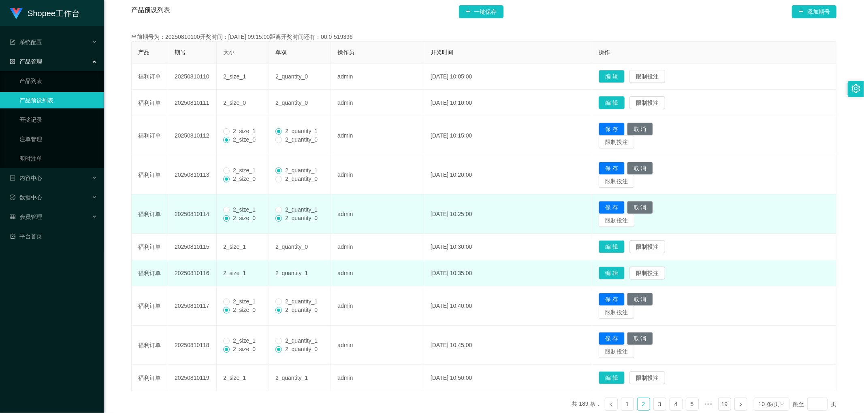
click at [623, 103] on button "编 辑" at bounding box center [611, 102] width 26 height 13
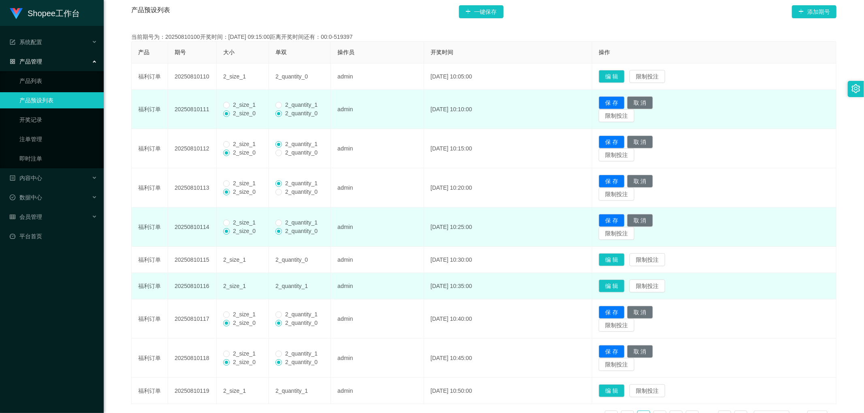
drag, startPoint x: 232, startPoint y: 106, endPoint x: 232, endPoint y: 111, distance: 4.9
click at [232, 106] on span "2_size_1" at bounding box center [244, 105] width 29 height 6
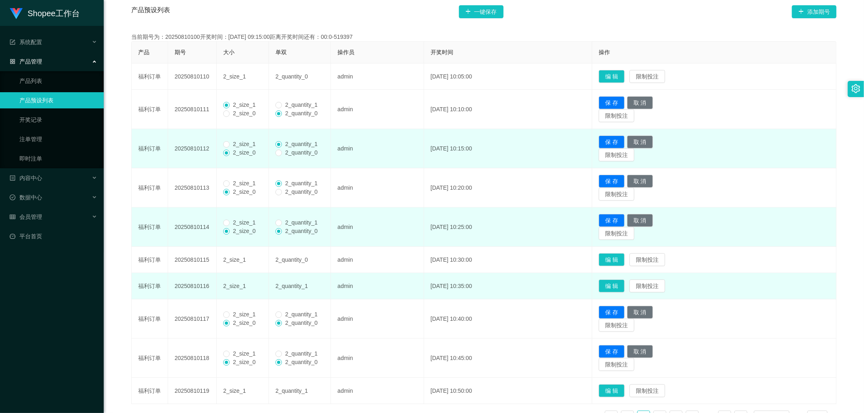
click at [232, 147] on span "2_size_1" at bounding box center [244, 144] width 29 height 6
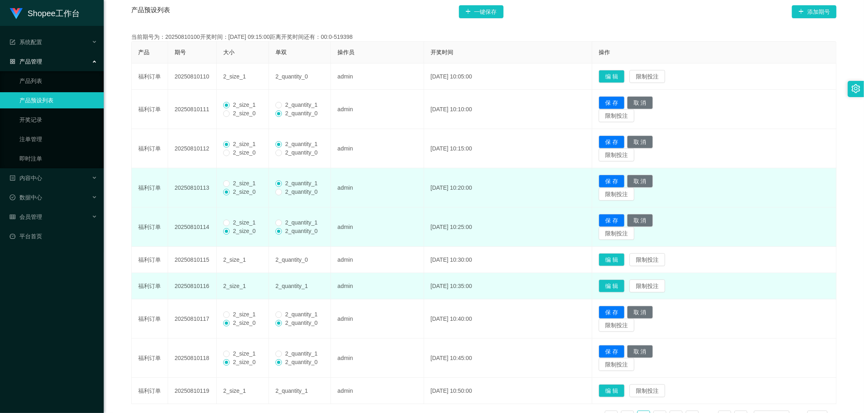
click at [234, 187] on span "2_size_1" at bounding box center [244, 183] width 29 height 6
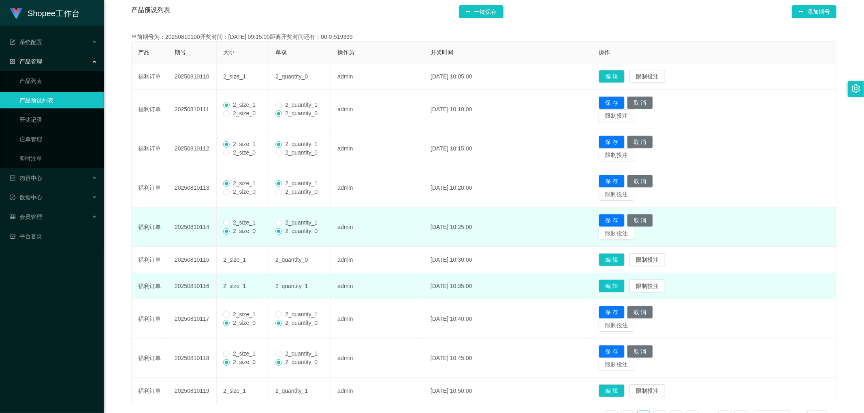
click at [234, 219] on span "2_size_1" at bounding box center [244, 222] width 29 height 6
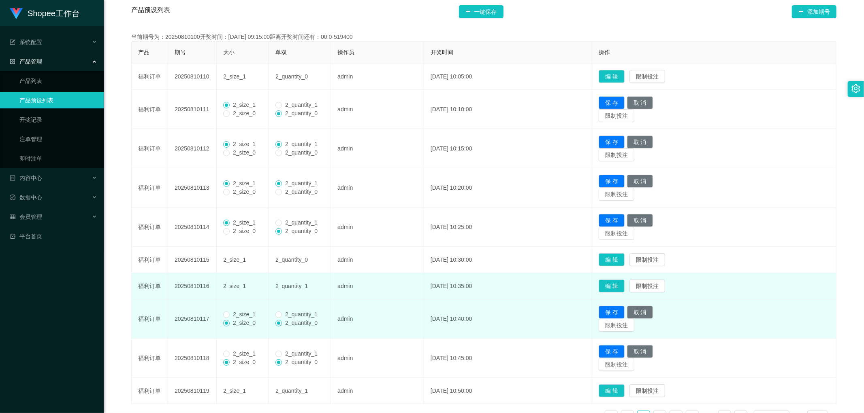
click at [231, 311] on label "2_size_1" at bounding box center [241, 315] width 36 height 9
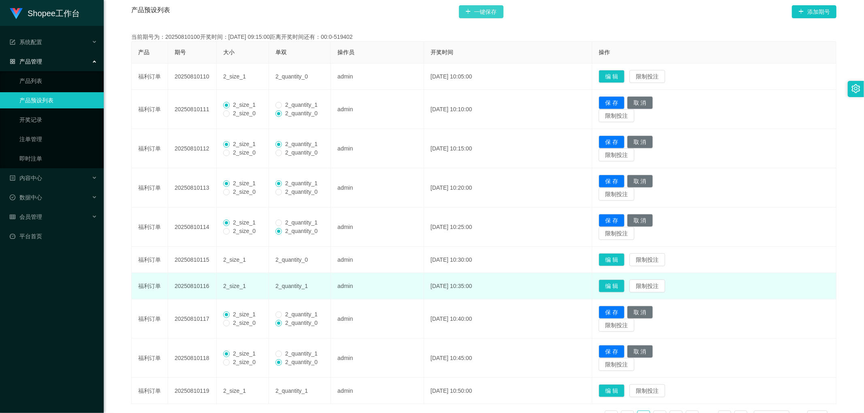
click at [488, 17] on button "一键保存" at bounding box center [481, 11] width 45 height 13
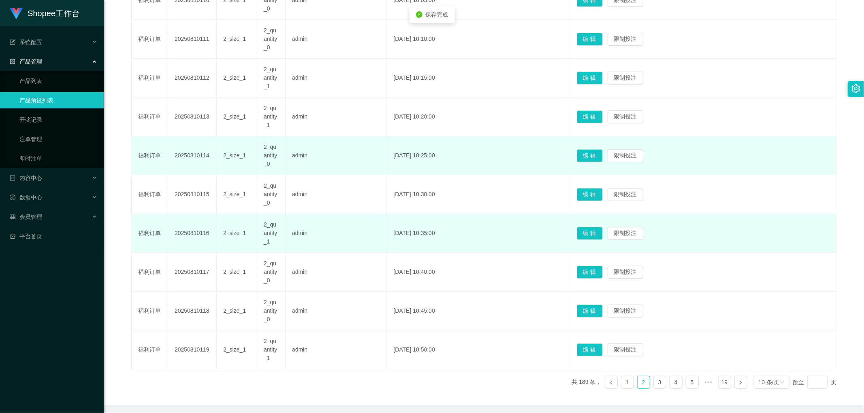
scroll to position [253, 0]
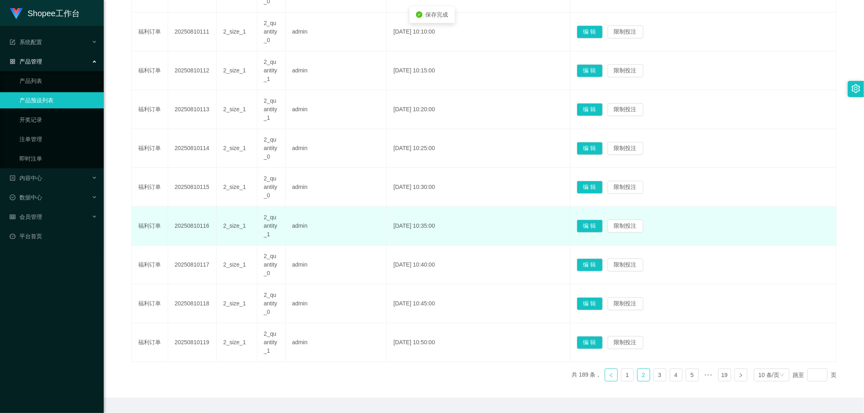
click at [607, 378] on link at bounding box center [611, 375] width 13 height 13
click at [603, 302] on button "编 辑" at bounding box center [590, 304] width 26 height 13
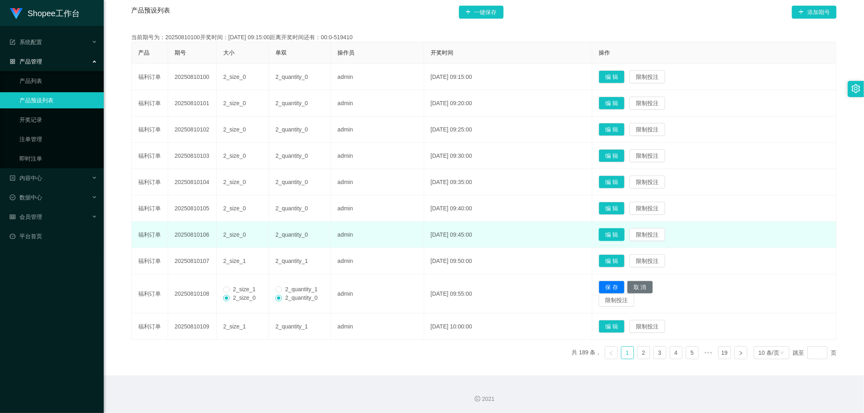
click at [622, 233] on button "编 辑" at bounding box center [611, 234] width 26 height 13
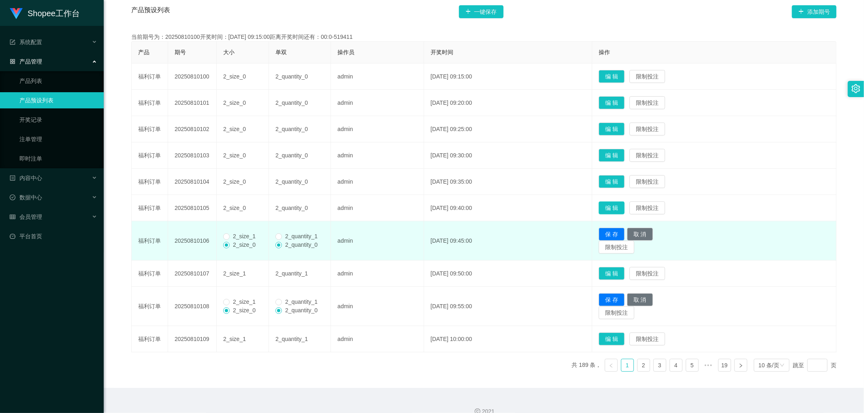
click at [624, 207] on button "编 辑" at bounding box center [611, 208] width 26 height 13
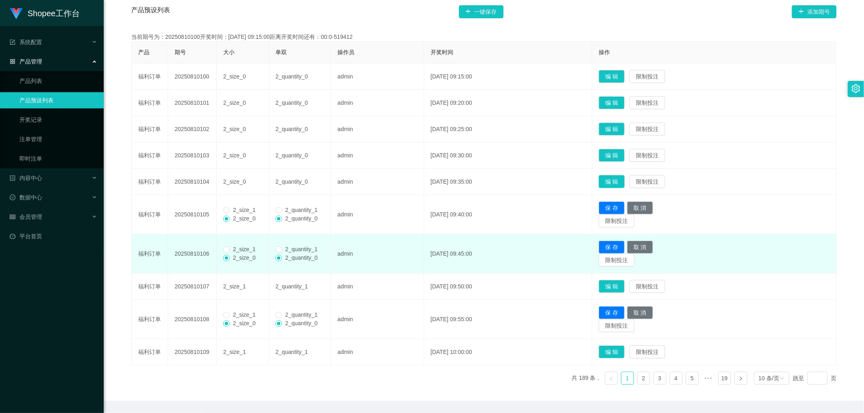
click at [622, 176] on button "编 辑" at bounding box center [611, 181] width 26 height 13
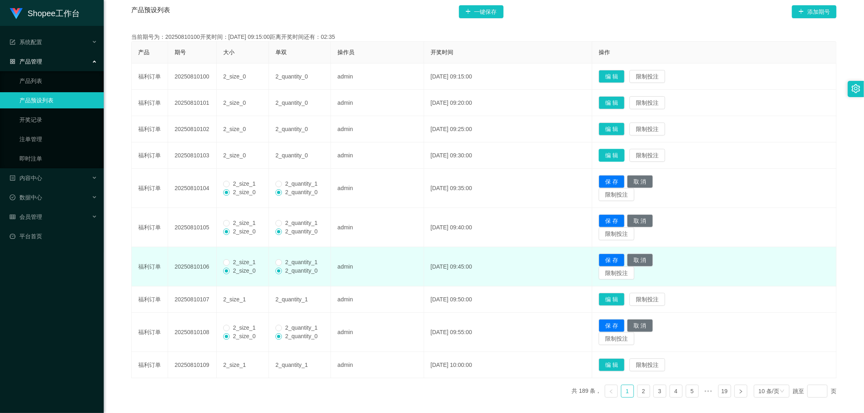
click at [620, 155] on button "编 辑" at bounding box center [611, 155] width 26 height 13
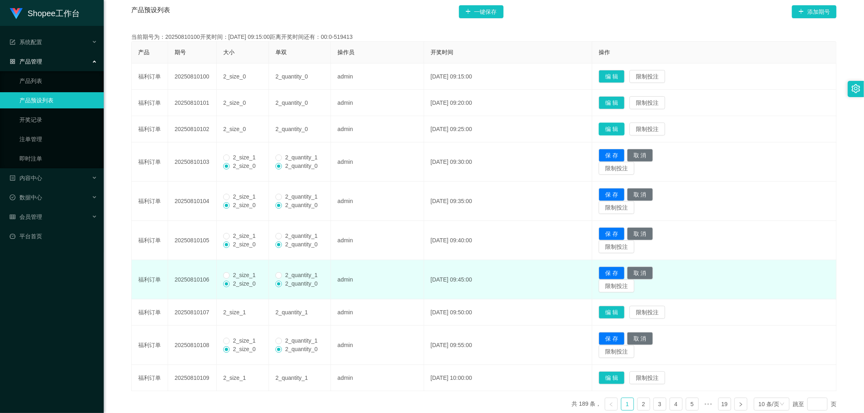
click at [624, 127] on button "编 辑" at bounding box center [611, 129] width 26 height 13
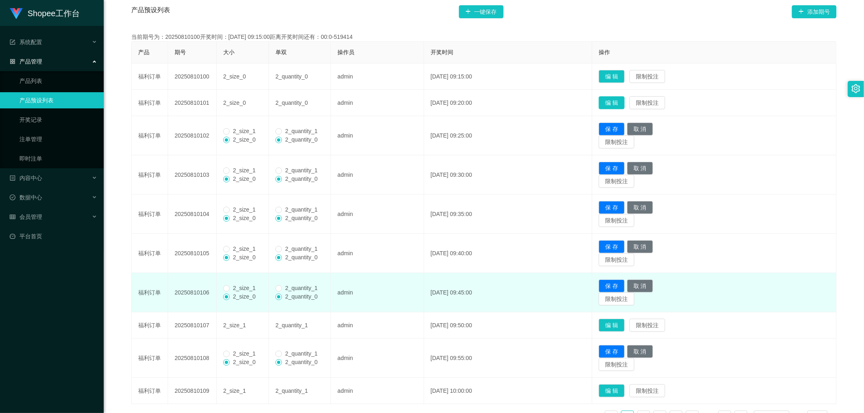
click at [624, 102] on button "编 辑" at bounding box center [611, 102] width 26 height 13
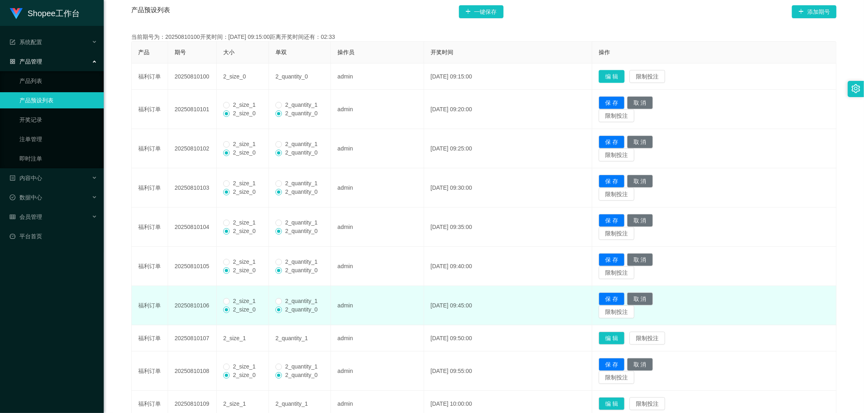
click at [622, 75] on button "编 辑" at bounding box center [611, 76] width 26 height 13
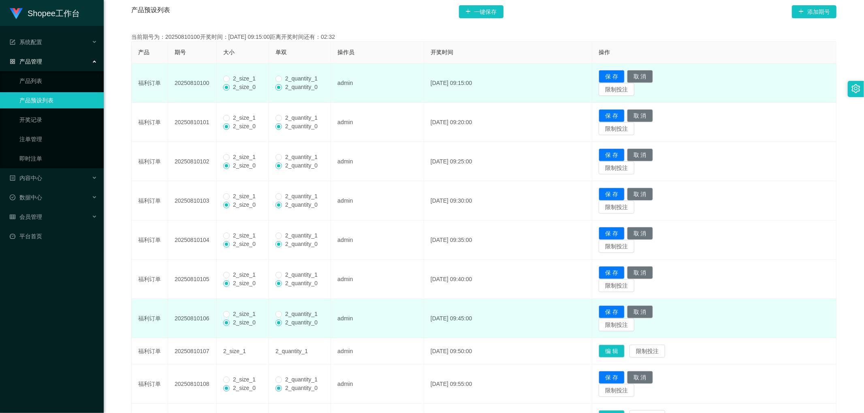
click at [230, 77] on span "2_size_1" at bounding box center [244, 78] width 29 height 6
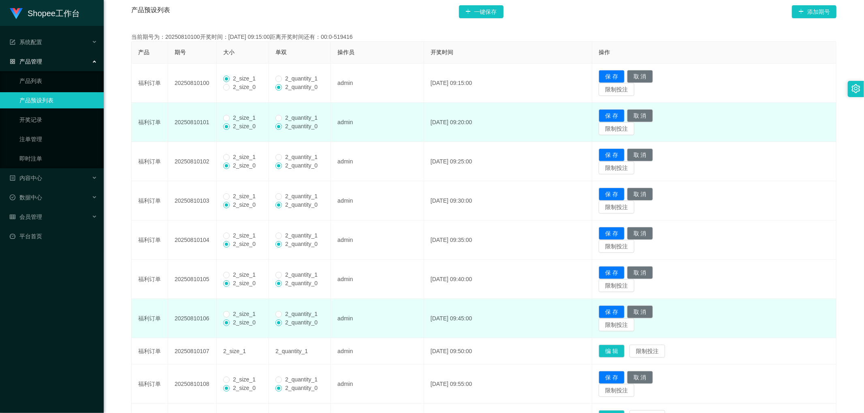
click at [235, 115] on span "2_size_1" at bounding box center [244, 118] width 29 height 6
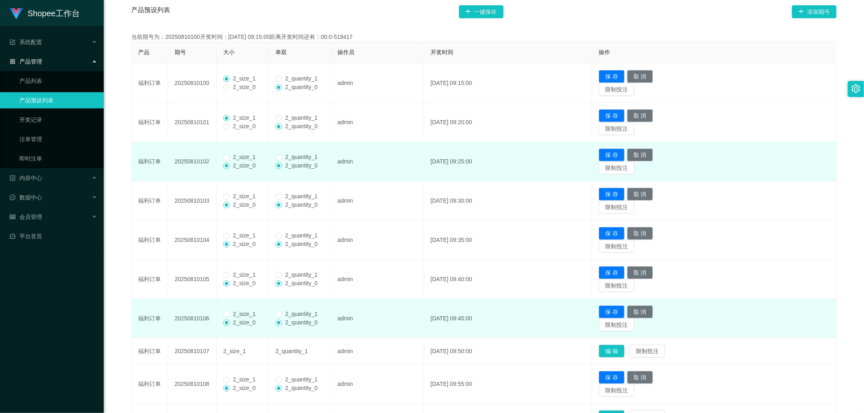
drag, startPoint x: 232, startPoint y: 157, endPoint x: 230, endPoint y: 167, distance: 10.3
click at [232, 159] on span "2_size_1" at bounding box center [244, 157] width 29 height 6
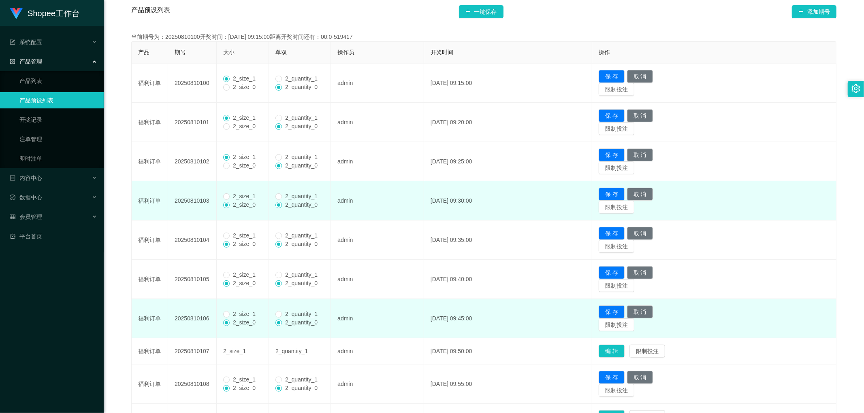
drag, startPoint x: 233, startPoint y: 187, endPoint x: 236, endPoint y: 195, distance: 8.9
click at [233, 188] on td "2_size_1 2_size_0" at bounding box center [243, 200] width 52 height 39
click at [236, 197] on span "2_size_1" at bounding box center [244, 196] width 29 height 6
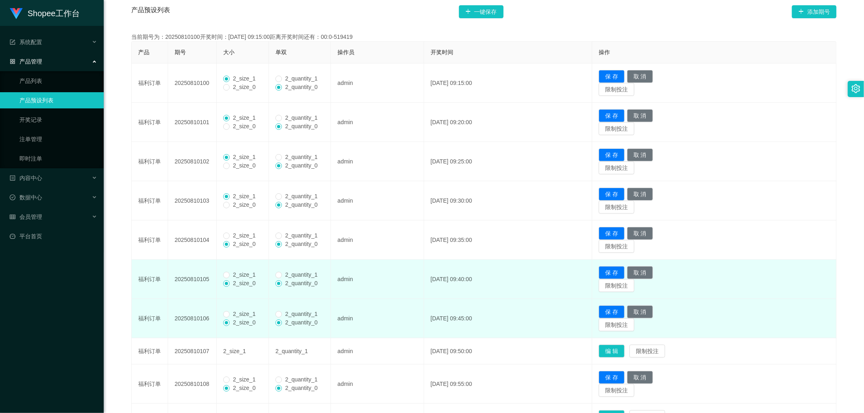
drag, startPoint x: 232, startPoint y: 235, endPoint x: 234, endPoint y: 260, distance: 24.8
click at [232, 236] on span "2_size_1" at bounding box center [244, 235] width 29 height 6
drag, startPoint x: 234, startPoint y: 272, endPoint x: 234, endPoint y: 277, distance: 4.5
click at [234, 273] on span "2_size_1" at bounding box center [244, 275] width 29 height 6
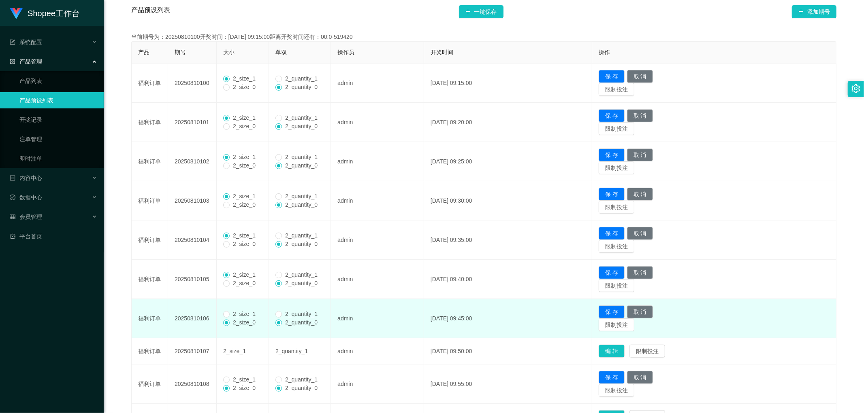
click at [229, 310] on td "2_size_1 2_size_0" at bounding box center [243, 318] width 52 height 39
click at [230, 317] on span "2_size_1" at bounding box center [244, 314] width 29 height 6
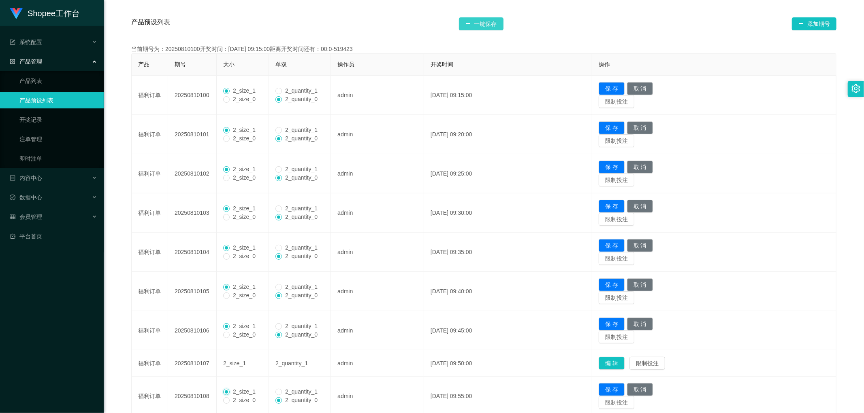
scroll to position [118, 0]
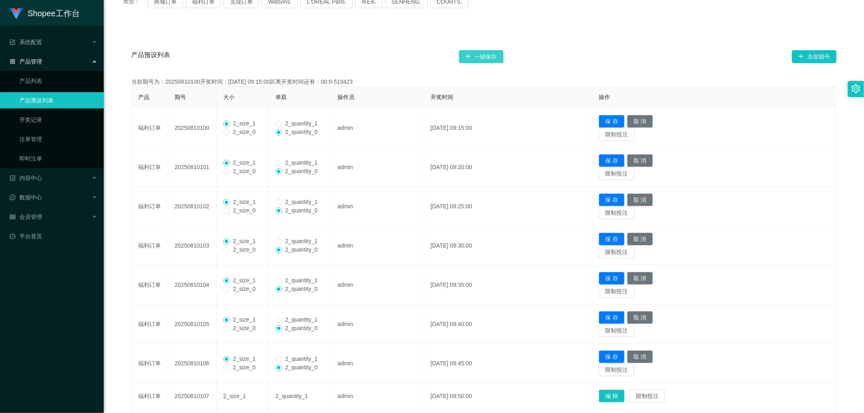
click at [488, 57] on button "一键保存" at bounding box center [481, 56] width 45 height 13
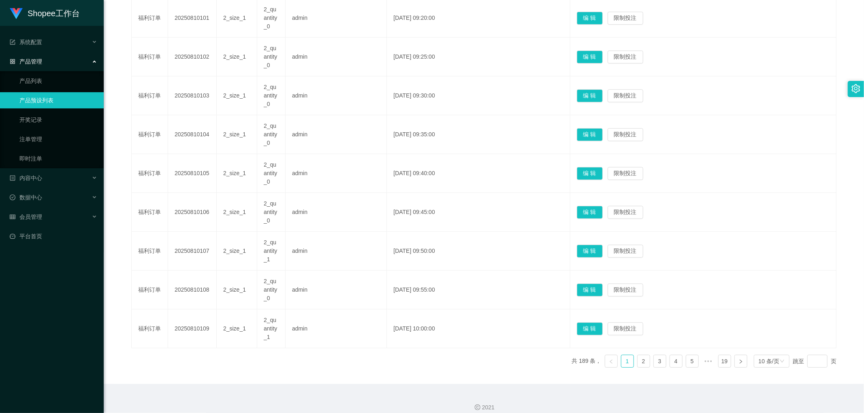
scroll to position [275, 0]
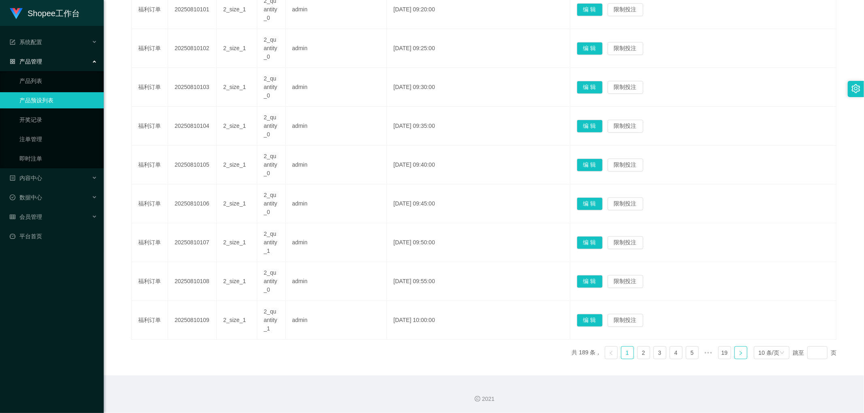
click at [738, 352] on icon "图标: right" at bounding box center [740, 353] width 5 height 5
click at [739, 353] on icon "图标: right" at bounding box center [740, 353] width 2 height 4
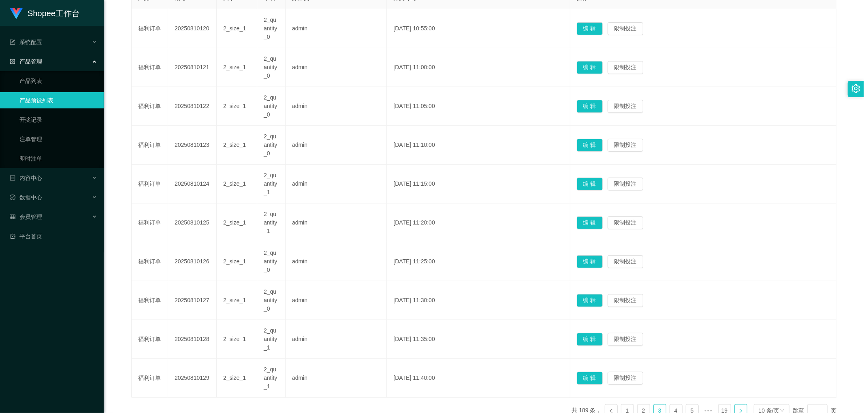
scroll to position [230, 0]
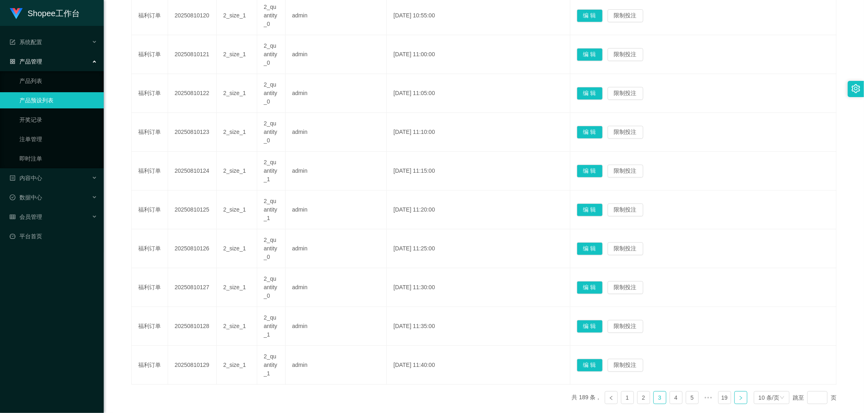
click at [738, 398] on icon "图标: right" at bounding box center [740, 398] width 5 height 5
click at [739, 396] on link at bounding box center [740, 398] width 13 height 13
click at [738, 397] on link at bounding box center [740, 398] width 13 height 13
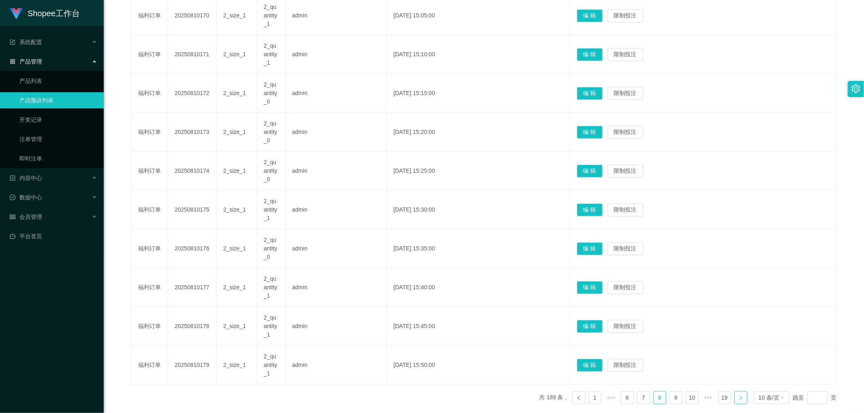
click at [738, 397] on link at bounding box center [740, 398] width 13 height 13
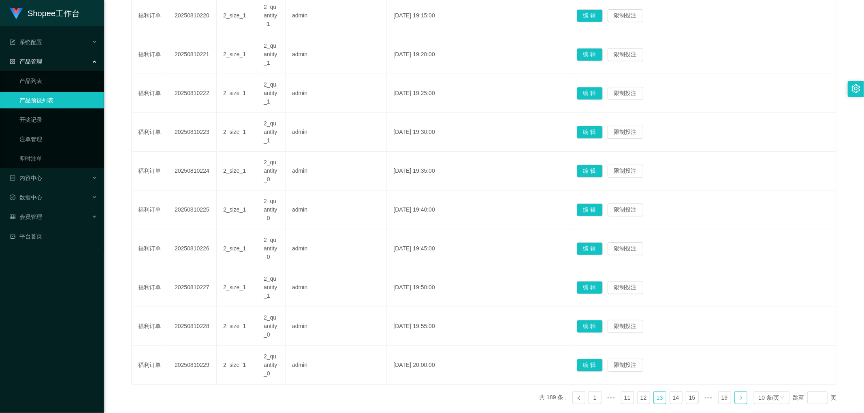
click at [738, 397] on icon "图标: right" at bounding box center [740, 398] width 5 height 5
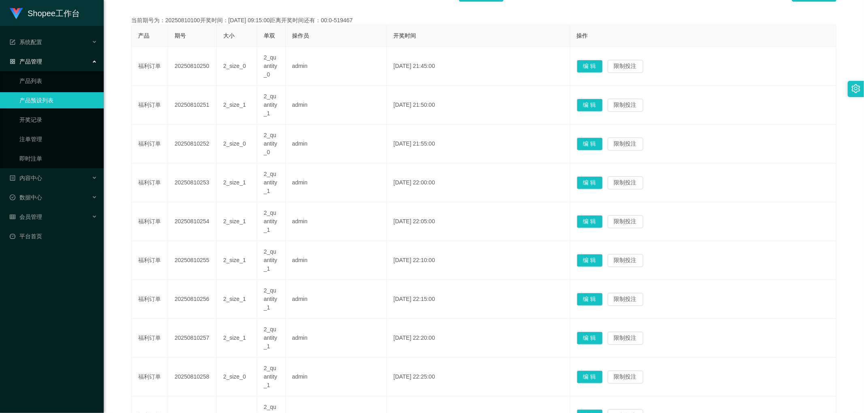
scroll to position [140, 0]
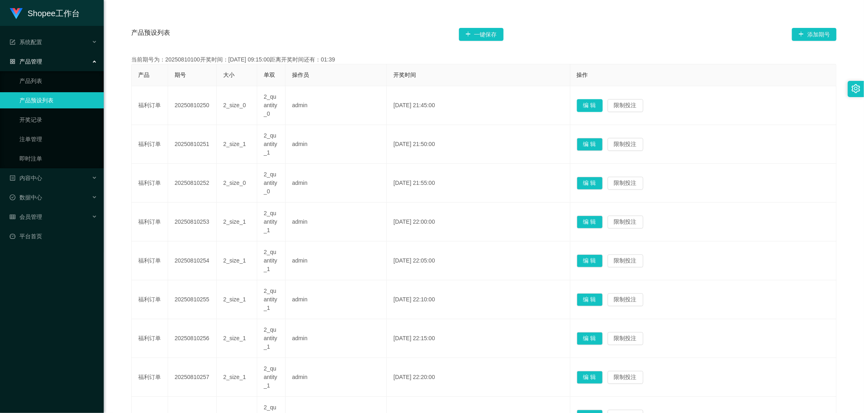
click at [603, 104] on button "编 辑" at bounding box center [590, 105] width 26 height 13
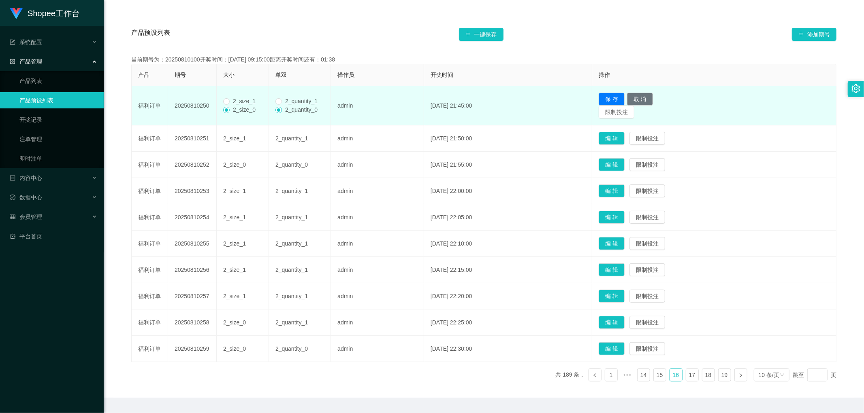
click at [235, 100] on span "2_size_1" at bounding box center [244, 101] width 29 height 6
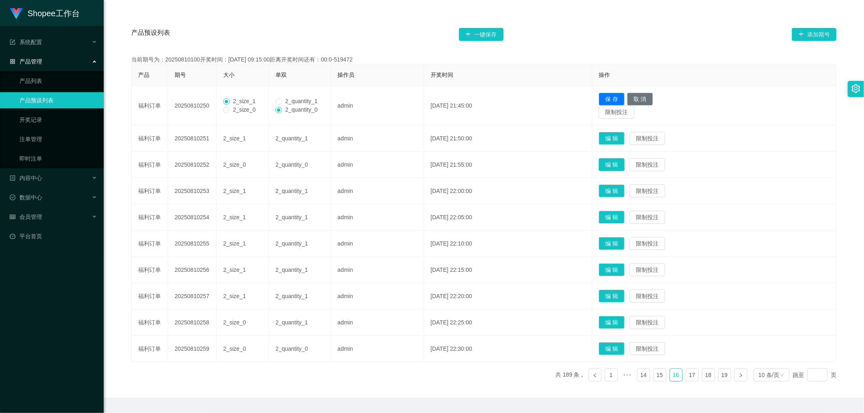
click at [620, 166] on button "编 辑" at bounding box center [611, 164] width 26 height 13
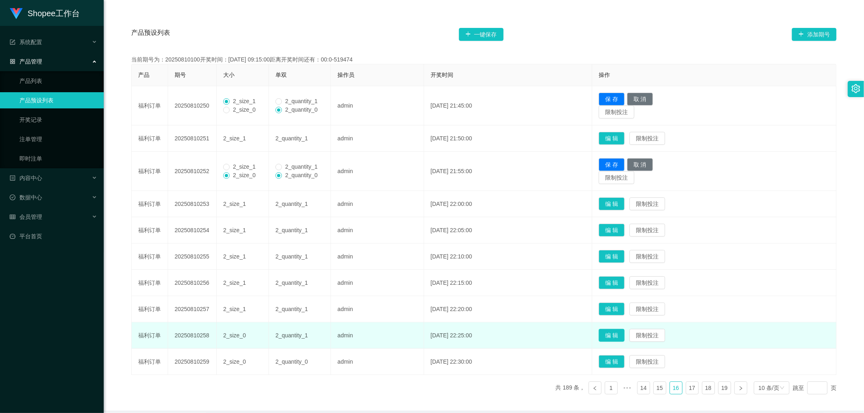
click at [620, 336] on button "编 辑" at bounding box center [611, 335] width 26 height 13
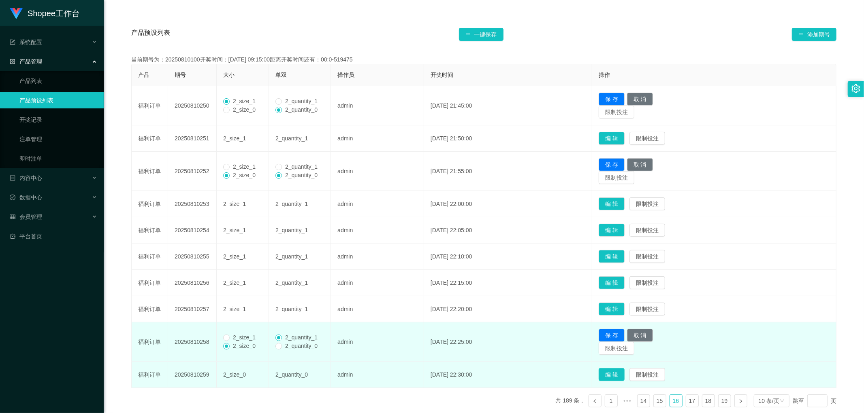
click at [622, 374] on button "编 辑" at bounding box center [611, 374] width 26 height 13
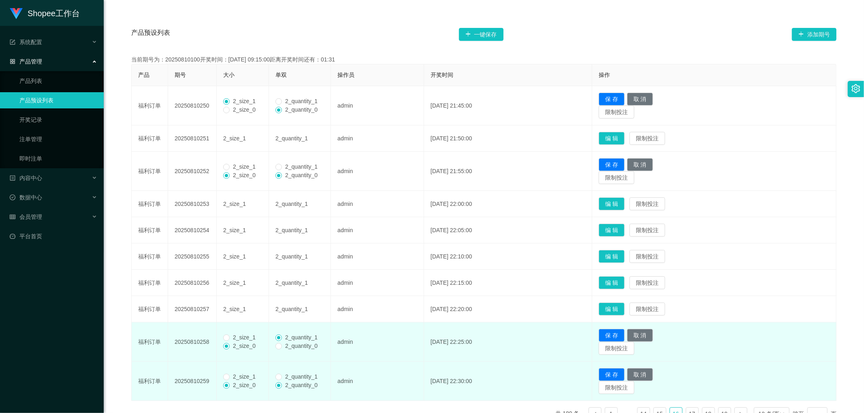
drag, startPoint x: 236, startPoint y: 375, endPoint x: 242, endPoint y: 358, distance: 17.7
click at [236, 375] on span "2_size_1" at bounding box center [244, 377] width 29 height 6
click at [242, 337] on span "2_size_1" at bounding box center [244, 337] width 29 height 6
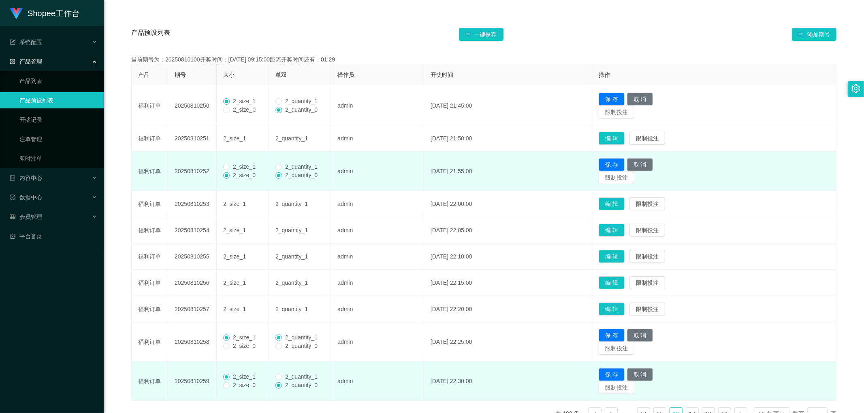
click at [238, 167] on span "2_size_1" at bounding box center [244, 167] width 29 height 6
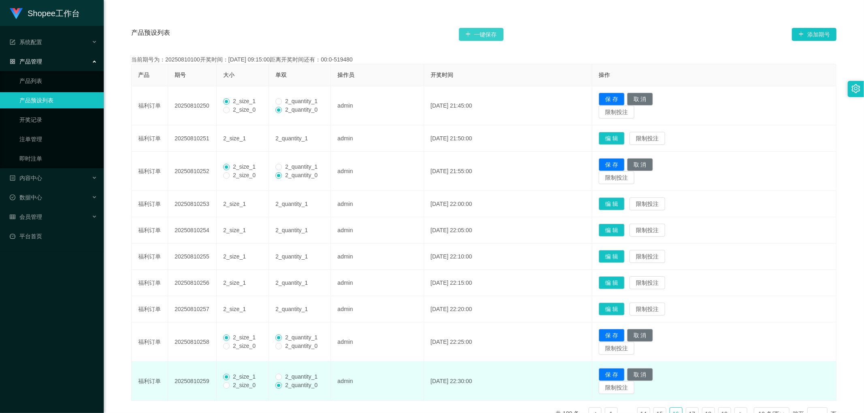
click at [482, 34] on button "一键保存" at bounding box center [481, 34] width 45 height 13
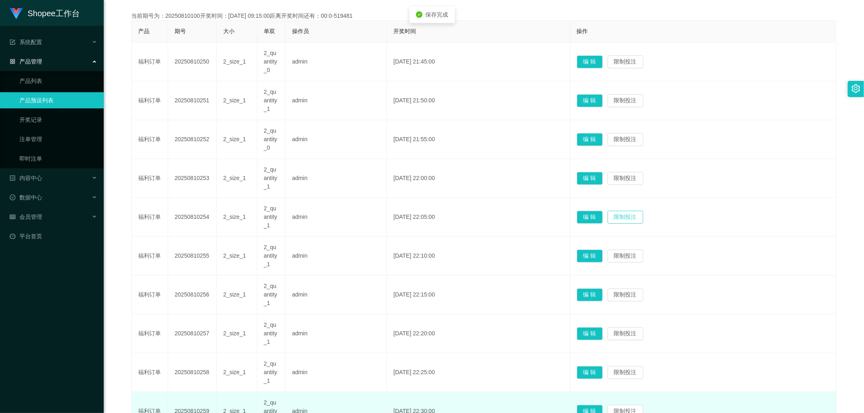
scroll to position [230, 0]
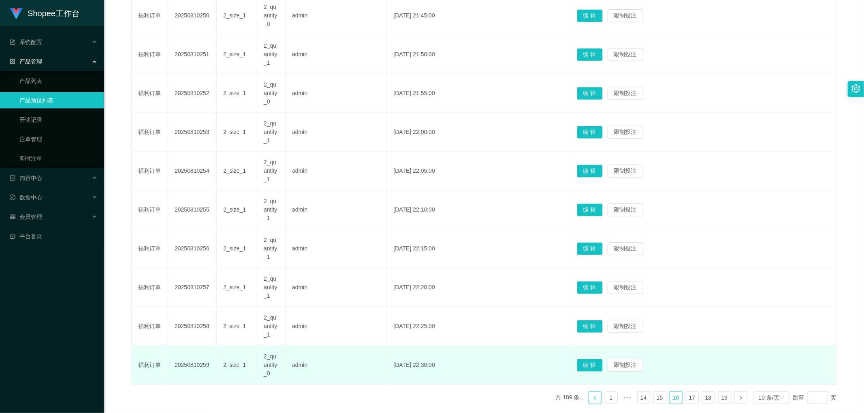
click at [592, 398] on icon "图标: left" at bounding box center [594, 398] width 5 height 5
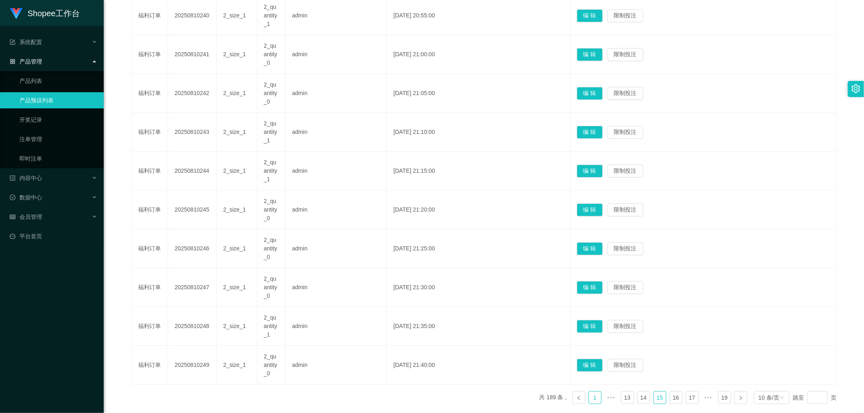
click at [591, 399] on link "1" at bounding box center [595, 398] width 12 height 12
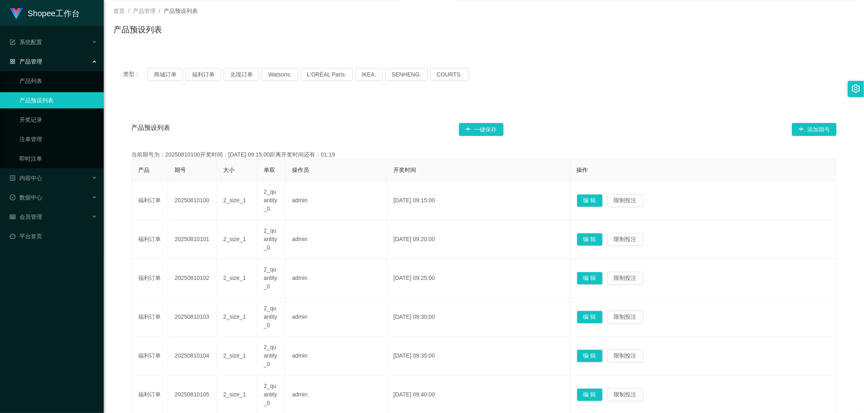
scroll to position [5, 0]
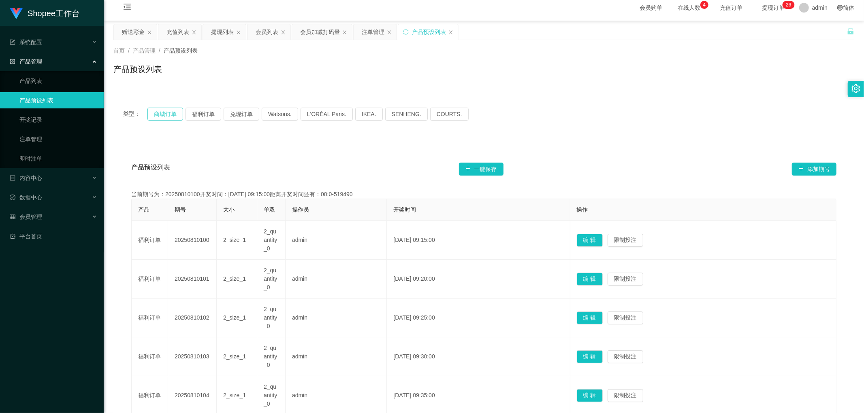
click at [169, 113] on button "商城订单" at bounding box center [165, 114] width 36 height 13
click at [200, 116] on button "福利订单" at bounding box center [203, 114] width 36 height 13
click at [315, 31] on div "会员加减打码量" at bounding box center [320, 31] width 40 height 15
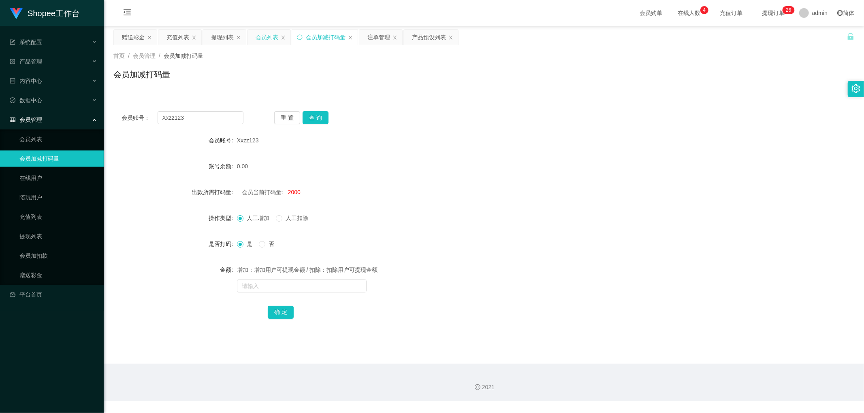
click at [272, 38] on div "会员列表" at bounding box center [267, 37] width 23 height 15
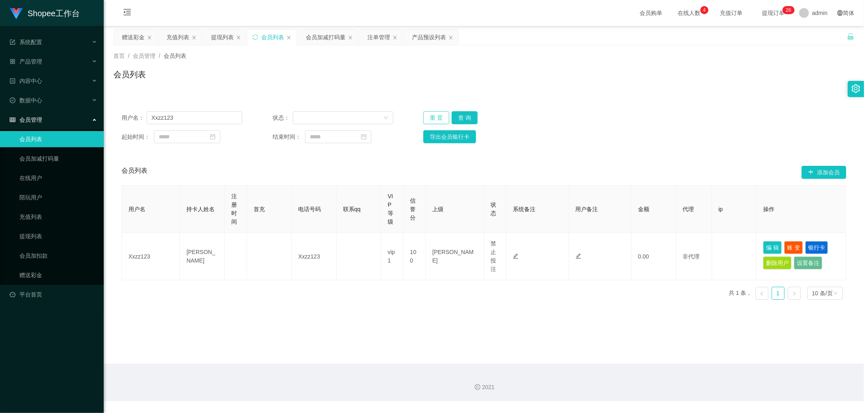
click at [427, 117] on button "重 置" at bounding box center [436, 117] width 26 height 13
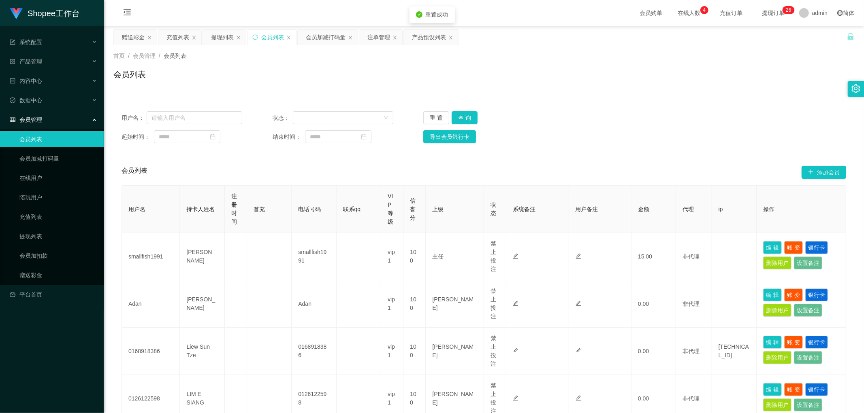
click at [635, 86] on div "会员列表" at bounding box center [483, 77] width 741 height 19
